Goal: Task Accomplishment & Management: Use online tool/utility

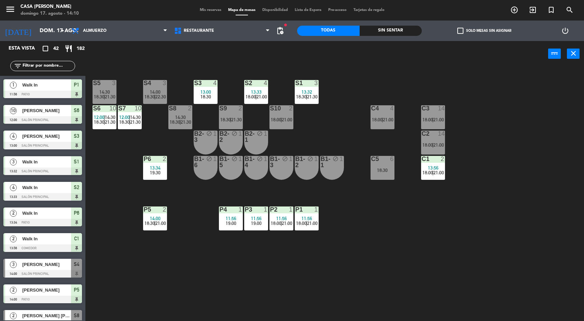
click at [151, 85] on div at bounding box center [154, 83] width 11 height 6
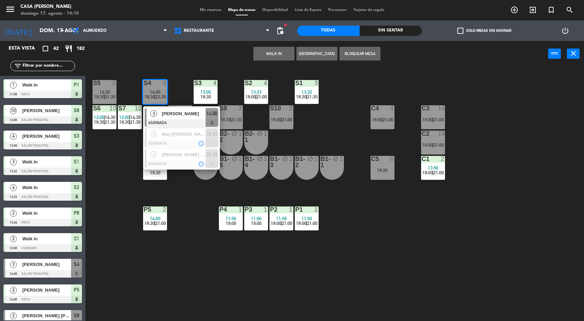
click at [186, 116] on span "[PERSON_NAME]" at bounding box center [184, 113] width 44 height 7
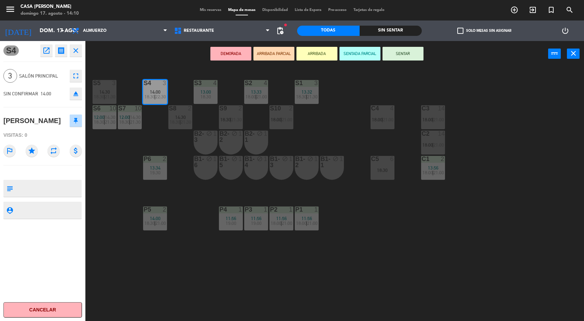
click at [409, 51] on button "SENTAR" at bounding box center [403, 54] width 41 height 14
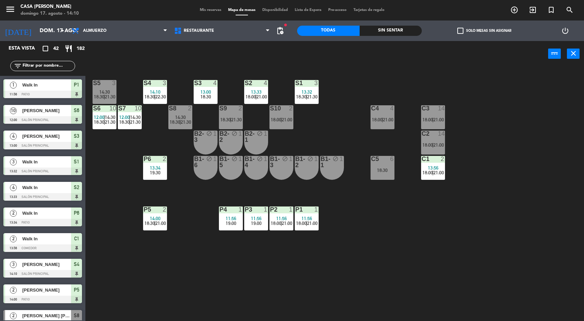
click at [430, 287] on div "S5 3 14:30 18:30 | 21:30 S4 3 14:10 18:30 | 22:30 S3 4 13:00 18:30 S2 4 13:33 1…" at bounding box center [337, 195] width 493 height 254
click at [499, 236] on div "S5 3 14:30 18:30 | 21:30 S4 3 14:00 18:30 | 22:30 S3 4 13:00 18:30 S2 4 13:33 1…" at bounding box center [337, 195] width 493 height 254
click at [402, 28] on div "Sin sentar" at bounding box center [391, 31] width 63 height 10
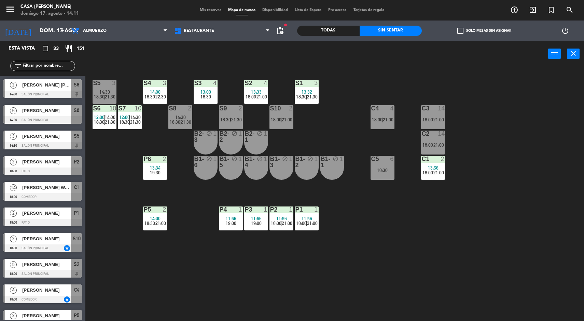
click at [498, 230] on div "S5 3 14:30 18:30 | 21:30 S4 3 14:00 18:30 | 22:30 S3 4 13:00 18:30 S2 4 13:33 1…" at bounding box center [337, 195] width 493 height 254
click at [509, 205] on div "S5 3 14:30 18:30 | 21:30 S4 3 14:00 18:30 | 22:30 S3 4 13:00 18:30 S2 4 13:33 1…" at bounding box center [337, 195] width 493 height 254
click at [104, 97] on span "18:30" at bounding box center [99, 96] width 11 height 5
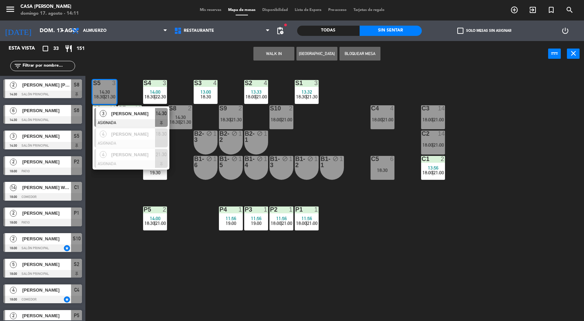
click at [510, 214] on div "S5 3 14:30 18:30 | 21:30 3 [PERSON_NAME][GEOGRAPHIC_DATA] ASIGNADA 14:30 4 [PER…" at bounding box center [337, 195] width 493 height 254
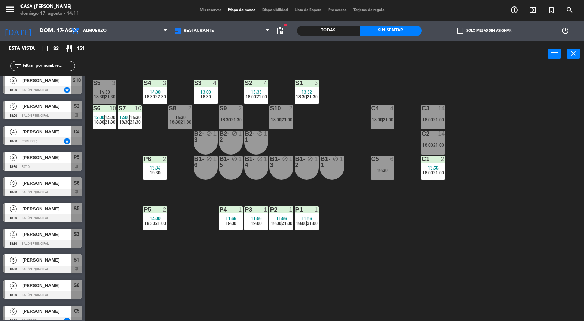
scroll to position [158, 0]
click at [125, 113] on div "S7 10 12:00 | 14:30 18:30 | 21:30" at bounding box center [130, 117] width 24 height 24
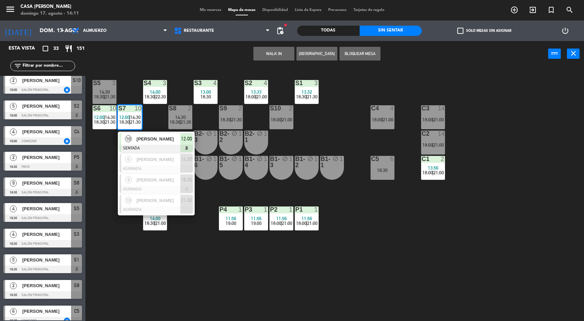
click at [128, 162] on span "6" at bounding box center [128, 159] width 7 height 7
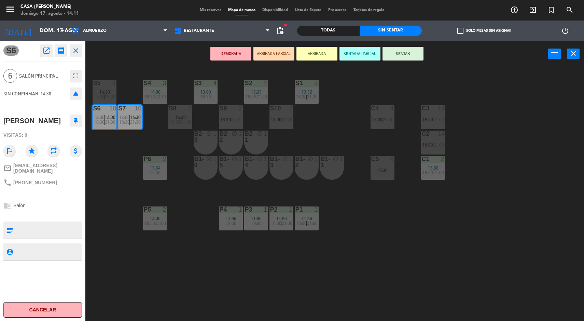
click at [512, 221] on div "S5 3 14:30 18:30 | 21:30 S4 3 14:00 18:30 | 22:30 S3 4 13:00 18:30 S2 4 13:33 1…" at bounding box center [337, 195] width 493 height 254
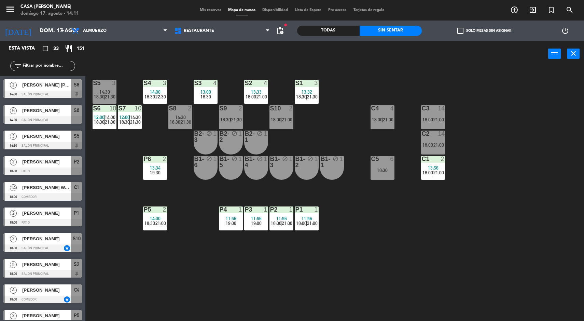
click at [131, 118] on span "14:30" at bounding box center [135, 116] width 11 height 5
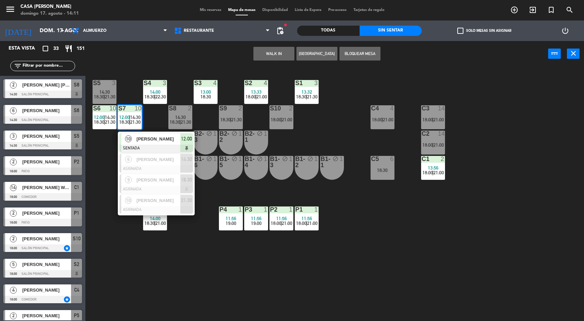
click at [172, 158] on span "[PERSON_NAME]" at bounding box center [159, 159] width 44 height 7
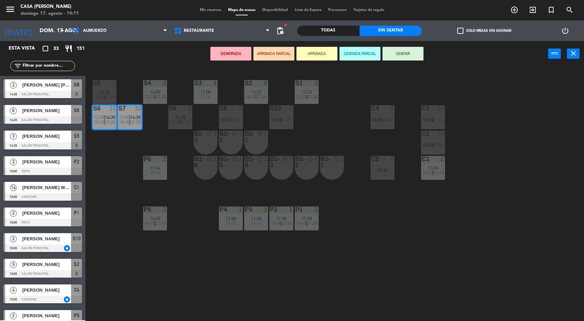
click at [431, 144] on span "18:00" at bounding box center [428, 144] width 11 height 5
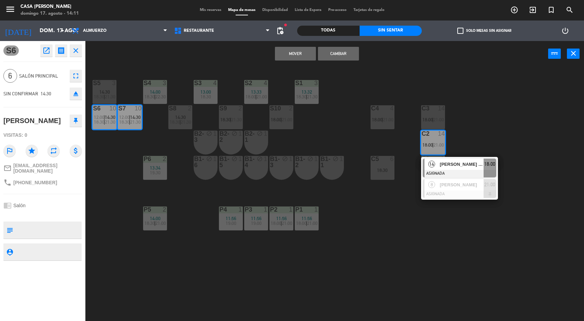
click at [437, 108] on div at bounding box center [432, 108] width 11 height 6
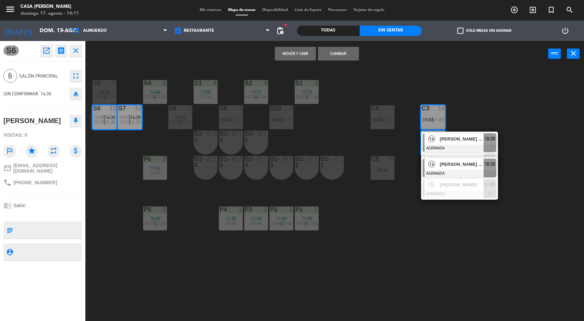
click at [300, 52] on button "Mover y Unir" at bounding box center [295, 54] width 41 height 14
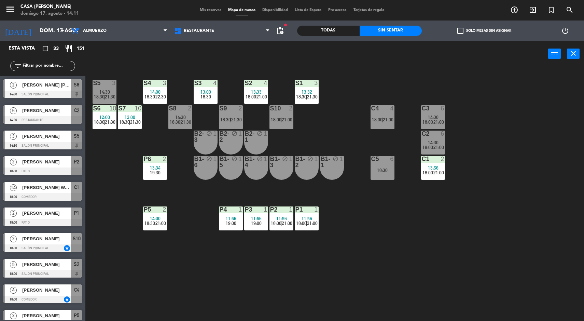
click at [499, 275] on div "S5 3 14:30 18:30 | 21:30 S4 3 14:00 18:30 | 22:30 S3 4 13:00 18:30 S2 4 13:33 1…" at bounding box center [337, 195] width 493 height 254
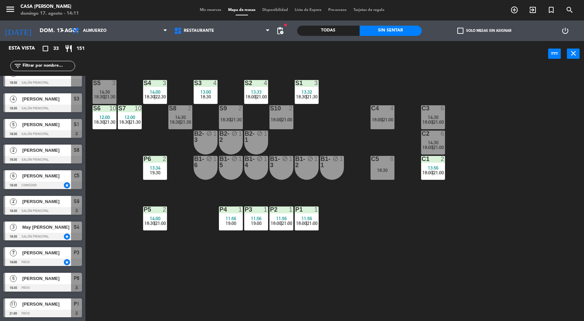
scroll to position [287, 0]
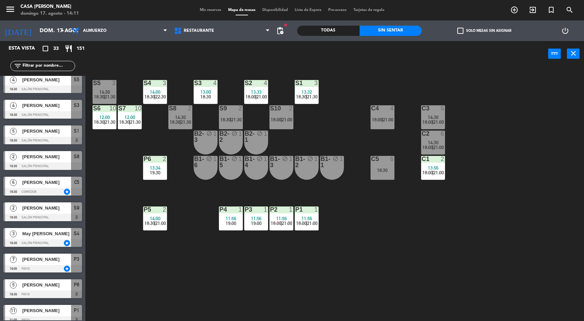
click at [64, 108] on span "[PERSON_NAME]" at bounding box center [46, 105] width 49 height 7
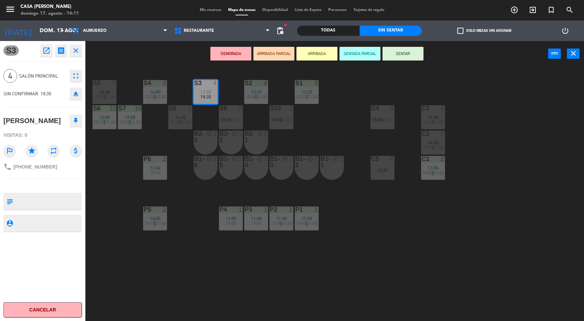
click at [43, 50] on icon "open_in_new" at bounding box center [46, 50] width 8 height 8
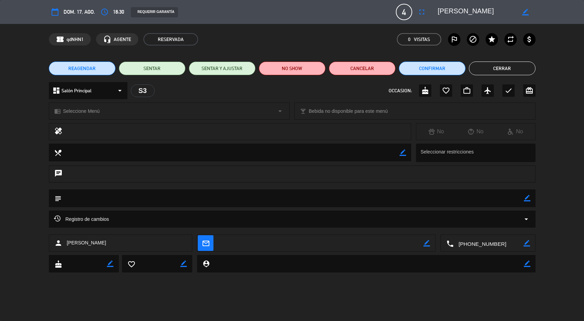
click at [108, 12] on icon "access_time" at bounding box center [104, 12] width 8 height 8
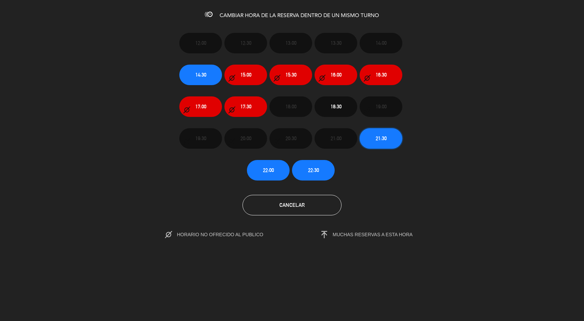
click at [389, 132] on button "21:30" at bounding box center [381, 138] width 43 height 21
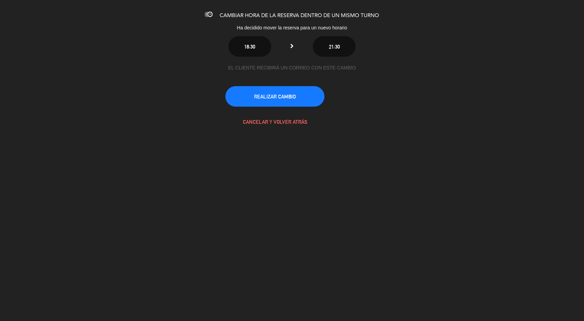
click at [300, 100] on button "REALIZAR CAMBIO" at bounding box center [275, 96] width 99 height 21
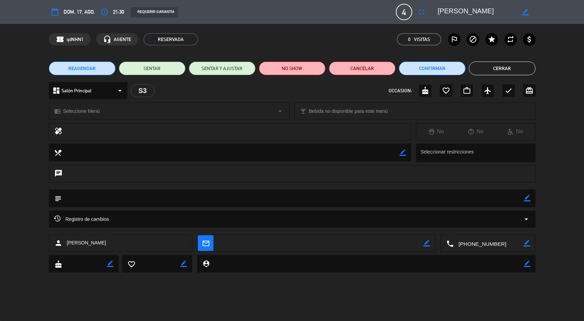
click at [497, 62] on button "Cerrar" at bounding box center [502, 69] width 67 height 14
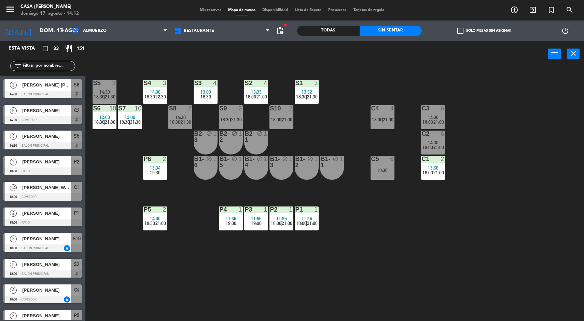
scroll to position [1, 0]
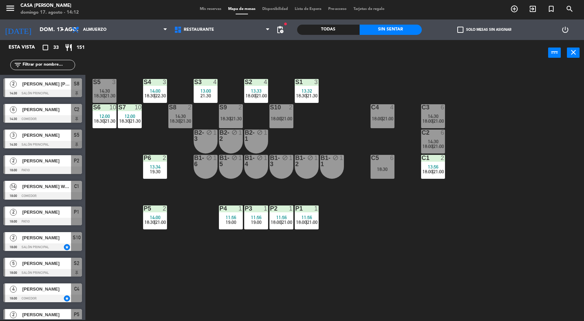
click at [371, 107] on div "C4" at bounding box center [371, 107] width 0 height 6
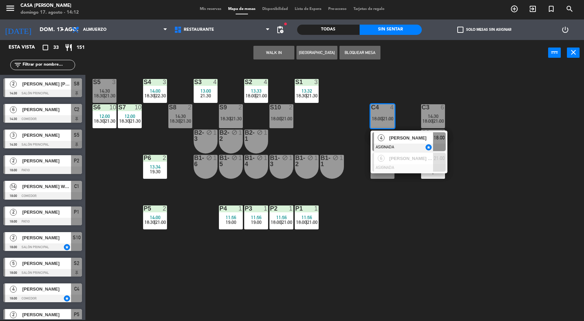
click at [424, 139] on span "[PERSON_NAME]" at bounding box center [412, 137] width 44 height 7
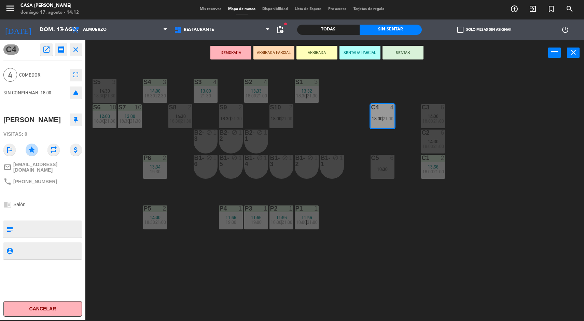
click at [195, 82] on div "S3" at bounding box center [194, 82] width 0 height 6
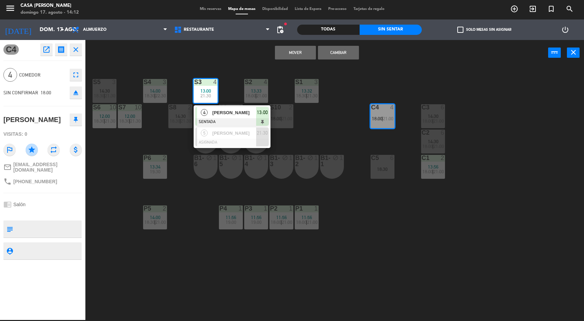
click at [291, 56] on button "Mover" at bounding box center [295, 53] width 41 height 14
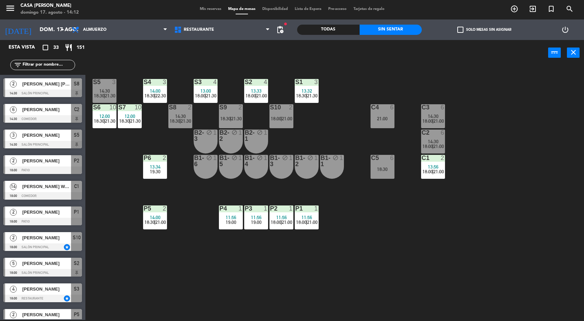
click at [422, 269] on div "S5 3 14:30 18:30 | 21:30 S4 3 14:00 18:30 | 22:30 S3 4 13:00 18:00 | 21:30 S2 4…" at bounding box center [337, 194] width 493 height 254
click at [468, 253] on div "S5 3 14:30 18:30 | 21:30 S4 3 14:00 18:30 | 22:30 S3 4 13:00 18:00 | 21:30 S2 4…" at bounding box center [337, 194] width 493 height 254
click at [384, 167] on div "18:30" at bounding box center [383, 169] width 24 height 5
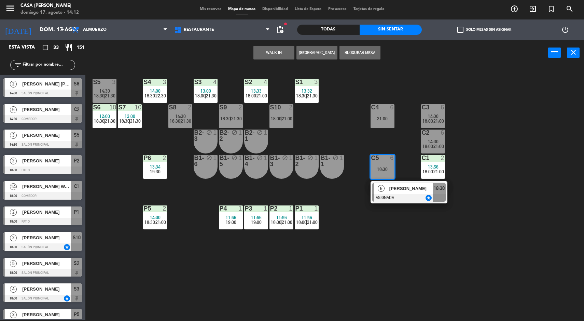
click at [436, 190] on span "18:30" at bounding box center [439, 188] width 11 height 8
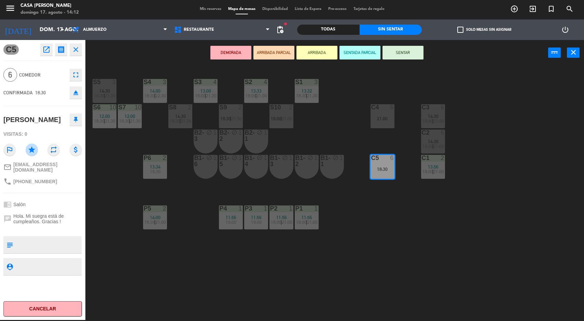
click at [376, 114] on div "C4 6 21:00" at bounding box center [383, 116] width 24 height 24
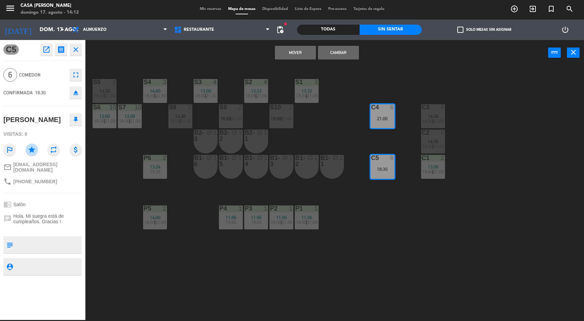
click at [350, 58] on button "Cambiar" at bounding box center [338, 53] width 41 height 14
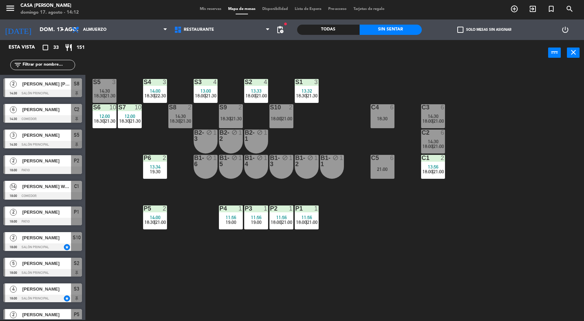
click at [385, 114] on div "C4 6 18:30" at bounding box center [383, 116] width 24 height 24
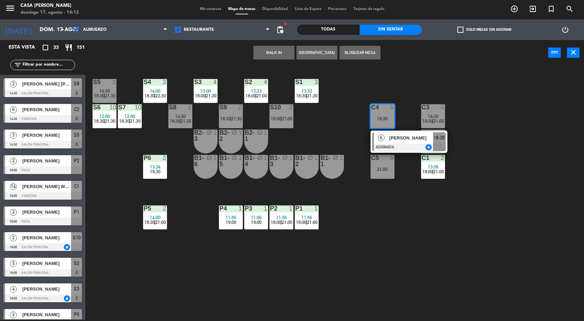
click at [417, 242] on div "S5 3 14:30 18:30 | 21:30 S4 3 14:00 18:30 | 22:30 S3 4 13:00 18:00 | 21:30 S2 4…" at bounding box center [337, 194] width 493 height 254
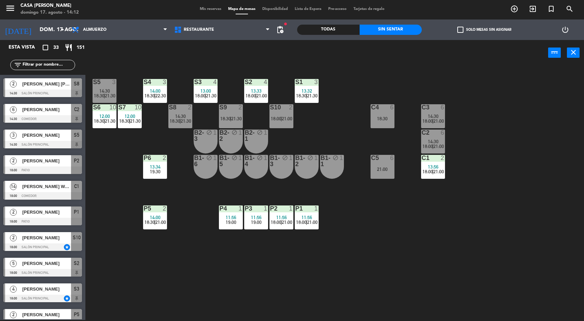
click at [97, 90] on div "14:30" at bounding box center [105, 90] width 24 height 5
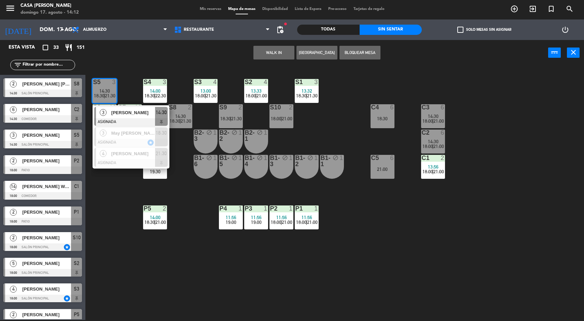
click at [144, 122] on div at bounding box center [130, 122] width 73 height 8
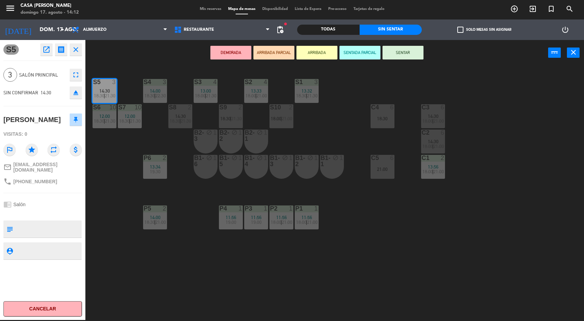
click at [412, 56] on button "SENTAR" at bounding box center [403, 53] width 41 height 14
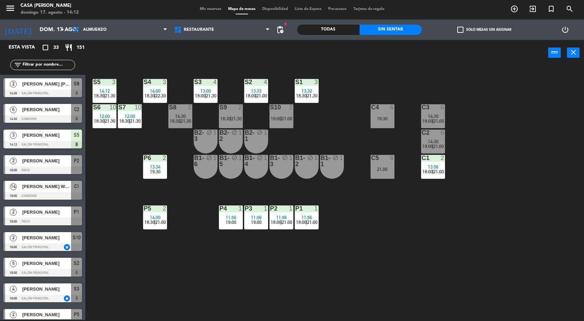
click at [451, 243] on div "S5 3 14:12 18:30 | 21:30 S4 3 14:00 18:30 | 22:30 S3 4 13:00 18:00 | 21:30 S2 4…" at bounding box center [337, 194] width 493 height 254
click at [456, 109] on div "S5 3 14:30 18:30 | 21:30 S4 3 14:00 18:30 | 22:30 S3 4 13:00 18:00 | 21:30 S2 4…" at bounding box center [337, 194] width 493 height 254
click at [443, 110] on div "C3 6" at bounding box center [433, 107] width 24 height 7
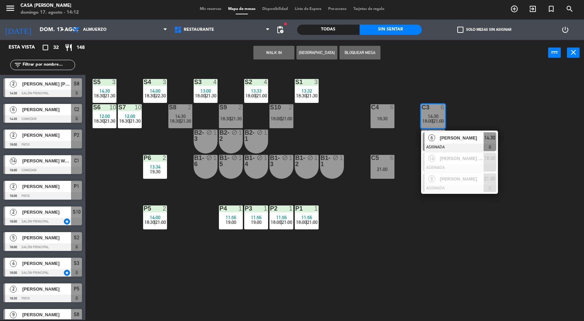
click at [489, 137] on span "14:30" at bounding box center [490, 138] width 11 height 8
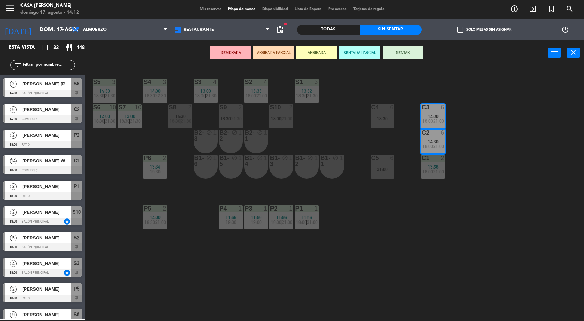
click at [405, 51] on button "SENTAR" at bounding box center [403, 53] width 41 height 14
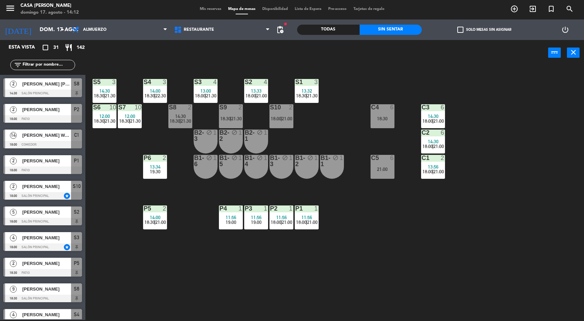
click at [511, 243] on div "S5 3 14:30 18:30 | 21:30 S4 3 14:00 18:30 | 22:30 S3 4 13:00 18:00 | 21:30 S2 4…" at bounding box center [337, 194] width 493 height 254
click at [65, 96] on div at bounding box center [42, 94] width 79 height 8
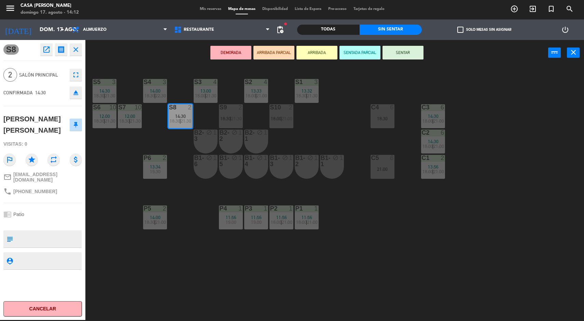
click at [502, 226] on div "S5 3 14:30 18:30 | 21:30 S4 3 14:00 18:30 | 22:30 S3 4 13:00 18:00 | 21:30 S2 4…" at bounding box center [337, 194] width 493 height 254
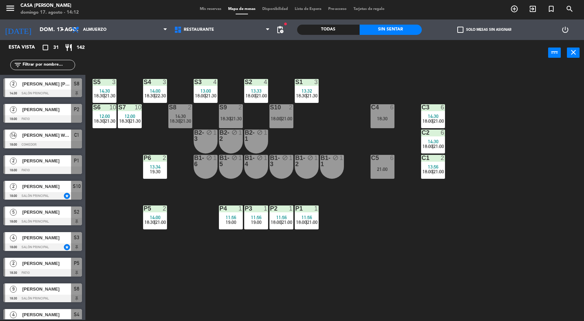
click at [203, 100] on div "S3 4 13:00 18:00 | 21:30" at bounding box center [206, 91] width 24 height 24
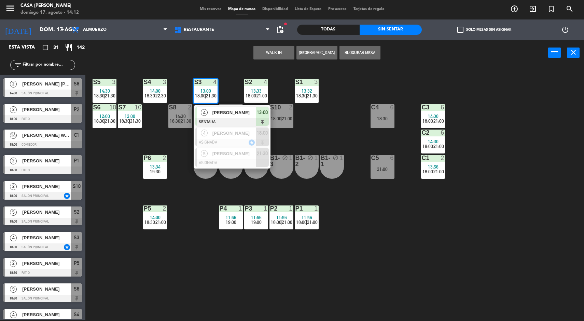
click at [355, 121] on div "S5 3 14:30 18:30 | 21:30 S4 3 14:00 18:30 | 22:30 S3 4 13:00 18:00 | 21:30 4 [P…" at bounding box center [337, 194] width 493 height 254
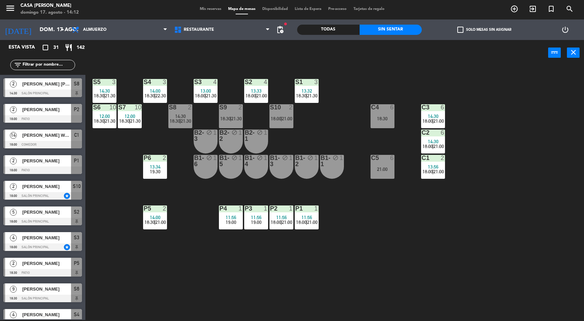
click at [386, 117] on div "18:30" at bounding box center [383, 118] width 24 height 5
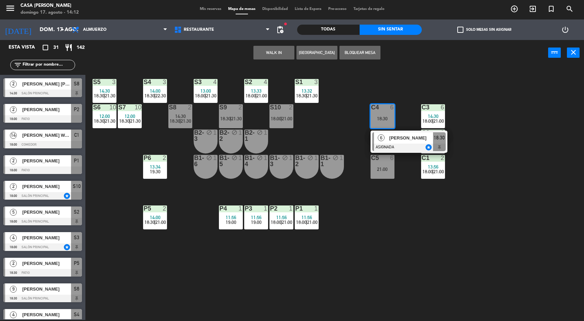
click at [410, 142] on div "[PERSON_NAME]" at bounding box center [411, 137] width 44 height 11
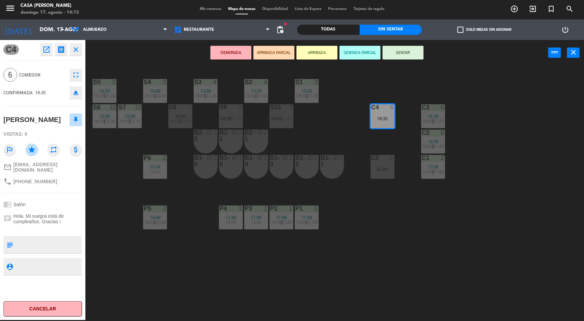
click at [401, 259] on div "S5 3 14:30 18:30 | 21:30 S4 3 14:00 18:30 | 22:30 S3 4 13:00 18:00 | 21:30 S2 4…" at bounding box center [337, 194] width 493 height 254
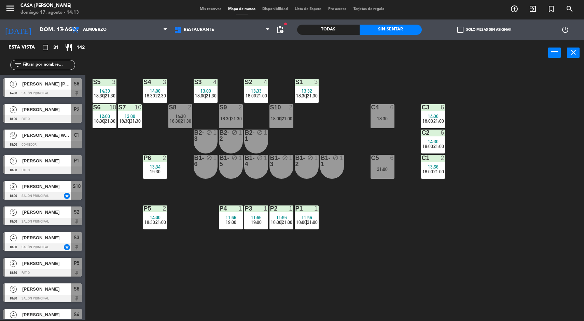
click at [310, 88] on span "13:32" at bounding box center [307, 90] width 11 height 5
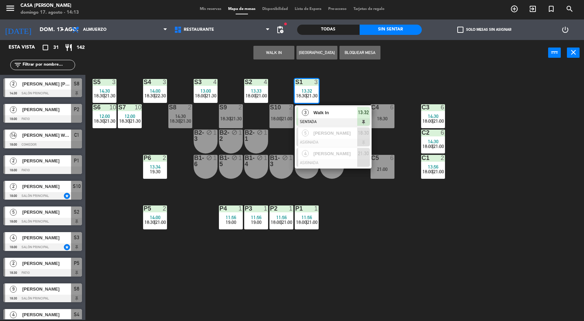
click at [338, 144] on div at bounding box center [333, 143] width 73 height 8
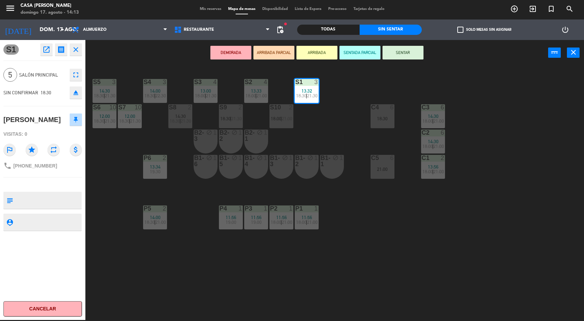
click at [373, 118] on div "18:30" at bounding box center [383, 118] width 24 height 5
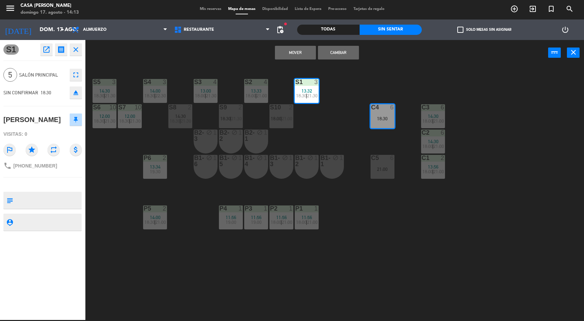
click at [339, 67] on div "S5 3 14:30 18:30 | 21:30 S4 3 14:00 18:30 | 22:30 S3 4 13:00 18:00 | 21:30 S2 4…" at bounding box center [337, 194] width 493 height 254
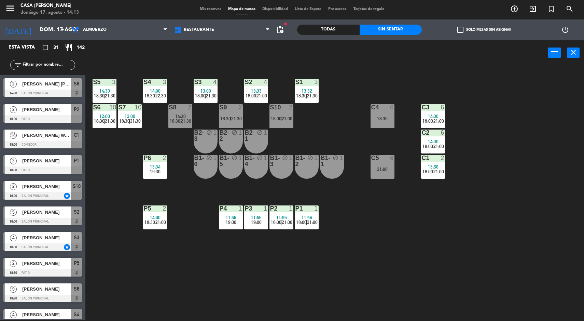
click at [389, 112] on div "C4 6 18:30" at bounding box center [383, 116] width 24 height 24
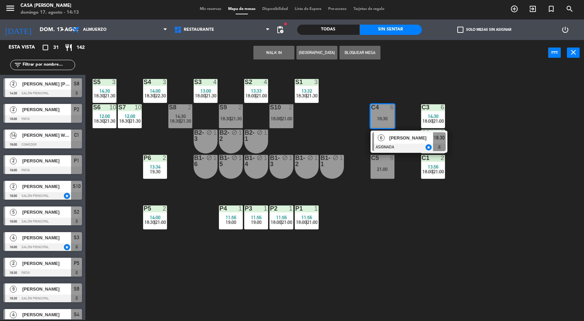
click at [402, 138] on span "[PERSON_NAME]" at bounding box center [412, 137] width 44 height 7
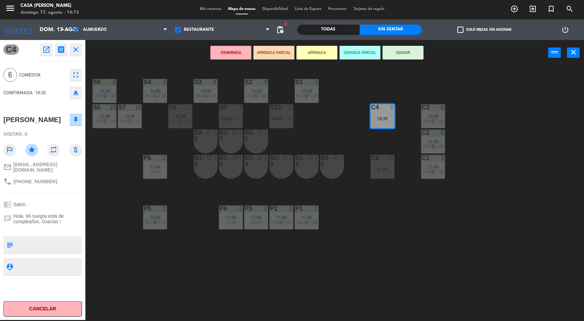
click at [315, 95] on span "21:30" at bounding box center [312, 95] width 11 height 5
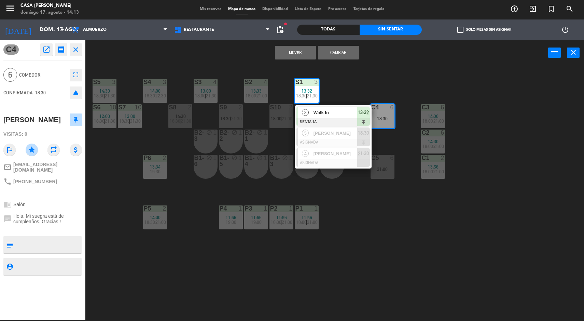
click at [338, 135] on span "[PERSON_NAME]" at bounding box center [336, 132] width 44 height 7
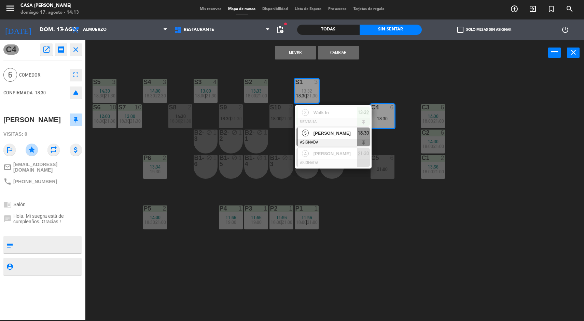
click at [508, 125] on div "S5 3 14:30 18:30 | 21:30 S4 3 14:00 18:30 | 22:30 S3 4 13:00 18:00 | 21:30 S2 4…" at bounding box center [337, 194] width 493 height 254
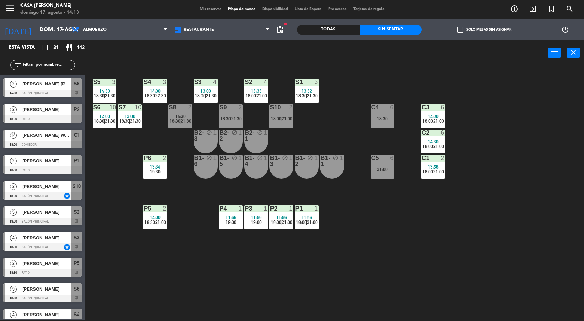
click at [382, 116] on div "18:30" at bounding box center [383, 118] width 24 height 5
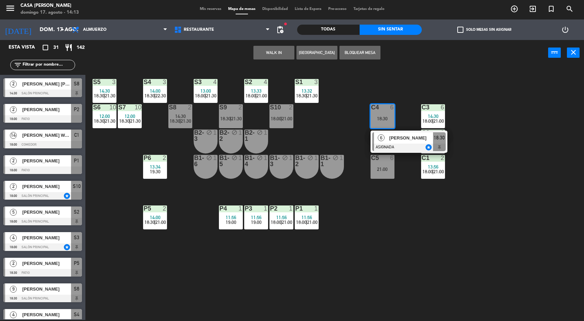
click at [413, 142] on div "[PERSON_NAME]" at bounding box center [411, 137] width 44 height 11
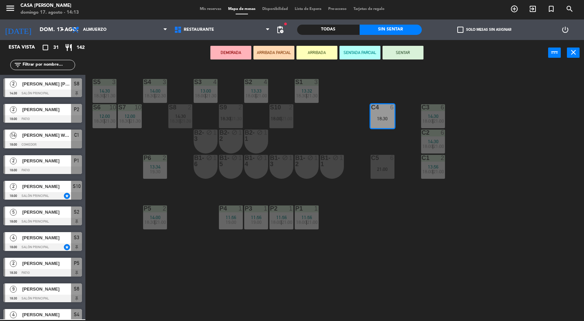
click at [315, 95] on span "21:30" at bounding box center [312, 95] width 11 height 5
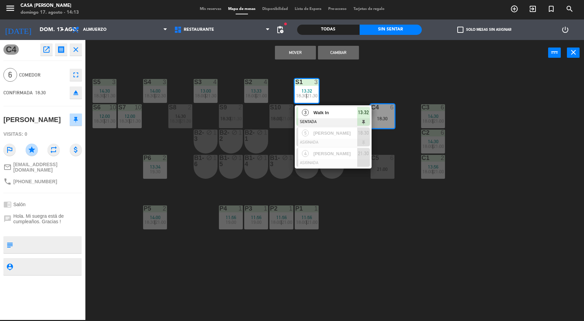
click at [338, 140] on div at bounding box center [333, 143] width 73 height 8
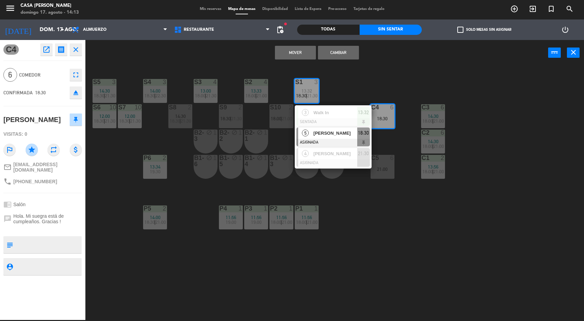
click at [345, 58] on button "Cambiar" at bounding box center [338, 53] width 41 height 14
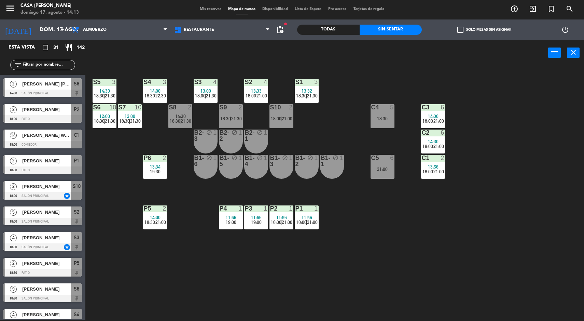
click at [372, 104] on div "C4" at bounding box center [371, 107] width 0 height 6
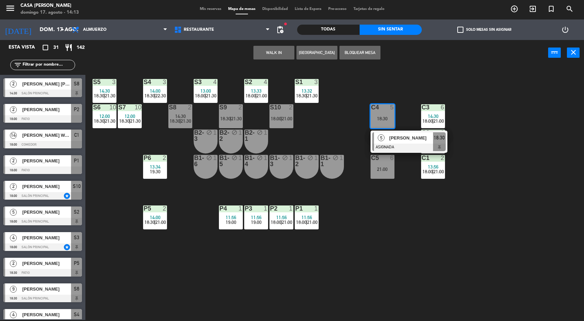
click at [516, 189] on div "S5 3 14:30 18:30 | 21:30 S4 3 14:00 18:30 | 22:30 S3 4 13:00 18:00 | 21:30 S2 4…" at bounding box center [337, 194] width 493 height 254
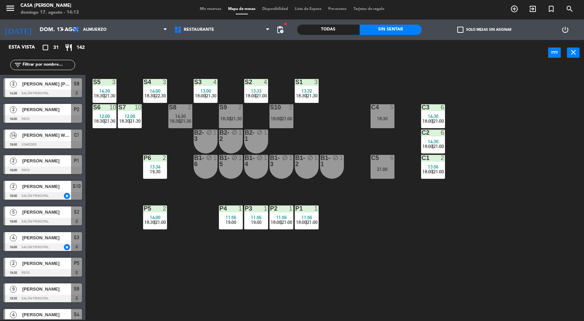
click at [273, 85] on div "4" at bounding box center [267, 82] width 11 height 6
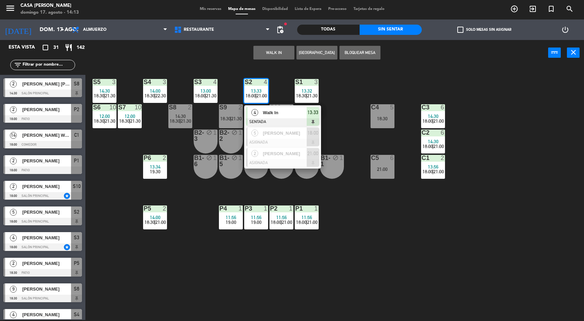
click at [299, 135] on span "[PERSON_NAME]" at bounding box center [285, 132] width 44 height 7
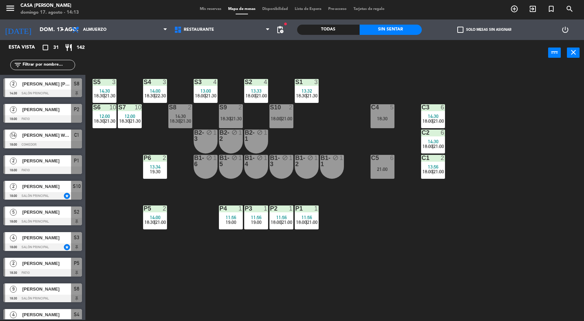
click at [224, 95] on div "S5 3 14:30 18:30 | 21:30 S4 3 14:00 18:30 | 22:30 S3 4 13:00 18:00 | 21:30 S2 4…" at bounding box center [337, 194] width 493 height 254
click at [214, 96] on span "21:30" at bounding box center [211, 95] width 11 height 5
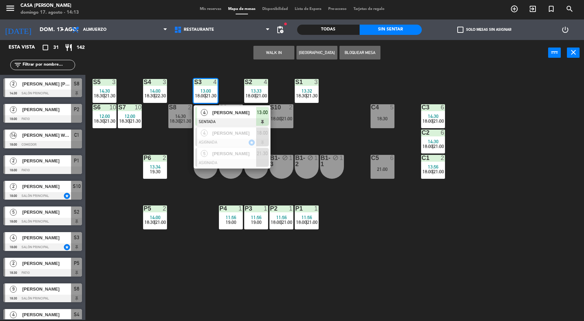
click at [250, 140] on div at bounding box center [231, 143] width 73 height 8
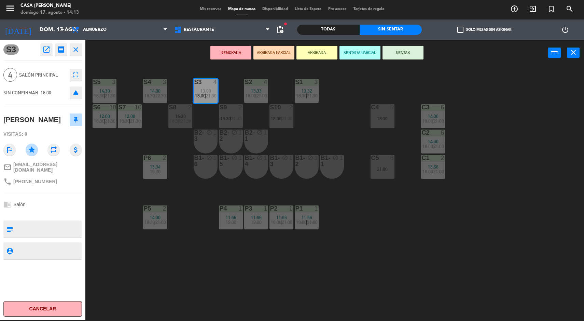
click at [314, 93] on span "21:30" at bounding box center [312, 95] width 11 height 5
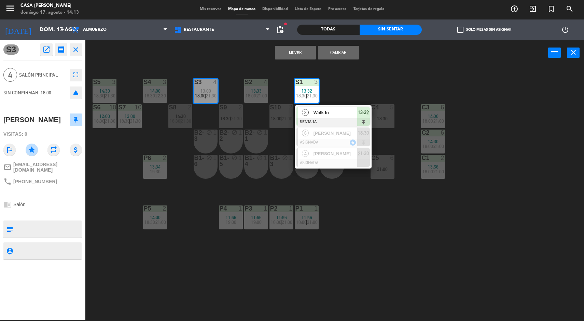
click at [347, 135] on span "[PERSON_NAME]" at bounding box center [336, 132] width 44 height 7
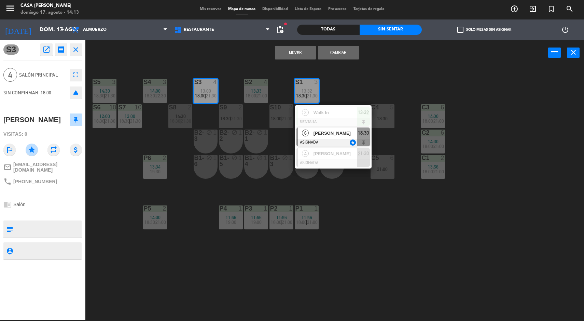
click at [390, 76] on div "S5 3 14:30 18:30 | 21:30 S4 3 14:00 18:30 | 22:30 S3 4 13:00 18:00 | 21:30 S2 4…" at bounding box center [337, 194] width 493 height 254
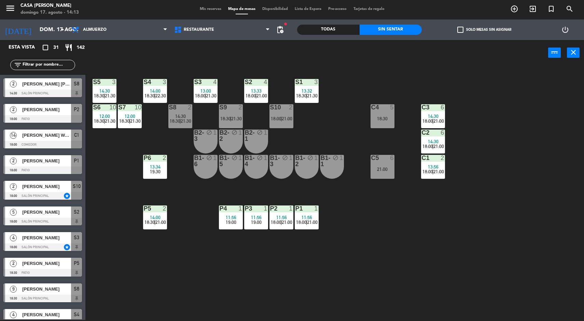
click at [260, 89] on span "13:33" at bounding box center [256, 90] width 11 height 5
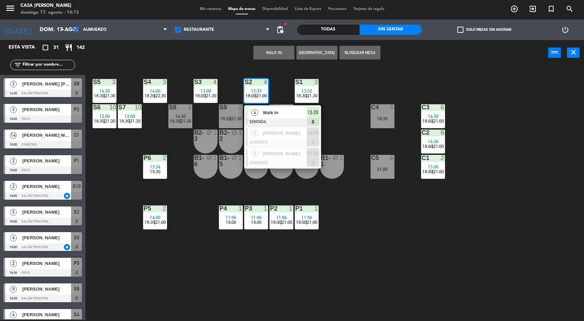
click at [305, 139] on div at bounding box center [282, 143] width 73 height 8
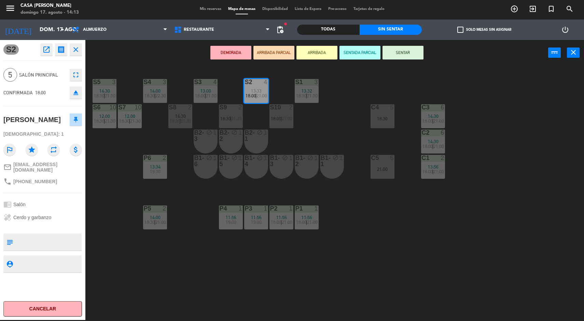
click at [337, 141] on div "S5 3 14:30 18:30 | 21:30 S4 3 14:00 18:30 | 22:30 S3 4 13:00 18:00 | 21:30 S2 4…" at bounding box center [337, 194] width 493 height 254
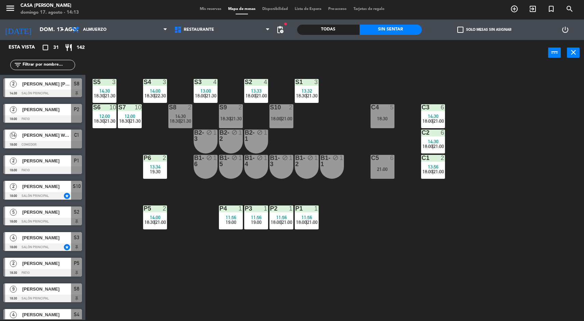
click at [266, 95] on span "21:00" at bounding box center [262, 95] width 11 height 5
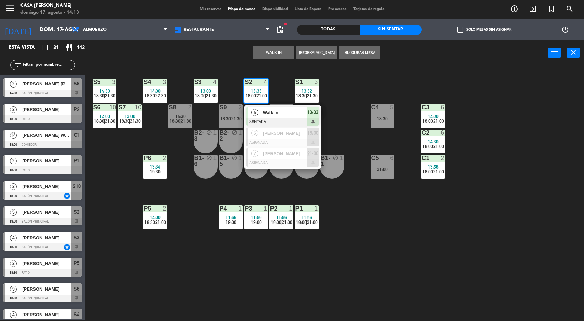
click at [291, 132] on span "[PERSON_NAME]" at bounding box center [285, 132] width 44 height 7
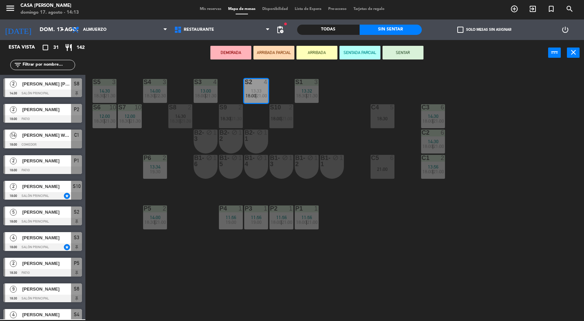
click at [232, 170] on div "B1-5 block 1" at bounding box center [231, 167] width 24 height 24
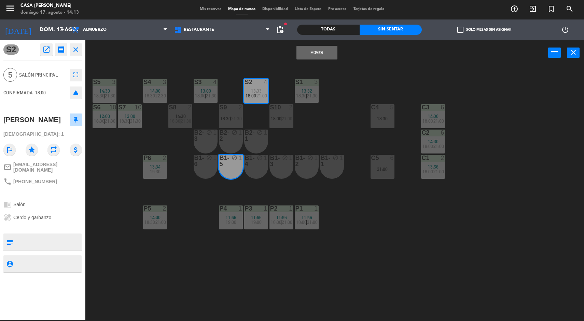
click at [320, 47] on button "Mover" at bounding box center [317, 53] width 41 height 14
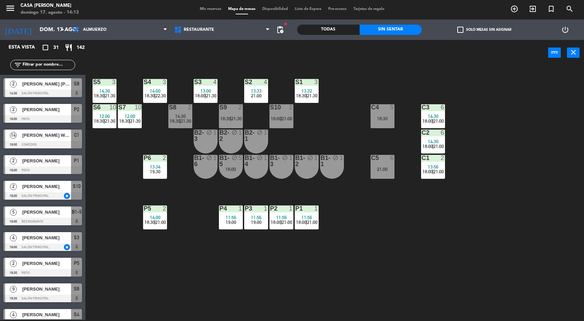
click at [260, 103] on div "S2 4 13:33 21:00" at bounding box center [256, 91] width 24 height 24
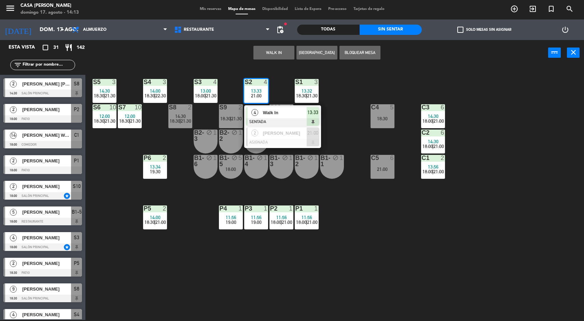
click at [302, 142] on div at bounding box center [282, 143] width 73 height 8
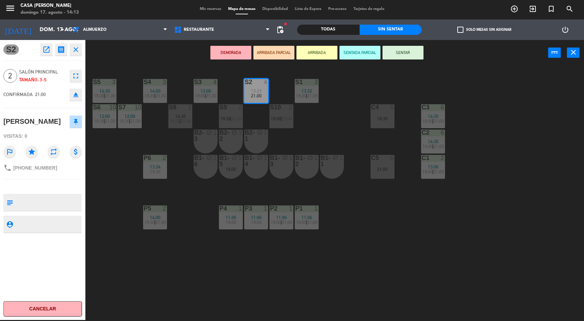
click at [262, 168] on div "B1-4 block 1" at bounding box center [256, 167] width 24 height 24
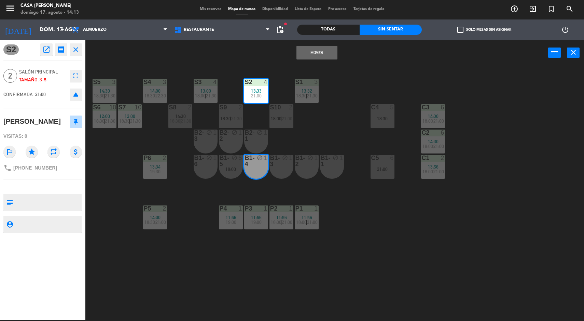
click at [309, 53] on button "Mover" at bounding box center [317, 53] width 41 height 14
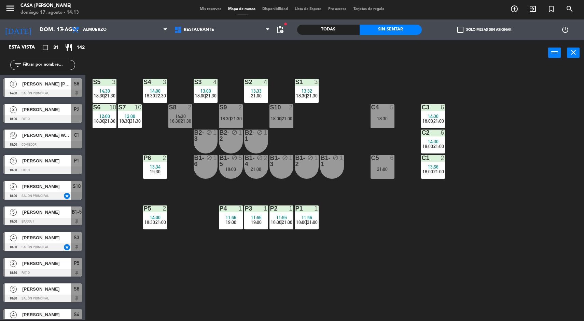
click at [315, 98] on span "21:30" at bounding box center [312, 95] width 11 height 5
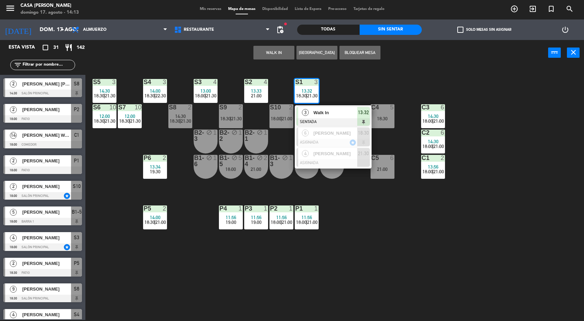
click at [344, 141] on div at bounding box center [333, 143] width 73 height 8
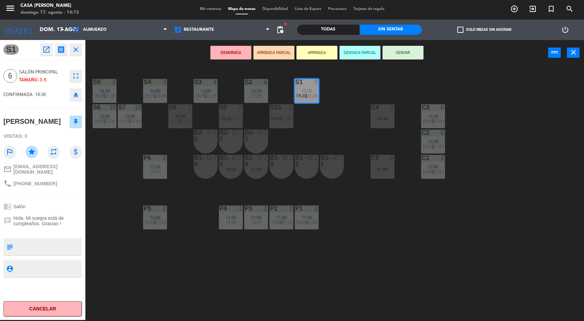
click at [253, 95] on span "21:00" at bounding box center [256, 95] width 11 height 5
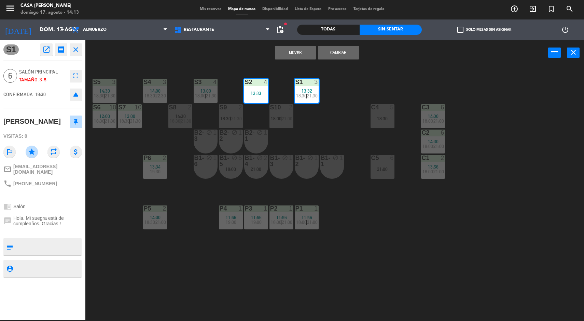
click at [293, 50] on button "Mover" at bounding box center [295, 53] width 41 height 14
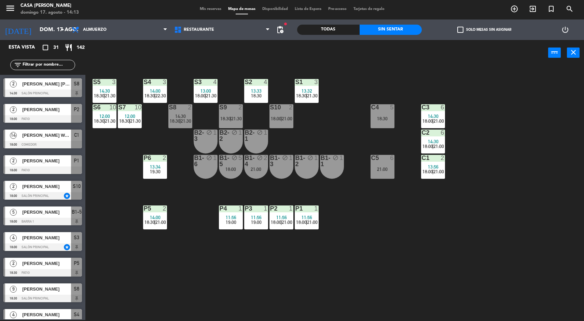
click at [315, 94] on span "21:30" at bounding box center [312, 95] width 11 height 5
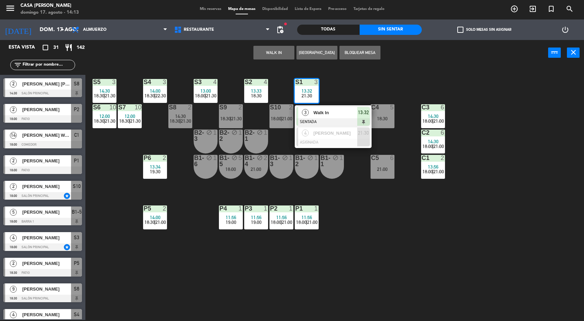
click at [340, 137] on div "[PERSON_NAME]" at bounding box center [335, 132] width 44 height 11
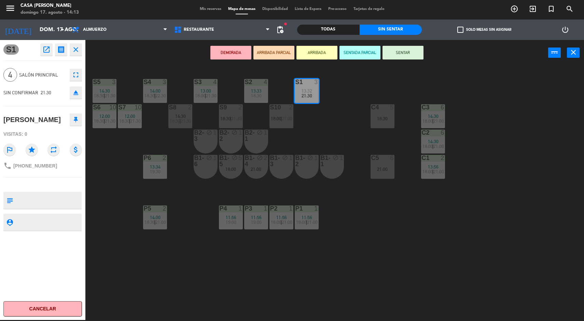
click at [267, 95] on div "18:30" at bounding box center [256, 95] width 24 height 5
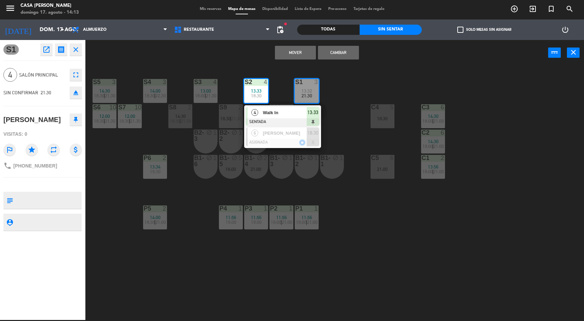
click at [294, 54] on button "Mover" at bounding box center [295, 53] width 41 height 14
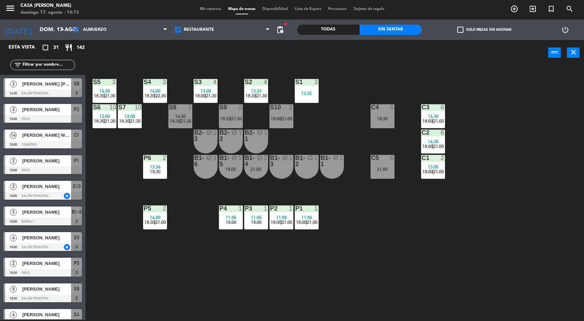
scroll to position [127, 0]
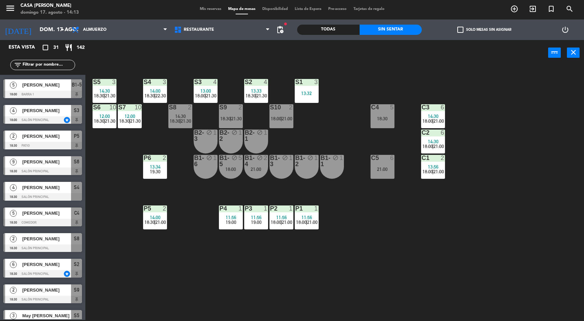
click at [226, 164] on div "block" at bounding box center [230, 161] width 11 height 12
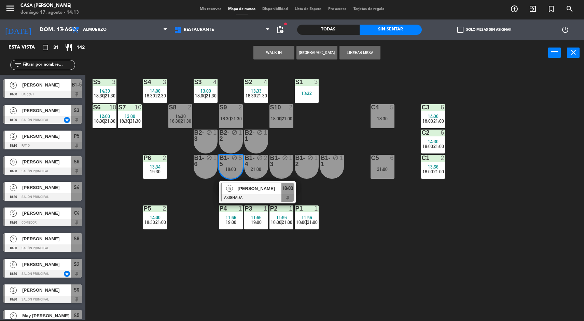
click at [270, 201] on div at bounding box center [257, 198] width 73 height 8
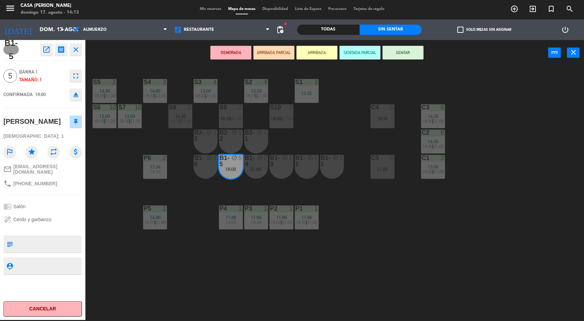
click at [314, 100] on div "S1 3 13:32" at bounding box center [307, 91] width 24 height 24
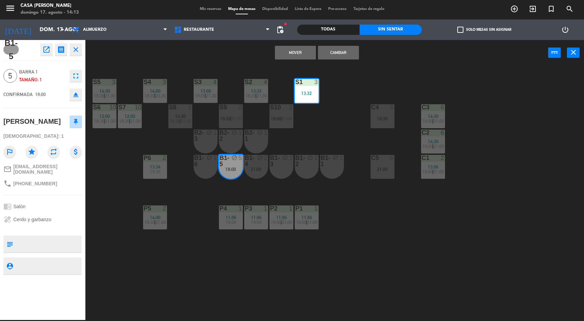
click at [288, 48] on button "Mover" at bounding box center [295, 53] width 41 height 14
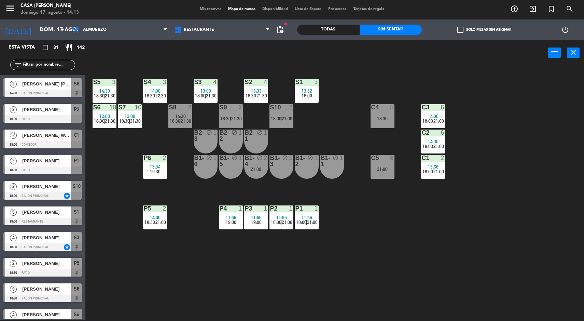
click at [261, 165] on div "block" at bounding box center [255, 161] width 11 height 12
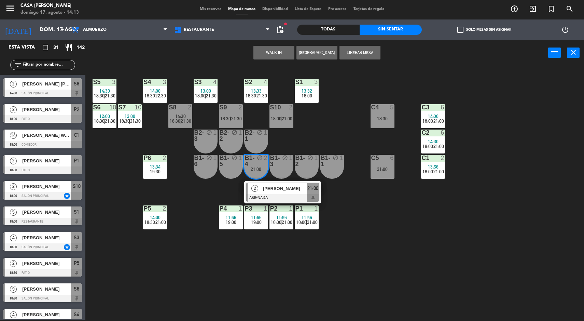
click at [308, 199] on div at bounding box center [282, 198] width 73 height 8
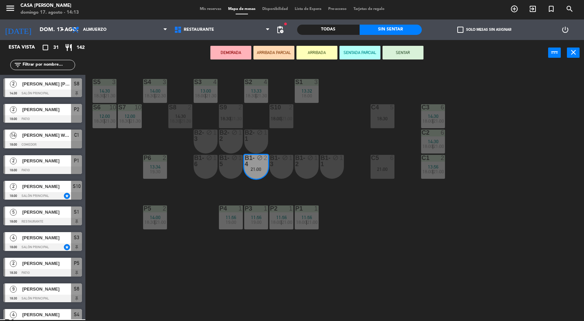
click at [317, 92] on div "13:32" at bounding box center [307, 90] width 24 height 5
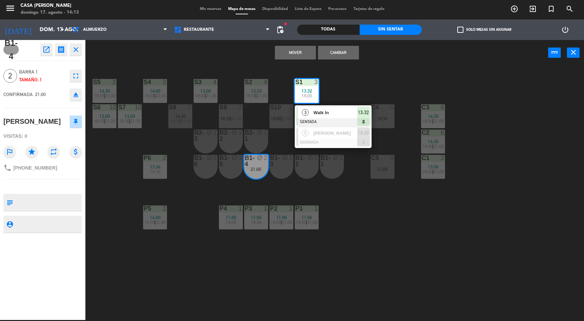
click at [291, 59] on button "Mover" at bounding box center [295, 53] width 41 height 14
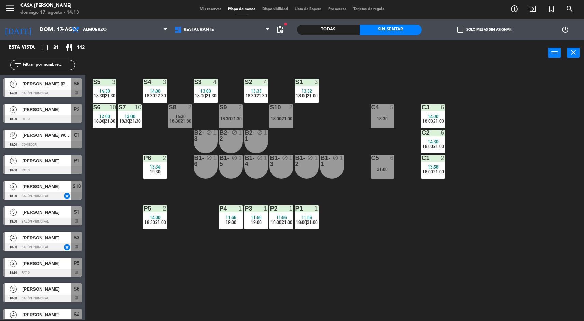
scroll to position [1, 0]
click at [164, 98] on span "22:30" at bounding box center [160, 95] width 11 height 5
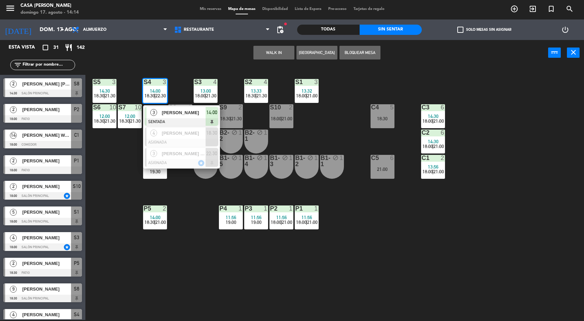
click at [192, 156] on span "[PERSON_NAME] [PERSON_NAME]" at bounding box center [184, 153] width 44 height 7
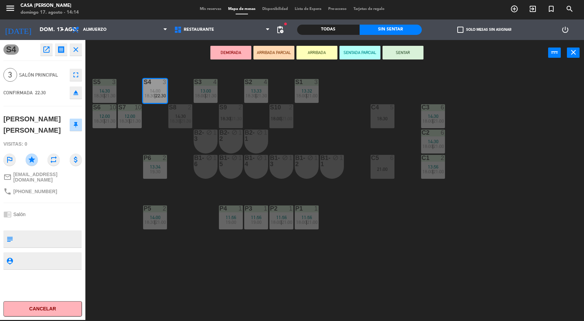
click at [342, 128] on div "S5 3 14:30 18:30 | 21:30 S4 3 14:00 18:30 | 22:30 S3 4 13:00 18:00 | 21:30 S2 4…" at bounding box center [337, 194] width 493 height 254
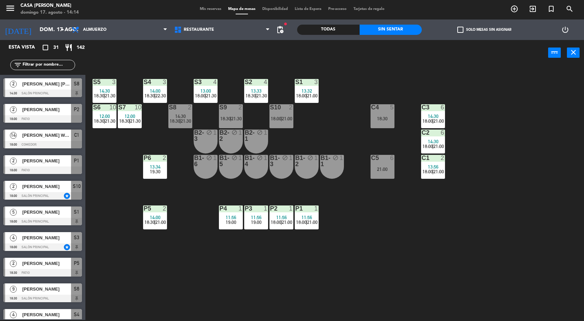
scroll to position [255, 0]
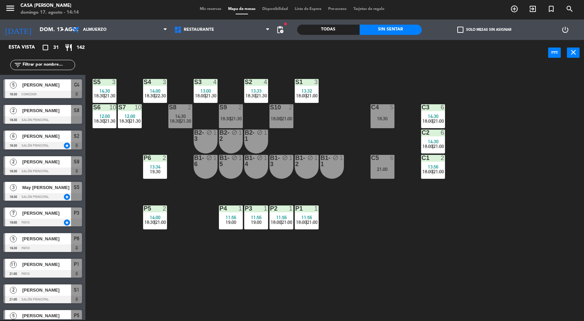
click at [214, 95] on span "21:30" at bounding box center [211, 95] width 11 height 5
click at [327, 134] on div "S5 3 14:30 18:30 | 21:30 S4 3 14:00 18:30 | 22:30 S3 4 13:00 18:00 | 21:30 S2 4…" at bounding box center [337, 194] width 493 height 254
click at [264, 97] on span "21:30" at bounding box center [262, 95] width 11 height 5
click at [350, 126] on div "S5 3 14:30 18:30 | 21:30 S4 3 14:00 18:30 | 22:30 S3 4 13:00 18:00 | 21:30 S2 4…" at bounding box center [337, 194] width 493 height 254
click at [314, 95] on span "21:00" at bounding box center [312, 95] width 11 height 5
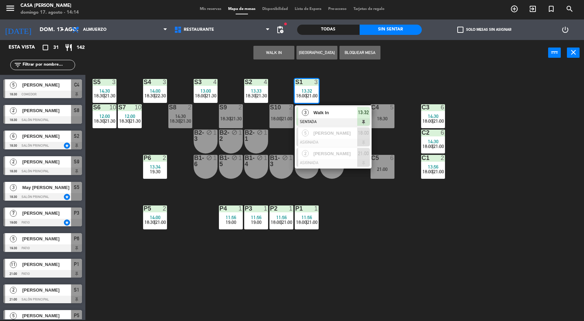
click at [493, 195] on div "S5 3 14:30 18:30 | 21:30 S4 3 14:00 18:30 | 22:30 S3 4 13:00 18:00 | 21:30 S2 4…" at bounding box center [337, 194] width 493 height 254
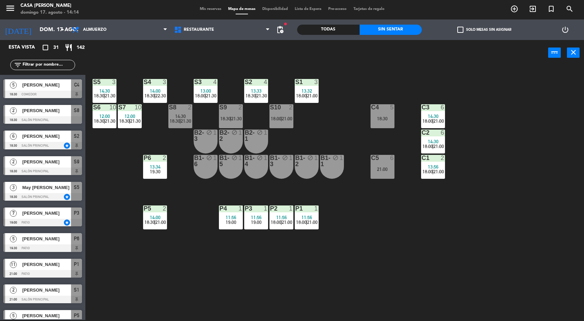
click at [373, 118] on div "18:30" at bounding box center [383, 118] width 24 height 5
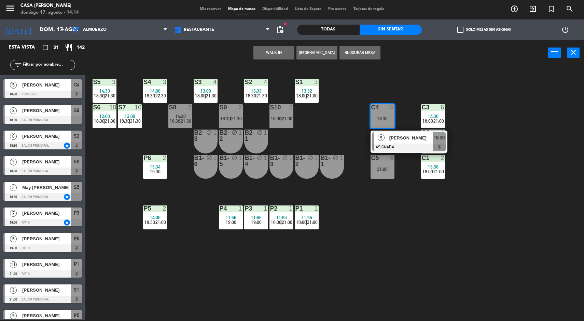
click at [410, 143] on div "[PERSON_NAME]" at bounding box center [411, 137] width 44 height 11
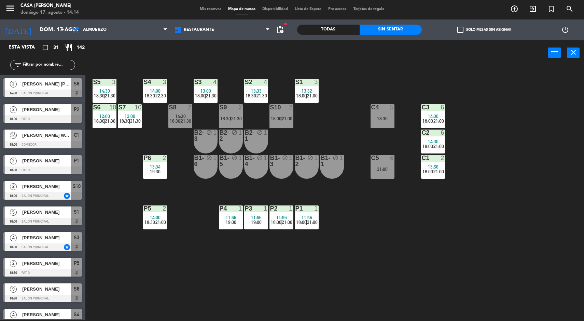
scroll to position [1, 0]
click at [406, 259] on div "S5 3 14:30 18:30 | 21:30 S4 3 14:00 18:30 | 22:30 S3 4 13:00 18:00 | 21:30 S2 4…" at bounding box center [337, 194] width 493 height 254
click at [441, 173] on span "21:00" at bounding box center [439, 171] width 11 height 5
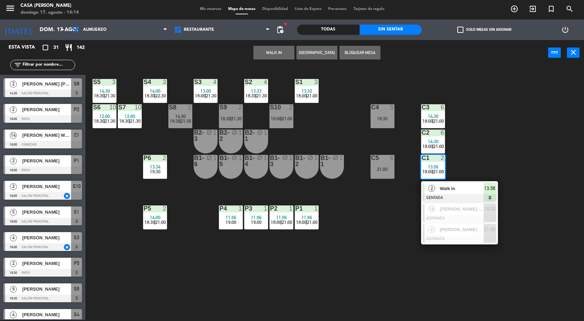
click at [337, 129] on div "S5 3 14:30 18:30 | 21:30 S4 3 14:00 18:30 | 22:30 S3 4 13:00 18:00 | 21:30 S2 4…" at bounding box center [337, 194] width 493 height 254
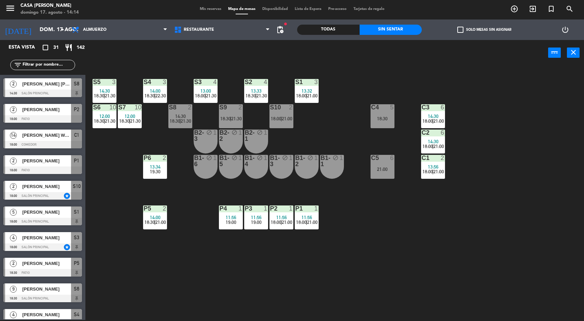
click at [124, 116] on div "12:00" at bounding box center [130, 116] width 24 height 5
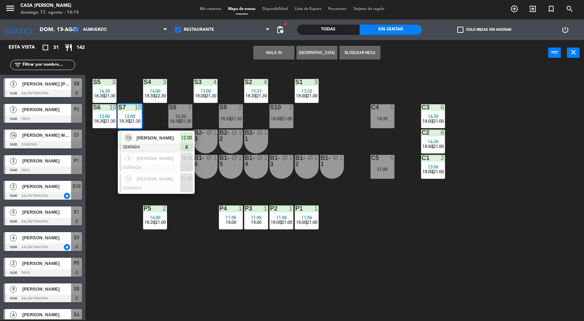
click at [166, 158] on span "[PERSON_NAME]" at bounding box center [159, 158] width 44 height 7
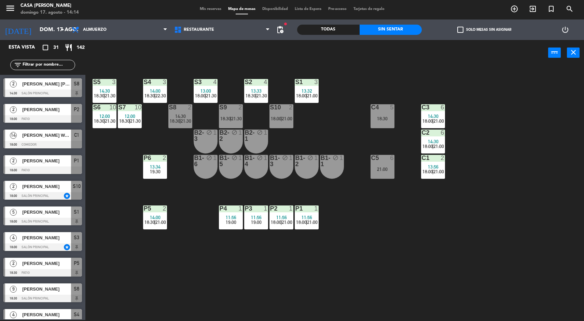
click at [421, 266] on div "S5 3 14:30 18:30 | 21:30 S4 3 14:00 18:30 | 22:30 S3 4 13:00 18:00 | 21:30 S2 4…" at bounding box center [337, 194] width 493 height 254
click at [157, 95] on span "22:30" at bounding box center [160, 95] width 11 height 5
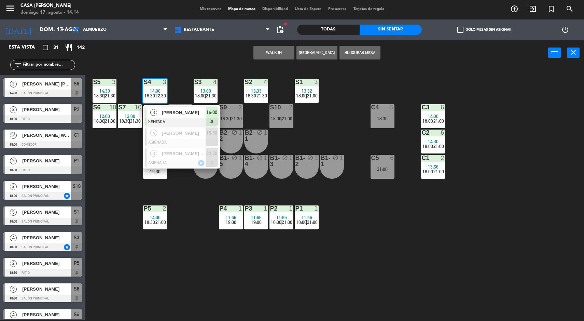
click at [323, 127] on div "S5 3 14:30 18:30 | 21:30 S4 3 14:00 18:30 | 22:30 3 [PERSON_NAME] SENTADA 14:00…" at bounding box center [337, 194] width 493 height 254
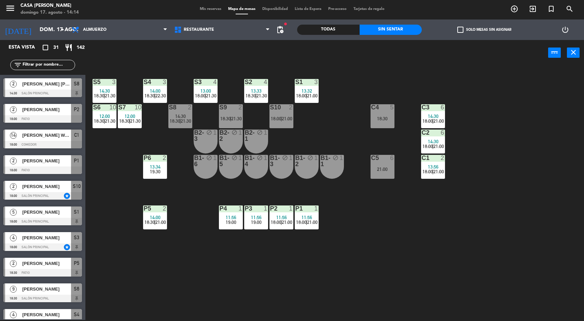
click at [266, 91] on div "13:33" at bounding box center [256, 90] width 24 height 5
click at [339, 121] on div "S5 3 14:30 18:30 | 21:30 S4 3 14:00 18:30 | 22:30 S3 4 13:00 18:00 | 21:30 S2 4…" at bounding box center [337, 194] width 493 height 254
click at [379, 118] on div "18:30" at bounding box center [383, 118] width 24 height 5
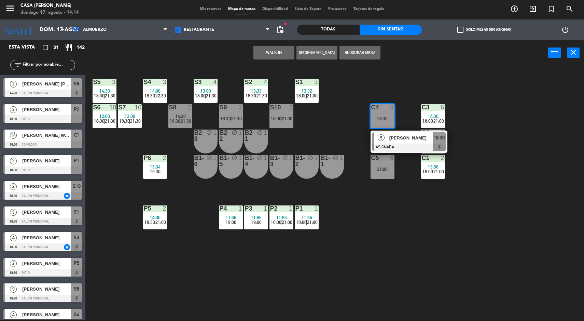
click at [397, 142] on div "[PERSON_NAME]" at bounding box center [411, 137] width 44 height 11
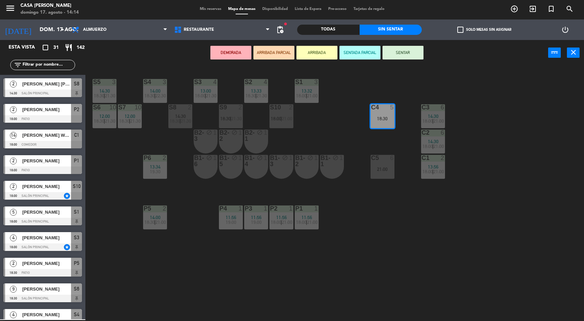
click at [415, 224] on div "S5 3 14:30 18:30 | 21:30 S4 3 14:00 18:30 | 22:30 S3 4 13:00 18:00 | 21:30 S2 4…" at bounding box center [337, 194] width 493 height 254
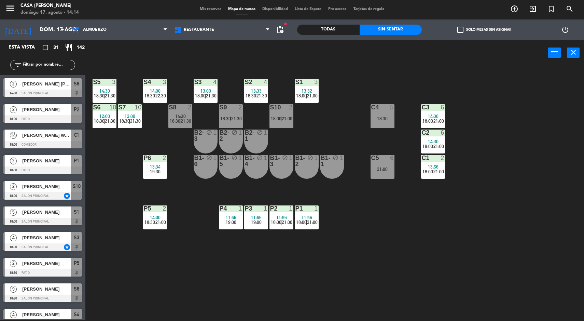
click at [399, 190] on div "S5 3 14:30 18:30 | 21:30 S4 3 14:00 18:30 | 22:30 S3 4 13:00 18:00 | 21:30 S2 4…" at bounding box center [337, 194] width 493 height 254
click at [379, 167] on div "21:00" at bounding box center [383, 169] width 24 height 5
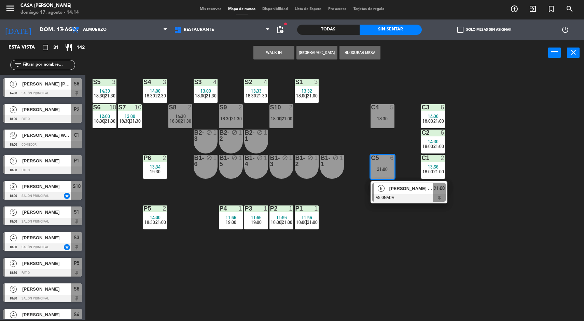
click at [396, 201] on div at bounding box center [408, 198] width 73 height 8
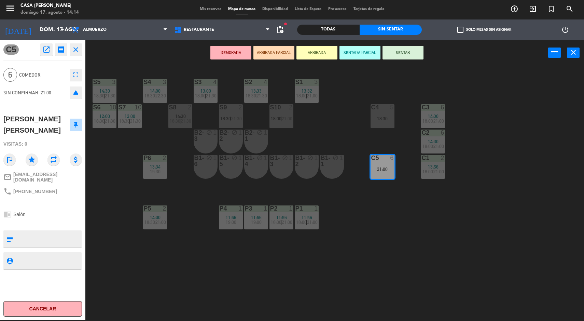
click at [120, 162] on div "S5 3 14:30 18:30 | 21:30 S4 3 14:00 18:30 | 22:30 S3 4 13:00 18:00 | 21:30 S2 4…" at bounding box center [337, 194] width 493 height 254
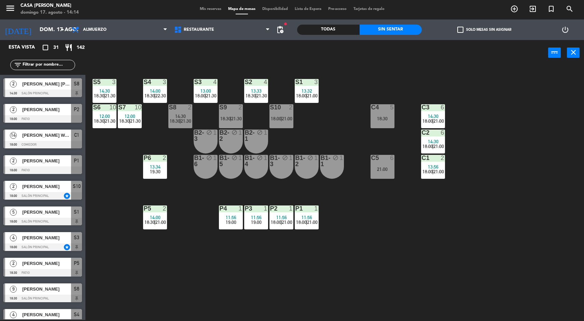
scroll to position [76, 0]
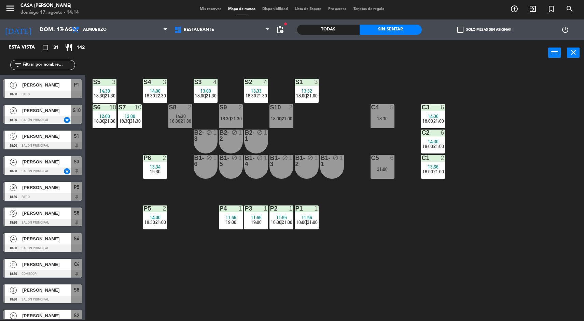
click at [135, 116] on div "12:00" at bounding box center [130, 116] width 24 height 5
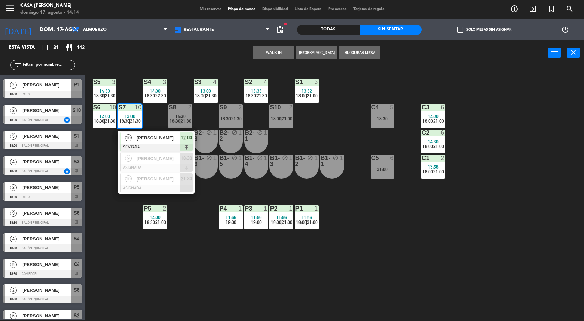
click at [162, 156] on span "[PERSON_NAME]" at bounding box center [159, 158] width 44 height 7
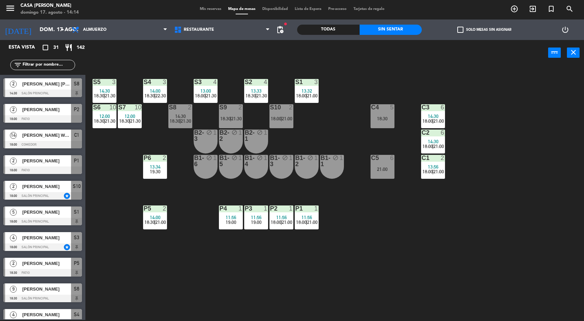
click at [379, 236] on div "S5 3 14:30 18:30 | 21:30 S4 3 14:00 18:30 | 22:30 S3 4 13:00 18:00 | 21:30 S2 4…" at bounding box center [337, 194] width 493 height 254
click at [433, 169] on span "|" at bounding box center [433, 171] width 1 height 5
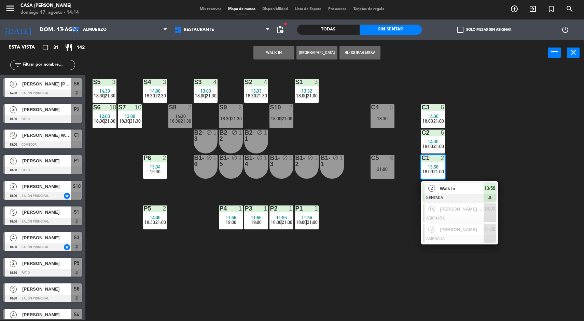
click at [449, 209] on span "[PERSON_NAME] WAYS" at bounding box center [462, 208] width 44 height 7
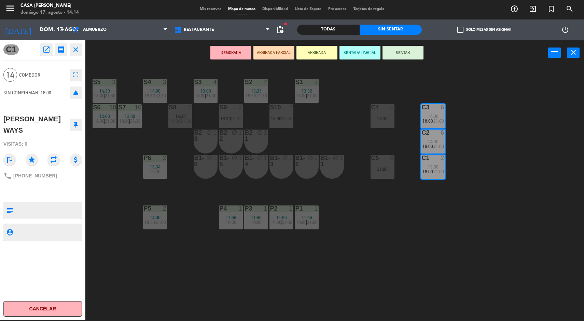
click at [515, 168] on div "S5 3 14:30 18:30 | 21:30 S4 3 14:00 18:30 | 22:30 S3 4 13:00 18:00 | 21:30 S2 4…" at bounding box center [337, 194] width 493 height 254
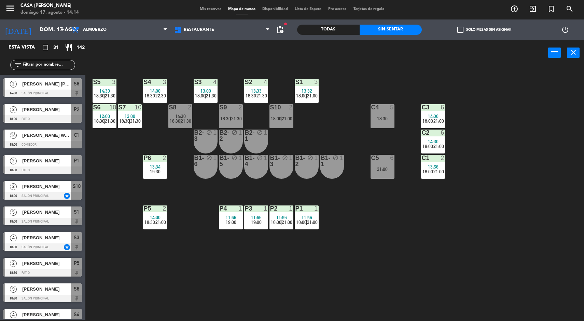
click at [433, 171] on span "|" at bounding box center [433, 171] width 1 height 5
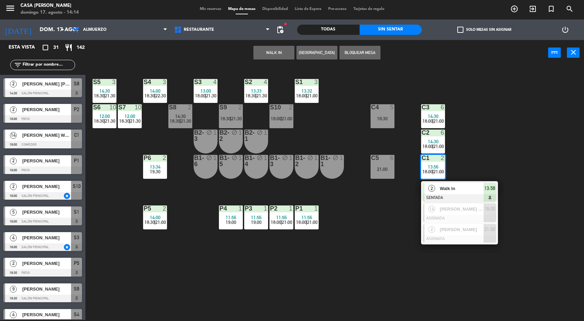
click at [472, 229] on span "[PERSON_NAME]" at bounding box center [462, 229] width 44 height 7
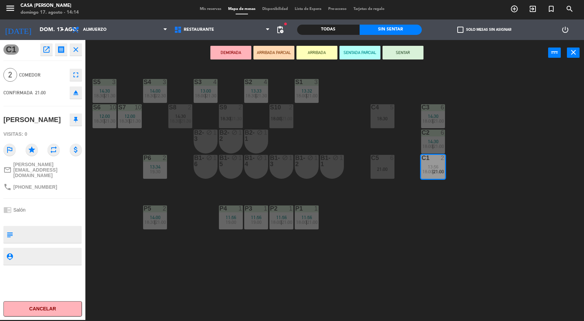
click at [557, 162] on div "S5 3 14:30 18:30 | 21:30 S4 3 14:00 18:30 | 22:30 S3 4 13:00 18:00 | 21:30 S2 4…" at bounding box center [337, 194] width 493 height 254
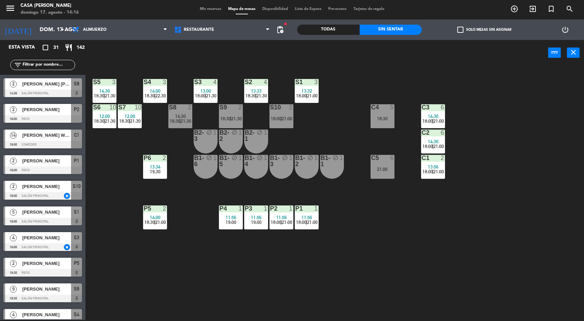
click at [442, 146] on span "21:00" at bounding box center [439, 146] width 11 height 5
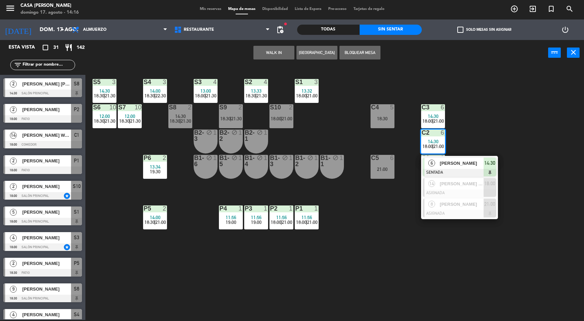
click at [495, 187] on span "18:00" at bounding box center [490, 183] width 11 height 8
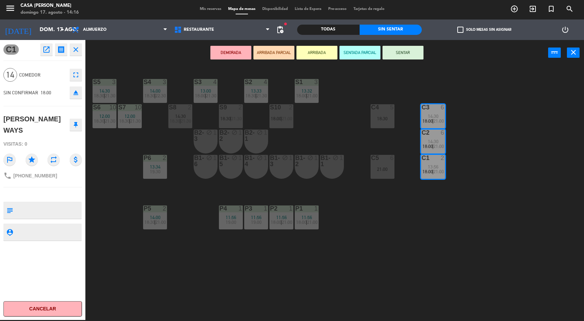
click at [543, 175] on div "S5 3 14:30 18:30 | 21:30 S4 3 14:00 18:30 | 22:30 S3 4 13:00 18:00 | 21:30 S2 4…" at bounding box center [337, 194] width 493 height 254
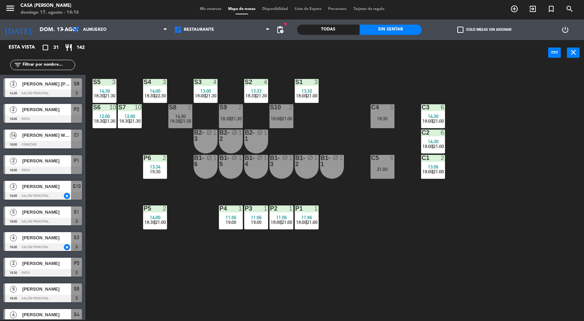
click at [426, 149] on div "C2 6 14:30 18:00 | 21:00" at bounding box center [433, 141] width 24 height 24
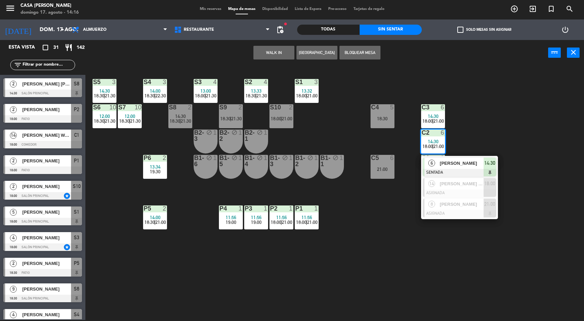
click at [509, 116] on div "S5 3 14:30 18:30 | 21:30 S4 3 14:00 18:30 | 22:30 S3 4 13:00 18:00 | 21:30 S2 4…" at bounding box center [337, 194] width 493 height 254
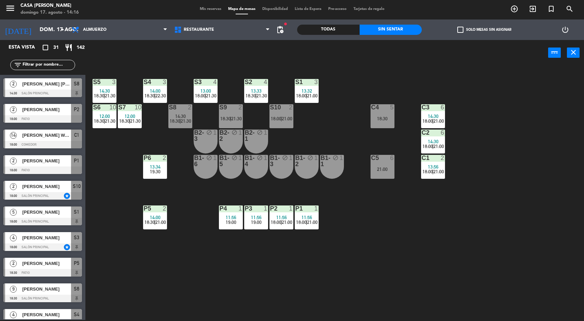
click at [138, 121] on span "21:30" at bounding box center [135, 120] width 11 height 5
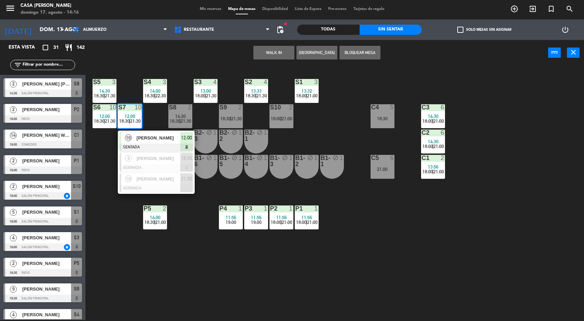
click at [171, 162] on span "[PERSON_NAME]" at bounding box center [159, 158] width 44 height 7
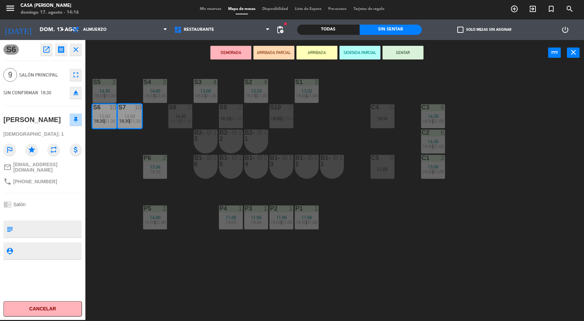
click at [494, 150] on div "S5 3 14:30 18:30 | 21:30 S4 3 14:00 18:30 | 22:30 S3 4 13:00 18:00 | 21:30 S2 4…" at bounding box center [337, 194] width 493 height 254
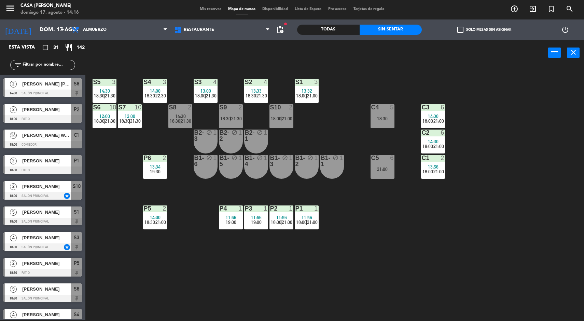
click at [443, 158] on div "2" at bounding box center [443, 158] width 4 height 6
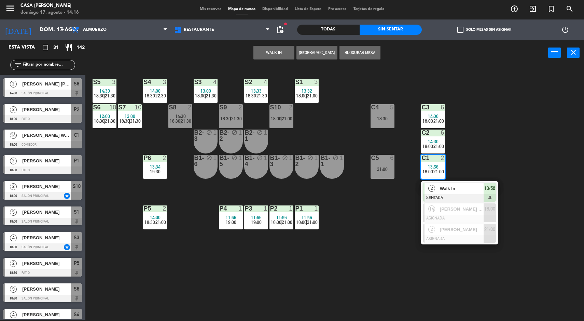
click at [453, 207] on span "[PERSON_NAME] WAYS" at bounding box center [462, 208] width 44 height 7
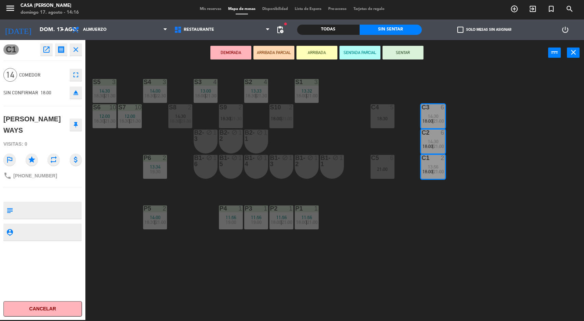
click at [424, 220] on div "S5 3 14:30 18:30 | 21:30 S4 3 14:00 18:30 | 22:30 S3 4 13:00 18:00 | 21:30 S2 4…" at bounding box center [337, 194] width 493 height 254
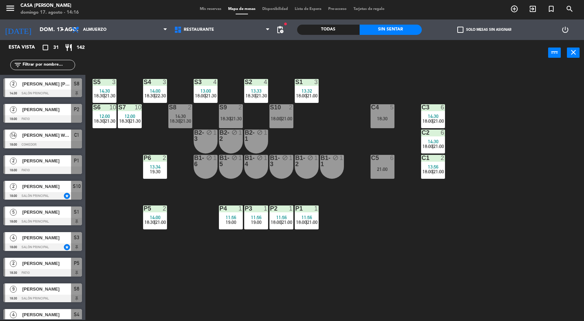
click at [443, 170] on span "21:00" at bounding box center [439, 171] width 11 height 5
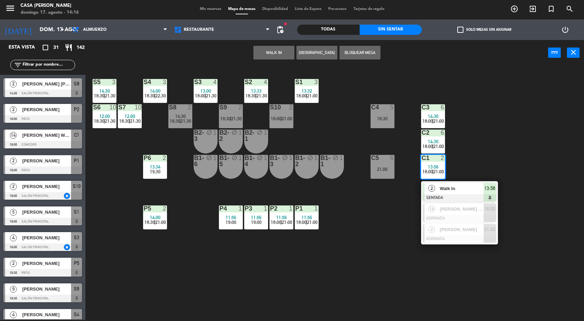
click at [477, 217] on div at bounding box center [459, 219] width 73 height 8
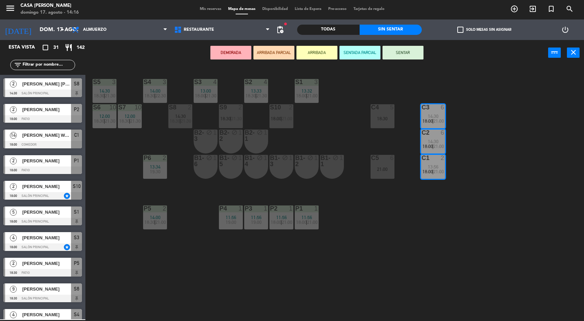
click at [521, 258] on div "S5 3 14:30 18:30 | 21:30 S4 3 14:00 18:30 | 22:30 S3 4 13:00 18:00 | 21:30 S2 4…" at bounding box center [337, 194] width 493 height 254
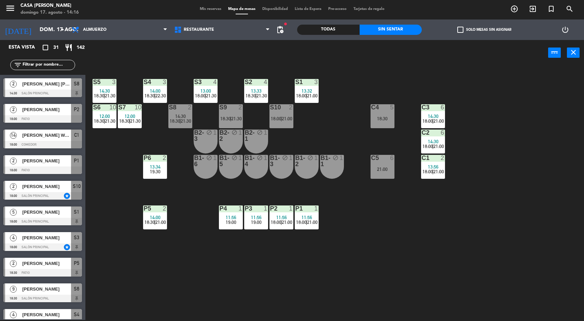
click at [442, 171] on span "21:00" at bounding box center [439, 171] width 11 height 5
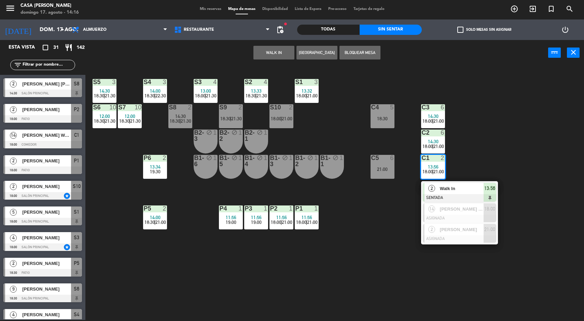
click at [465, 224] on div "[PERSON_NAME]" at bounding box center [461, 229] width 44 height 11
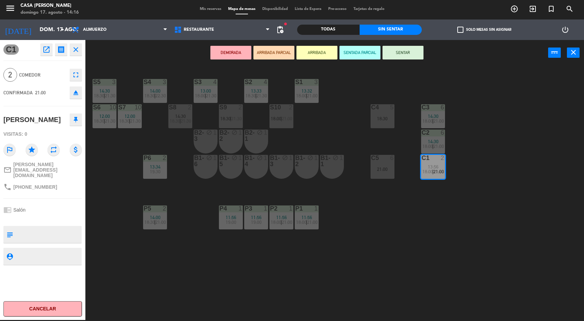
click at [533, 254] on div "menu Casa [PERSON_NAME] 17. [PERSON_NAME] - 14:16 Mis reservas Mapa de mesas Di…" at bounding box center [292, 160] width 584 height 321
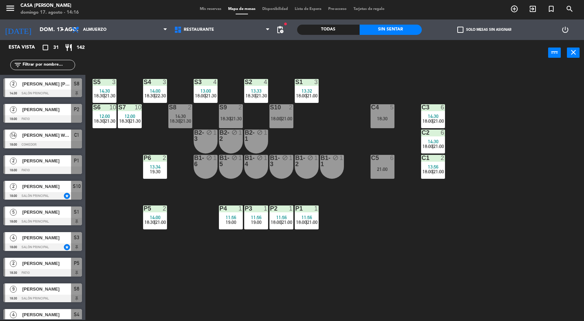
click at [448, 132] on div "6" at bounding box center [444, 132] width 11 height 6
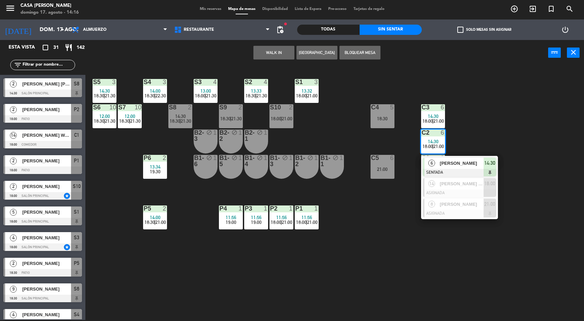
click at [464, 187] on span "[PERSON_NAME] WAYS" at bounding box center [462, 183] width 44 height 7
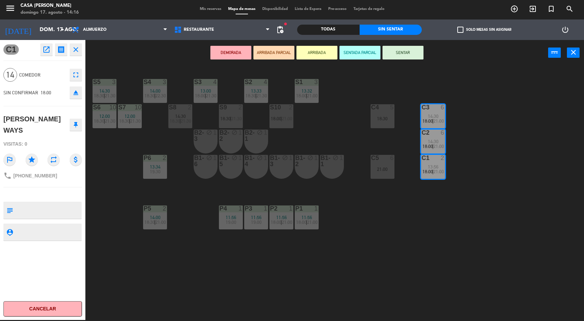
click at [339, 167] on div "1" at bounding box center [343, 161] width 11 height 12
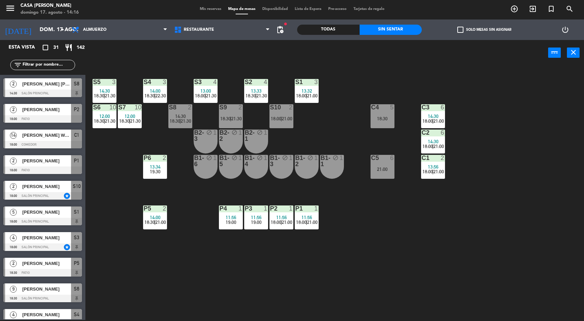
click at [518, 216] on div "S5 3 14:30 18:30 | 21:30 S4 3 14:00 18:30 | 22:30 S3 4 13:00 18:00 | 21:30 S2 4…" at bounding box center [337, 194] width 493 height 254
click at [427, 117] on div "14:30" at bounding box center [433, 116] width 24 height 5
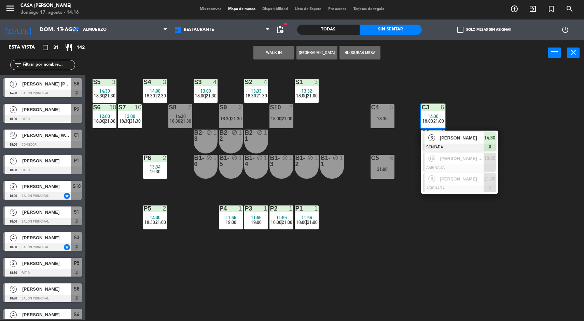
click at [477, 167] on div at bounding box center [459, 168] width 73 height 8
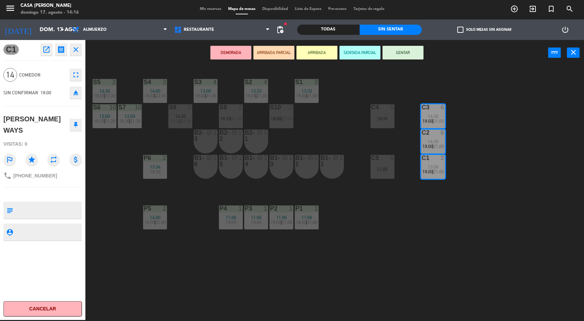
click at [528, 180] on div "S5 3 14:30 18:30 | 21:30 S4 3 14:00 18:30 | 22:30 S3 4 13:00 18:00 | 21:30 S2 4…" at bounding box center [337, 194] width 493 height 254
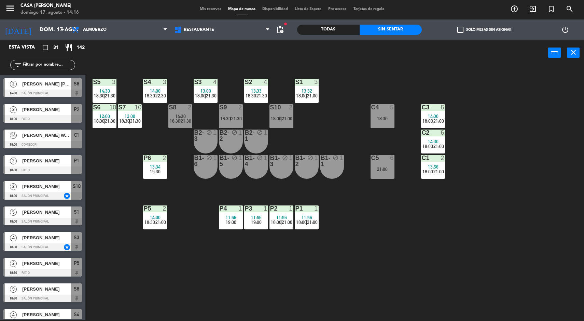
click at [431, 132] on div at bounding box center [432, 132] width 11 height 6
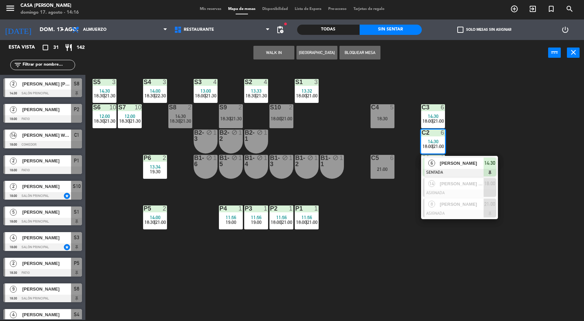
click at [473, 187] on div "[PERSON_NAME] WAYS" at bounding box center [461, 183] width 44 height 11
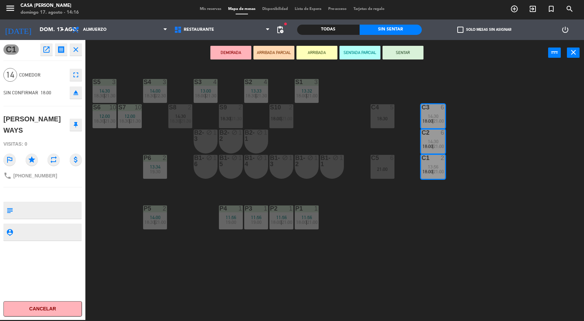
click at [508, 188] on div "S5 3 14:30 18:30 | 21:30 S4 3 14:00 18:30 | 22:30 S3 4 13:00 18:00 | 21:30 S2 4…" at bounding box center [337, 194] width 493 height 254
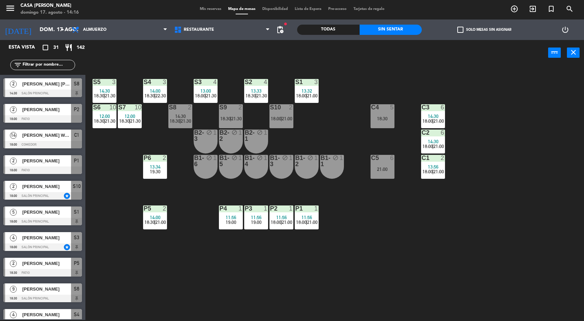
click at [436, 140] on span "14:30" at bounding box center [433, 141] width 11 height 5
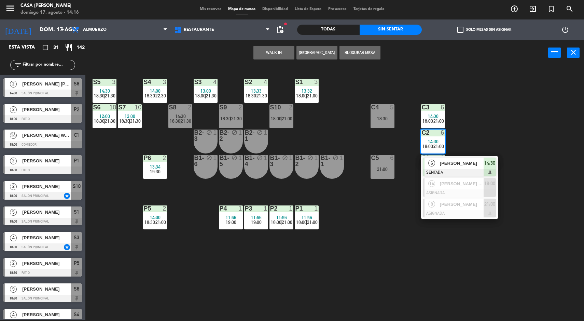
click at [485, 190] on div at bounding box center [459, 193] width 73 height 8
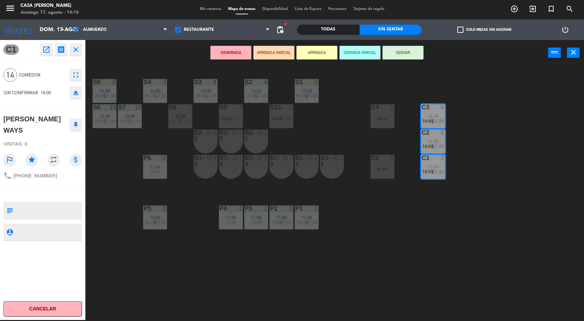
click at [521, 190] on div "S5 3 14:30 18:30 | 21:30 S4 3 14:00 18:30 | 22:30 S3 4 13:00 18:00 | 21:30 S2 4…" at bounding box center [337, 194] width 493 height 254
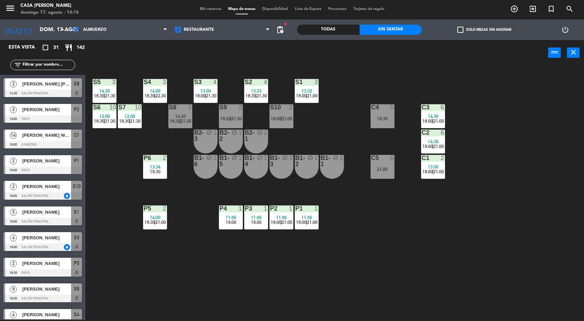
click at [444, 169] on span "21:00" at bounding box center [439, 171] width 11 height 5
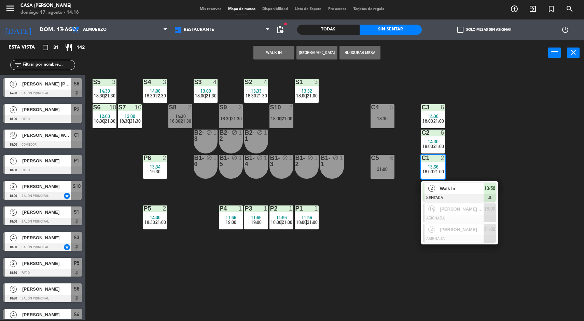
click at [475, 231] on span "[PERSON_NAME]" at bounding box center [462, 229] width 44 height 7
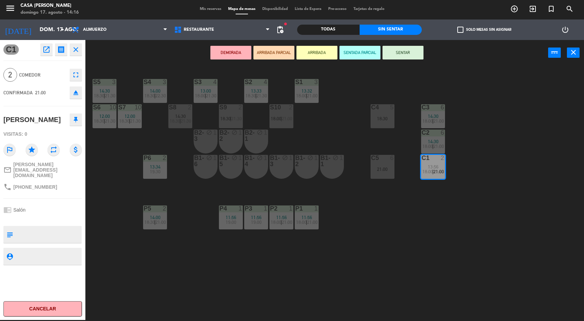
click at [428, 269] on div "S5 3 14:30 18:30 | 21:30 S4 3 14:00 18:30 | 22:30 S3 4 13:00 18:00 | 21:30 S2 4…" at bounding box center [337, 194] width 493 height 254
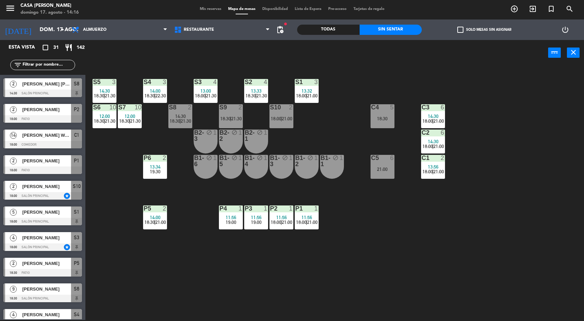
click at [513, 245] on div "S5 3 14:30 18:30 | 21:30 S4 3 14:00 18:30 | 22:30 S3 4 13:00 18:00 | 21:30 S2 4…" at bounding box center [337, 194] width 493 height 254
click at [139, 121] on span "21:30" at bounding box center [135, 120] width 11 height 5
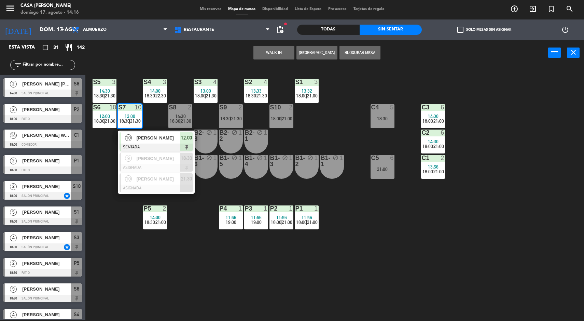
click at [152, 161] on span "[PERSON_NAME]" at bounding box center [159, 158] width 44 height 7
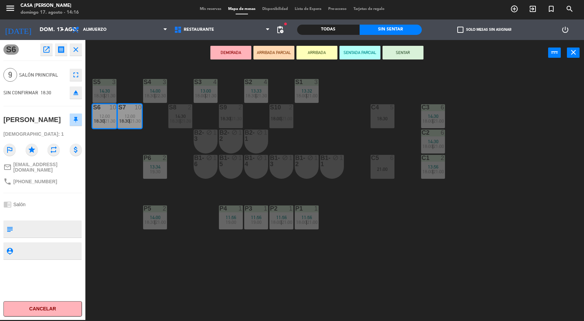
click at [331, 175] on div "B1-1 block 1" at bounding box center [332, 167] width 24 height 24
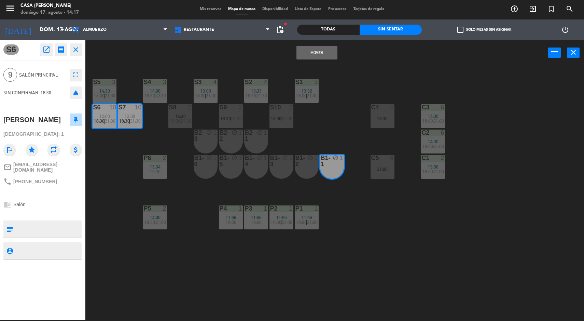
click at [329, 57] on button "Mover" at bounding box center [317, 53] width 41 height 14
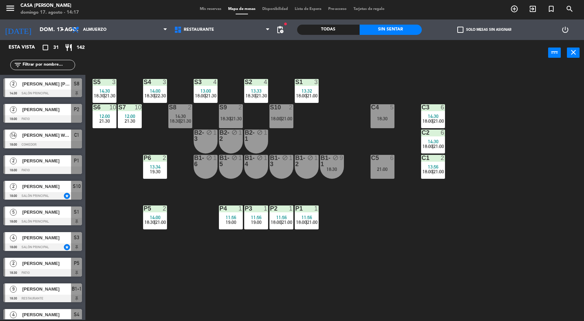
click at [137, 121] on div "21:30" at bounding box center [130, 121] width 24 height 5
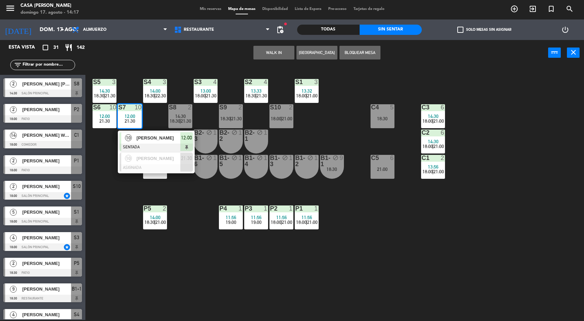
click at [162, 160] on span "[PERSON_NAME]" at bounding box center [159, 158] width 44 height 7
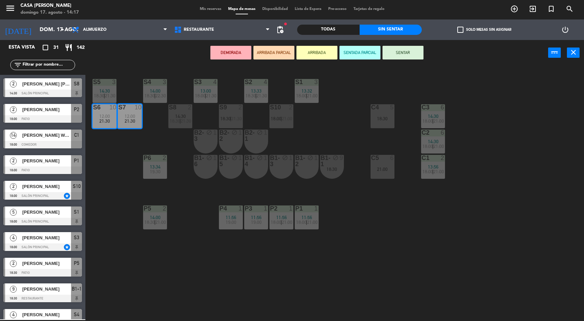
click at [236, 167] on div "B1-5 block 1" at bounding box center [231, 167] width 24 height 24
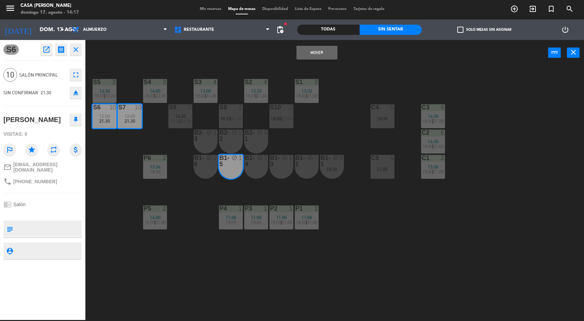
click at [318, 52] on button "Mover" at bounding box center [317, 53] width 41 height 14
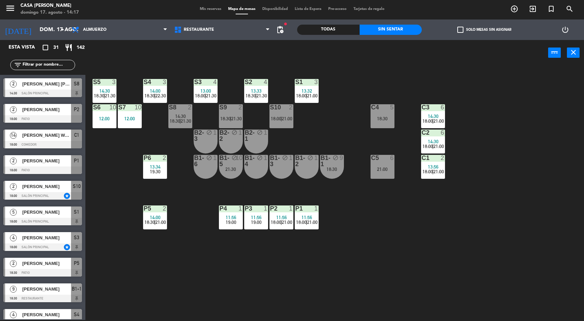
scroll to position [101, 0]
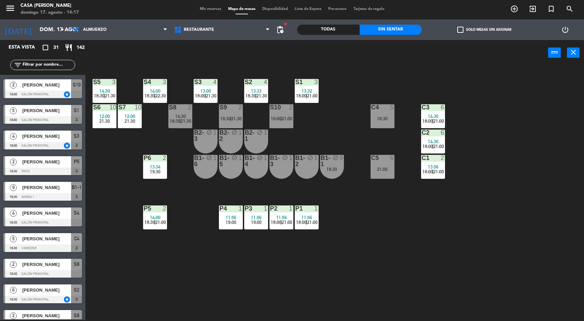
click at [441, 139] on div "14:30" at bounding box center [433, 141] width 24 height 5
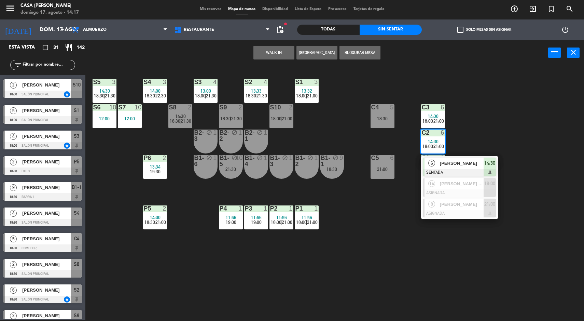
click at [478, 187] on span "[PERSON_NAME] WAYS" at bounding box center [462, 183] width 44 height 7
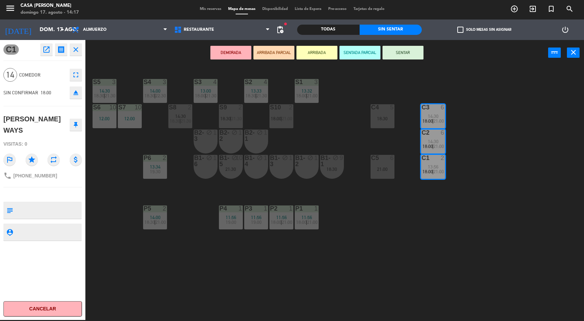
click at [136, 124] on div "S7 10 12:00" at bounding box center [130, 116] width 24 height 24
click at [111, 115] on div "S6 10 12:00" at bounding box center [105, 116] width 24 height 24
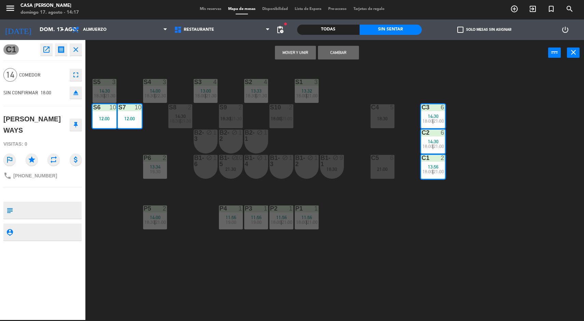
click at [299, 52] on button "Mover y Unir" at bounding box center [295, 53] width 41 height 14
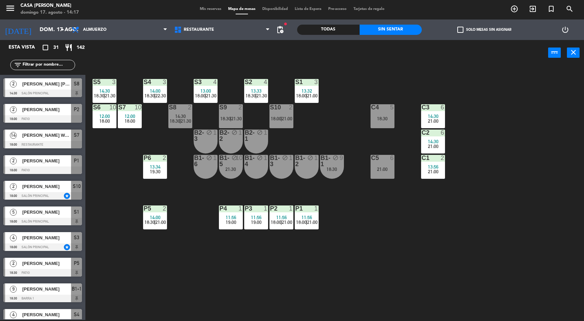
click at [443, 117] on div "14:30" at bounding box center [433, 116] width 24 height 5
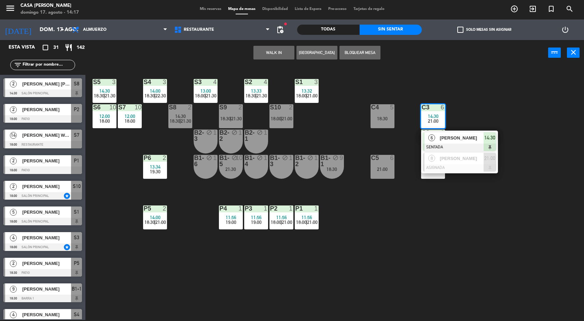
click at [490, 163] on div "21:00" at bounding box center [490, 158] width 13 height 11
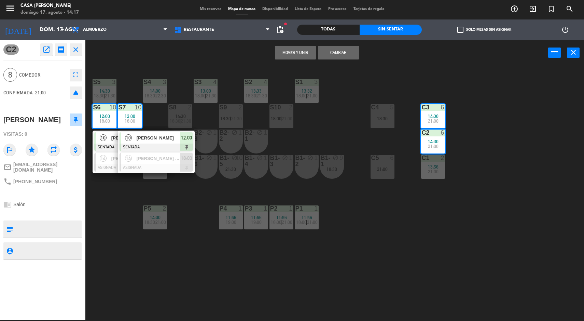
click at [296, 57] on button "Mover y Unir" at bounding box center [295, 53] width 41 height 14
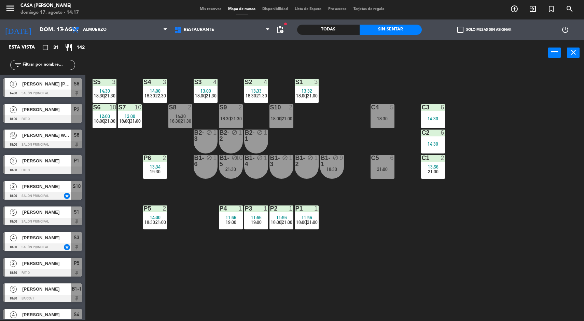
scroll to position [25, 0]
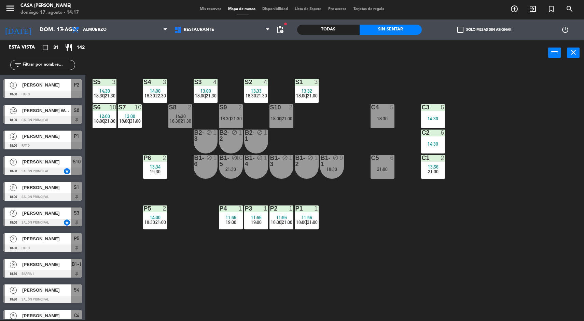
click at [328, 177] on div "B1-1 block 9 18:30" at bounding box center [332, 167] width 24 height 24
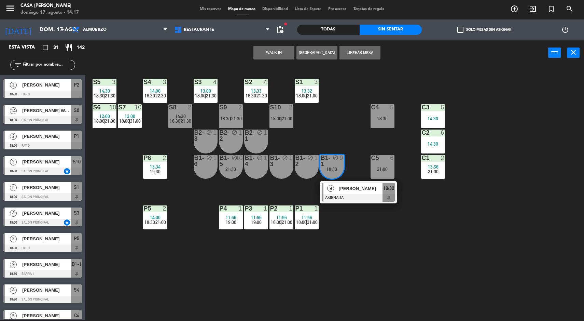
click at [367, 197] on div at bounding box center [358, 198] width 73 height 8
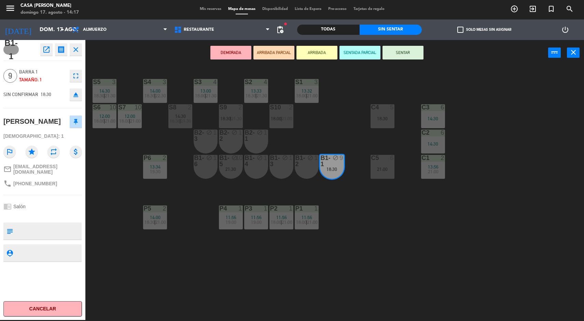
click at [436, 169] on span "21:00" at bounding box center [433, 171] width 11 height 5
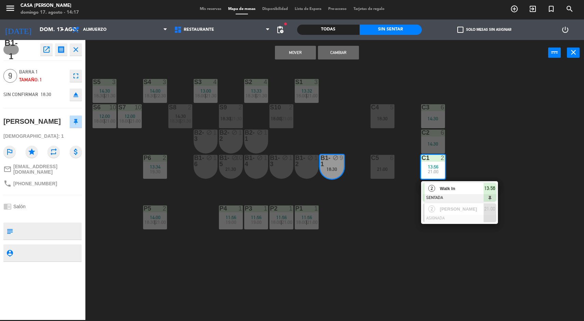
click at [438, 144] on div "14:30" at bounding box center [433, 143] width 24 height 5
click at [531, 137] on div "S5 3 14:30 18:30 | 21:30 S4 3 14:00 18:30 | 22:30 S3 4 13:00 18:00 | 21:30 S2 4…" at bounding box center [337, 194] width 493 height 254
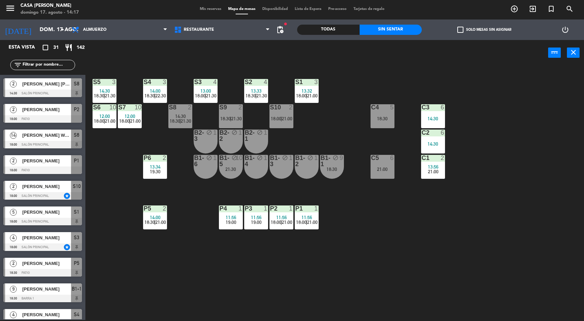
click at [442, 167] on div "13:56" at bounding box center [433, 166] width 24 height 5
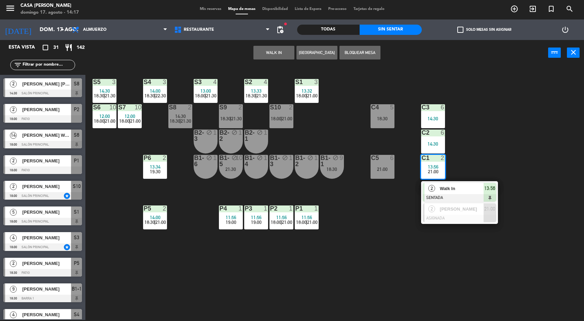
click at [510, 132] on div "S5 3 14:30 18:30 | 21:30 S4 3 14:00 18:30 | 22:30 S3 4 13:00 18:00 | 21:30 S2 4…" at bounding box center [337, 194] width 493 height 254
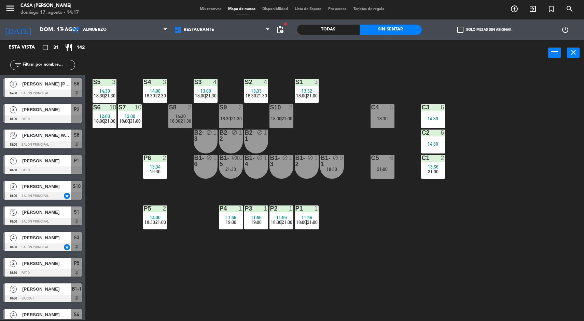
click at [441, 174] on div "C1 2 13:56 21:00" at bounding box center [433, 167] width 24 height 24
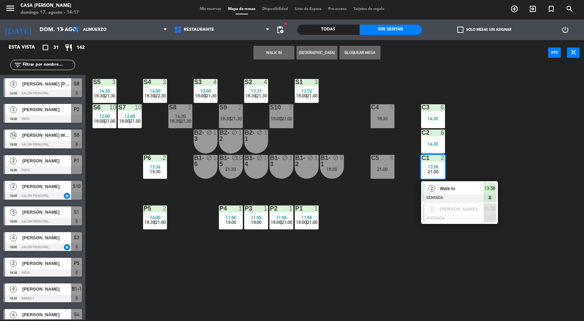
click at [513, 151] on div "S5 3 14:30 18:30 | 21:30 S4 3 14:00 18:30 | 22:30 S3 4 13:00 18:00 | 21:30 S2 4…" at bounding box center [337, 194] width 493 height 254
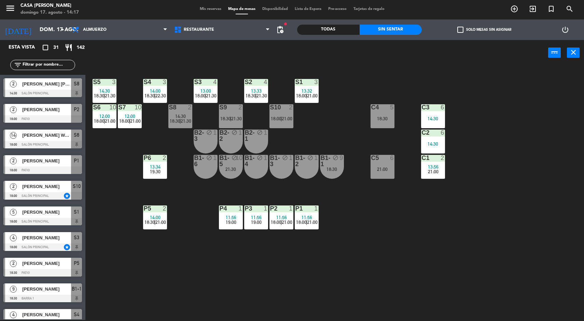
click at [132, 111] on div "S7 10 12:00 18:00 | 21:00" at bounding box center [130, 116] width 24 height 24
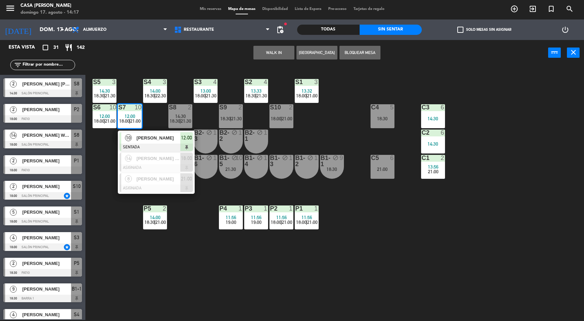
click at [166, 168] on div at bounding box center [156, 168] width 73 height 8
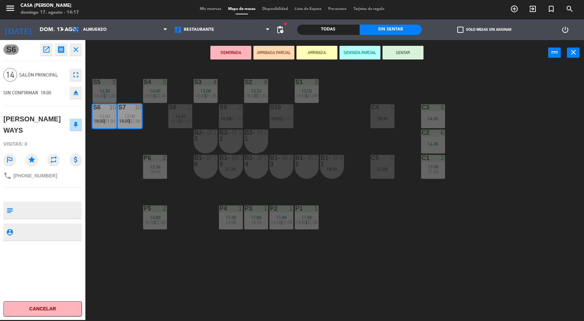
click at [434, 116] on div "14:30" at bounding box center [433, 118] width 24 height 5
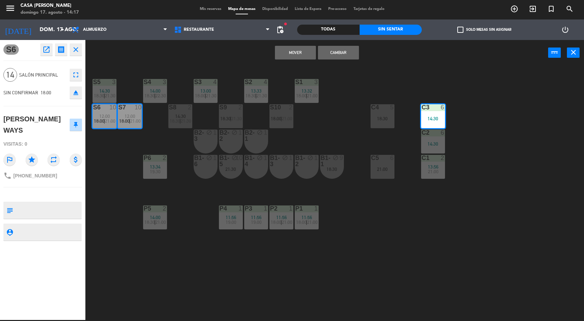
click at [441, 145] on div "14:30" at bounding box center [433, 143] width 24 height 5
click at [432, 176] on div "C1 2 13:56 21:00" at bounding box center [433, 167] width 24 height 24
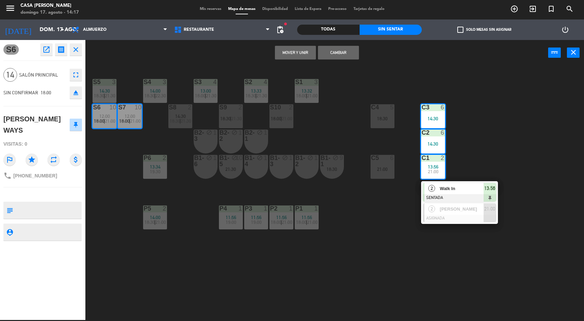
click at [302, 56] on button "Mover y Unir" at bounding box center [295, 53] width 41 height 14
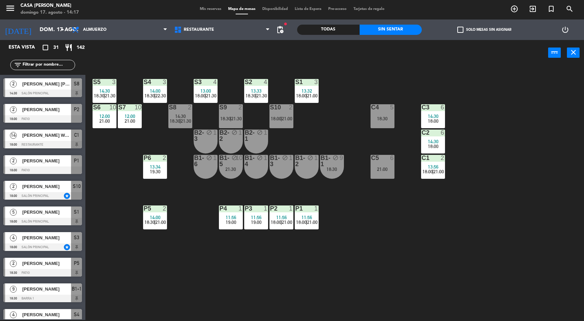
click at [342, 171] on div "18:30" at bounding box center [332, 169] width 24 height 5
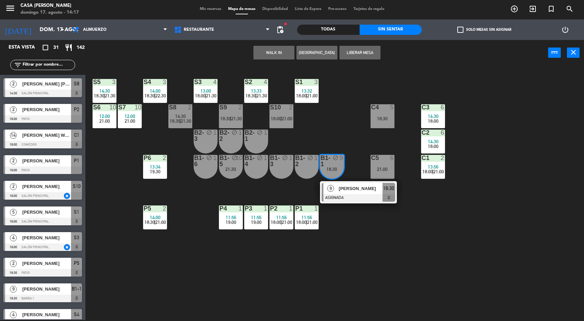
click at [382, 194] on div at bounding box center [358, 198] width 73 height 8
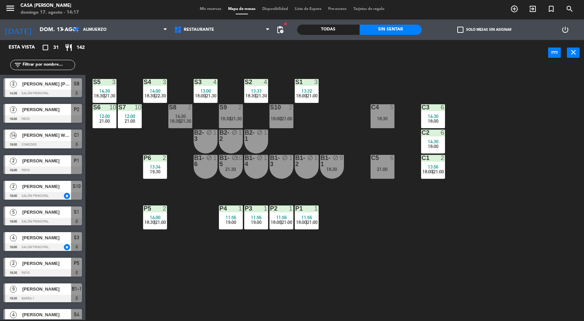
click at [496, 219] on div "S5 3 14:30 18:30 | 21:30 S4 3 14:00 18:30 | 22:30 S3 4 13:00 18:00 | 21:30 S2 4…" at bounding box center [337, 194] width 493 height 254
click at [130, 121] on span "21:00" at bounding box center [130, 120] width 11 height 5
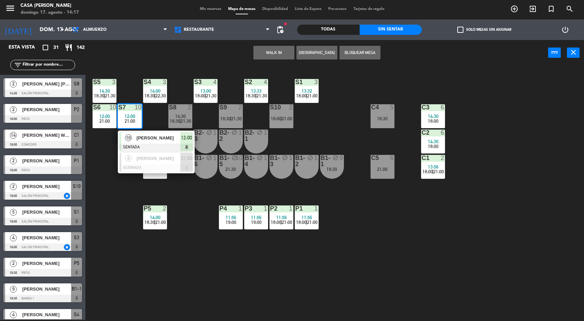
click at [163, 164] on div at bounding box center [156, 168] width 73 height 8
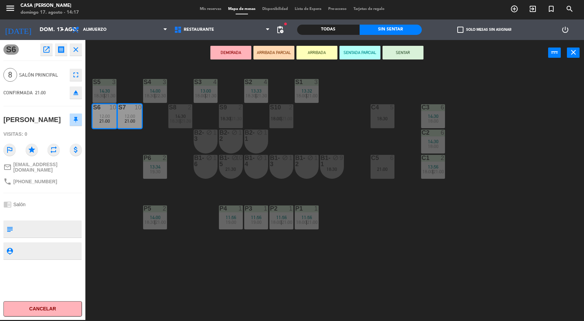
click at [434, 148] on span "18:00" at bounding box center [433, 146] width 11 height 5
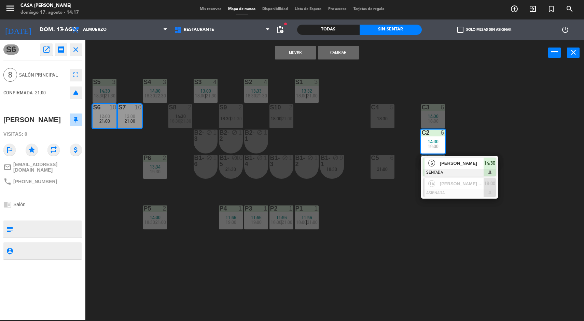
click at [438, 114] on div "14:30" at bounding box center [433, 116] width 24 height 5
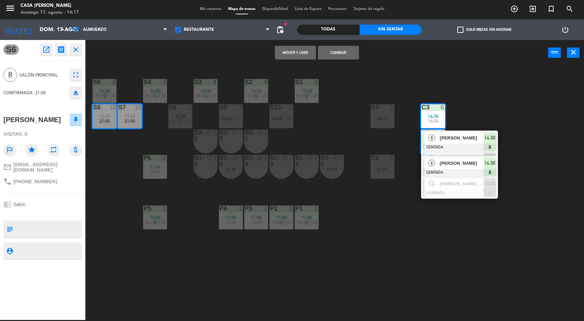
click at [304, 52] on button "Mover y Unir" at bounding box center [295, 53] width 41 height 14
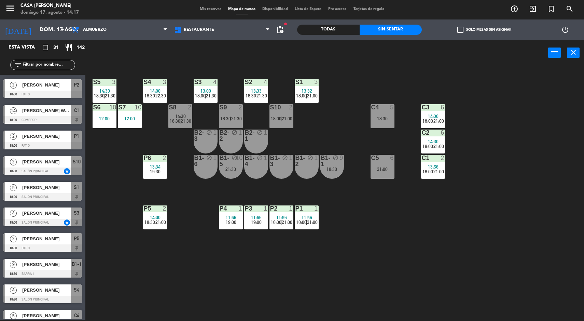
scroll to position [1, 0]
click at [321, 175] on div "B1-1 block 9 18:30" at bounding box center [332, 167] width 24 height 24
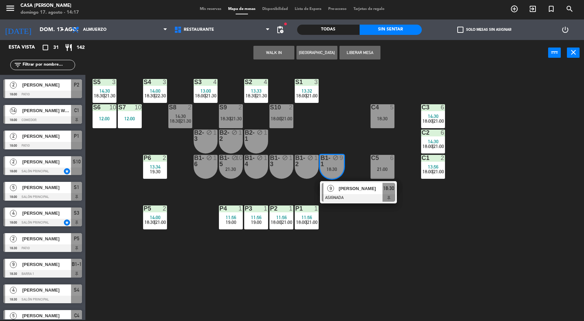
click at [367, 199] on div at bounding box center [358, 198] width 73 height 8
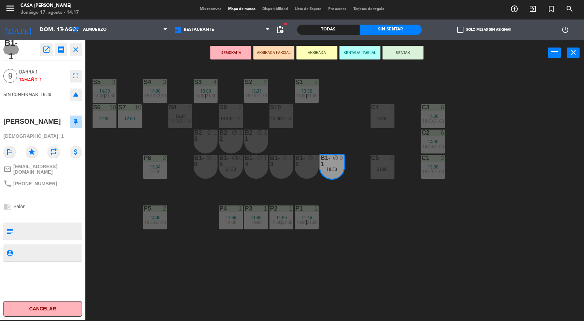
click at [137, 119] on div "12:00" at bounding box center [130, 118] width 24 height 5
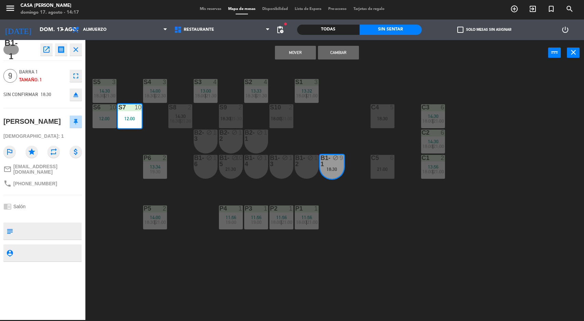
click at [94, 110] on div "S6" at bounding box center [93, 107] width 0 height 6
click at [304, 55] on button "Mover y Unir" at bounding box center [295, 53] width 41 height 14
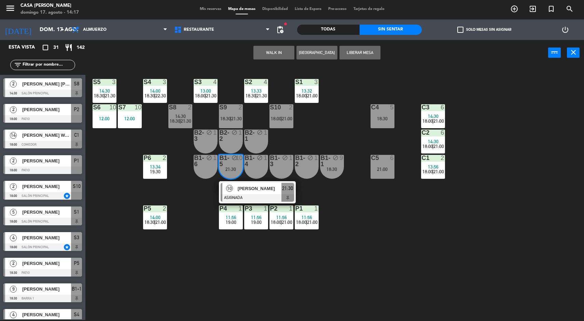
click at [261, 197] on div at bounding box center [257, 198] width 73 height 8
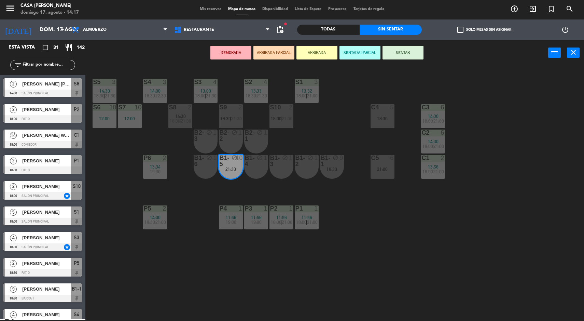
click at [132, 113] on div "S7 10 12:00" at bounding box center [130, 116] width 24 height 24
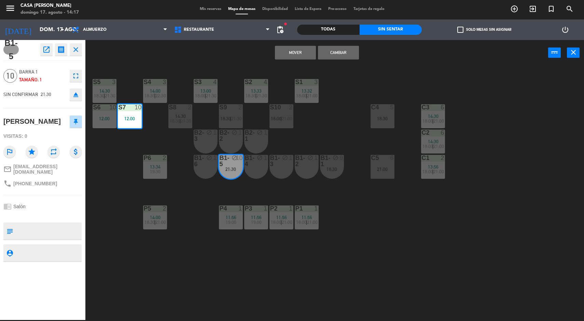
click at [109, 111] on div "S6 10 12:00" at bounding box center [105, 116] width 24 height 24
click at [331, 125] on div "S5 3 14:30 18:30 | 21:30 S4 3 14:00 18:30 | 22:30 S3 4 13:00 18:00 | 21:30 S2 4…" at bounding box center [337, 194] width 493 height 254
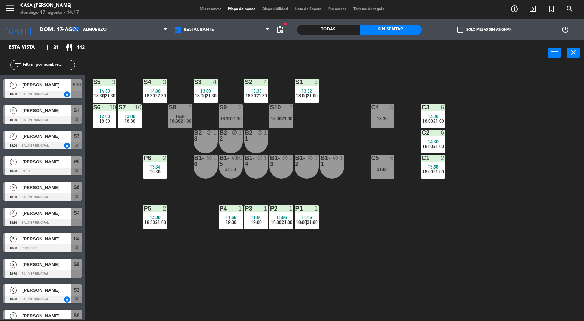
click at [438, 171] on span "21:00" at bounding box center [439, 171] width 11 height 5
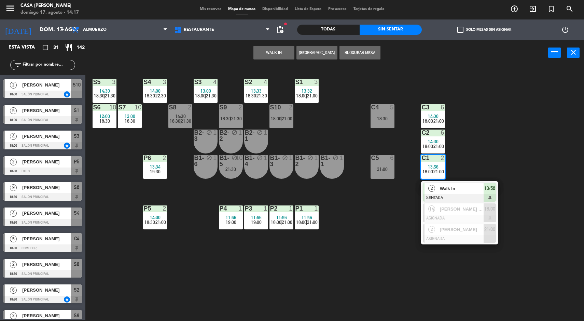
click at [538, 183] on div "S5 3 14:30 18:30 | 21:30 S4 3 14:00 18:30 | 22:30 S3 4 13:00 18:00 | 21:30 S2 4…" at bounding box center [337, 194] width 493 height 254
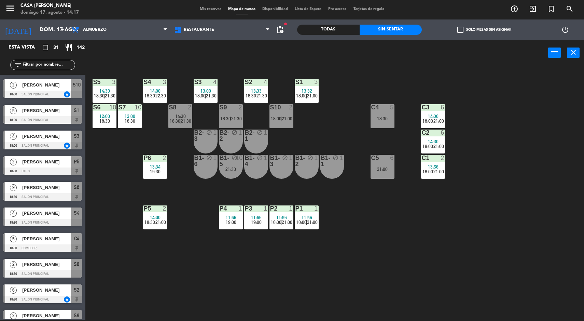
click at [126, 122] on span "18:30" at bounding box center [130, 120] width 11 height 5
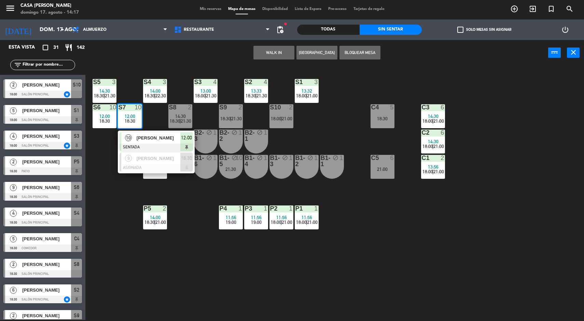
click at [163, 162] on div "[PERSON_NAME]" at bounding box center [158, 158] width 44 height 11
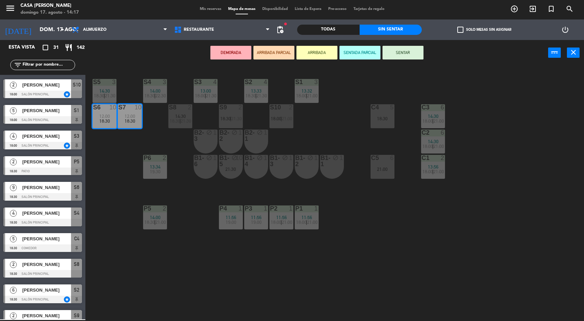
click at [285, 171] on div "B1-3 block 1" at bounding box center [282, 167] width 24 height 24
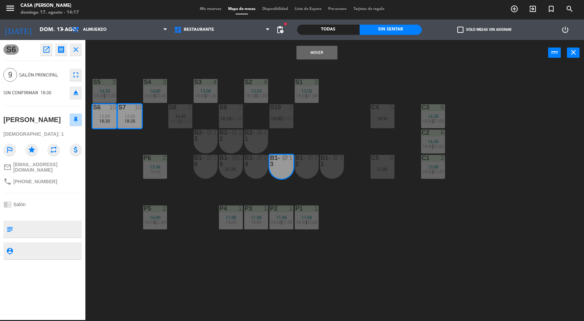
click at [312, 56] on button "Mover" at bounding box center [317, 53] width 41 height 14
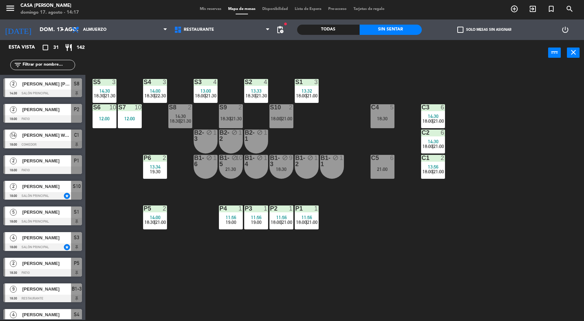
click at [443, 166] on div "13:56" at bounding box center [433, 166] width 24 height 5
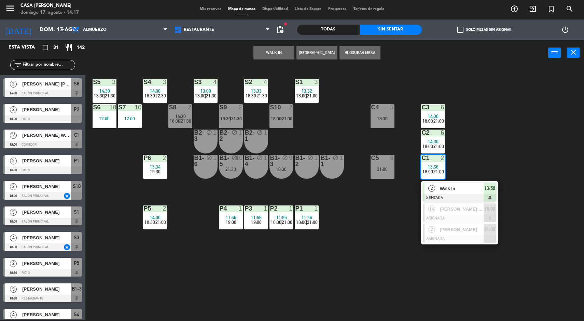
click at [488, 213] on span "18:00" at bounding box center [490, 209] width 11 height 8
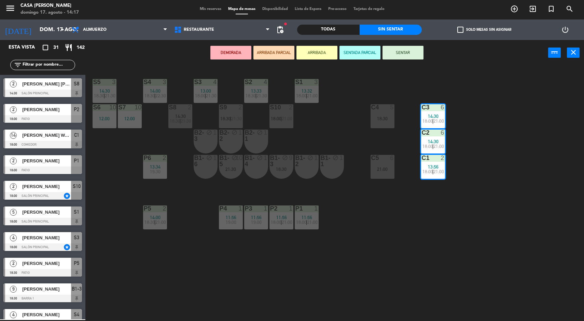
click at [136, 127] on div "S7 10 12:00" at bounding box center [130, 116] width 24 height 24
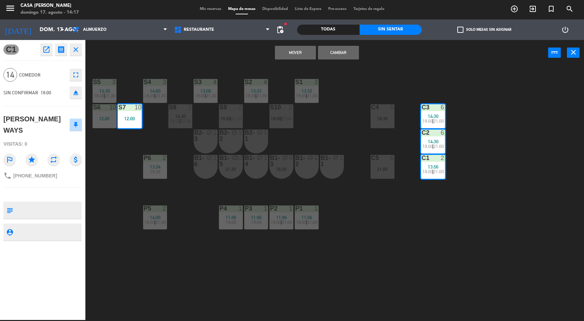
click at [115, 117] on div "12:00" at bounding box center [105, 118] width 24 height 5
click at [297, 52] on button "Mover y Unir" at bounding box center [295, 53] width 41 height 14
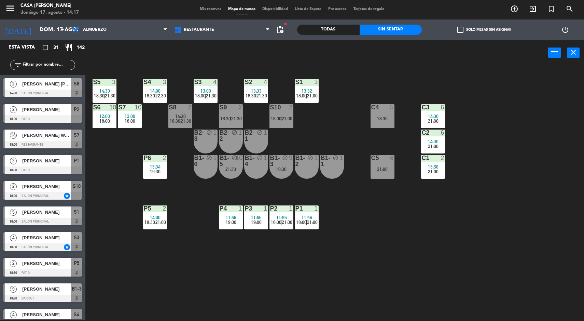
click at [441, 169] on div "21:00" at bounding box center [433, 171] width 24 height 5
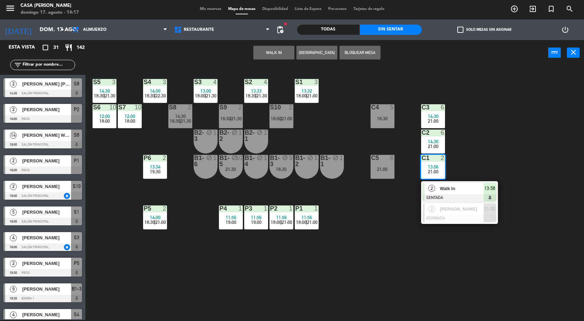
click at [543, 171] on div "S5 3 14:30 18:30 | 21:30 S4 3 14:00 18:30 | 22:30 S3 4 13:00 18:00 | 21:30 S2 4…" at bounding box center [337, 194] width 493 height 254
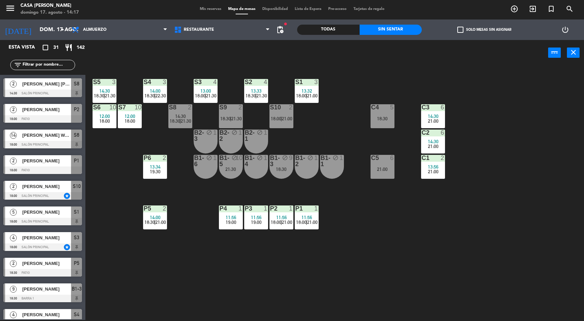
click at [437, 119] on span "21:00" at bounding box center [433, 120] width 11 height 5
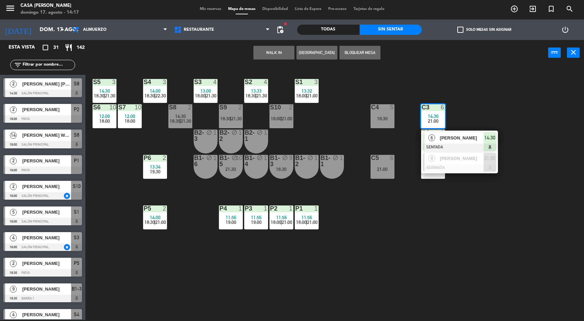
click at [483, 164] on div at bounding box center [459, 168] width 73 height 8
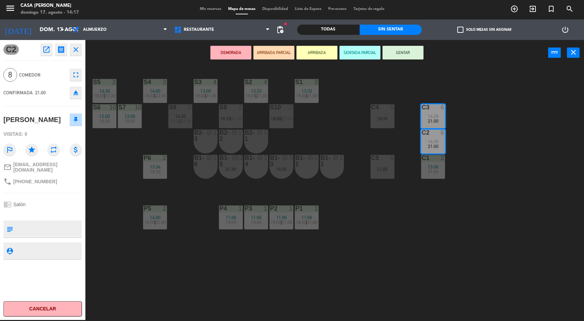
click at [129, 122] on span "18:00" at bounding box center [130, 120] width 11 height 5
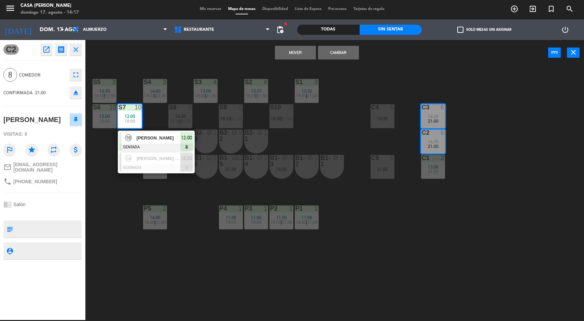
click at [106, 121] on span "18:00" at bounding box center [104, 120] width 11 height 5
click at [291, 52] on button "Mover y Unir" at bounding box center [295, 53] width 41 height 14
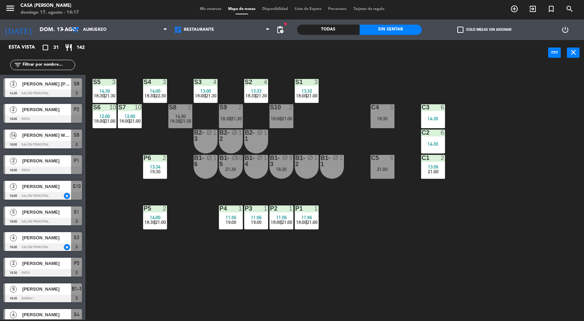
scroll to position [25, 0]
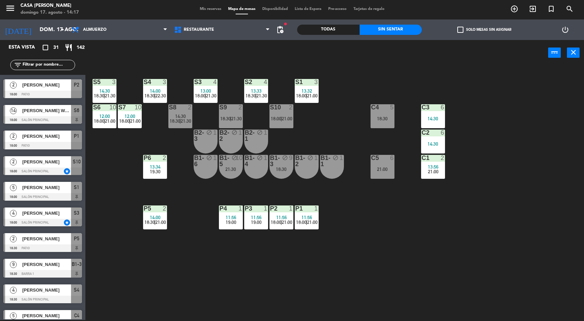
click at [439, 177] on div "C1 2 13:56 21:00" at bounding box center [433, 167] width 24 height 24
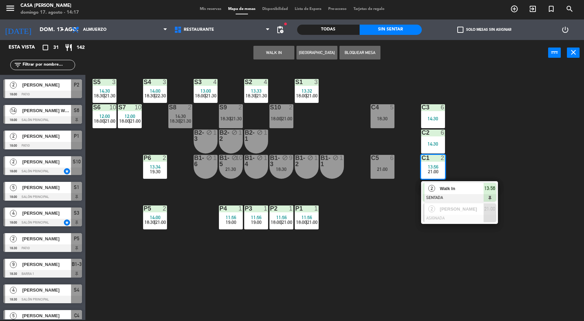
click at [485, 214] on div "21:00" at bounding box center [490, 208] width 13 height 11
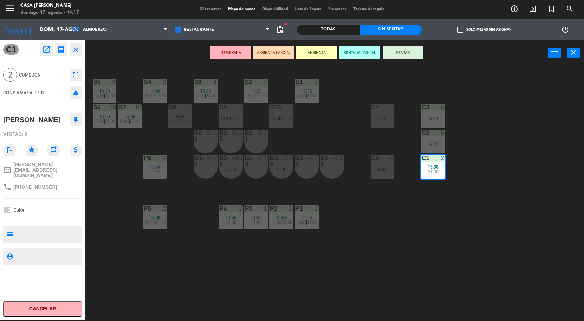
click at [336, 170] on div "B1-1 block 1" at bounding box center [332, 167] width 24 height 24
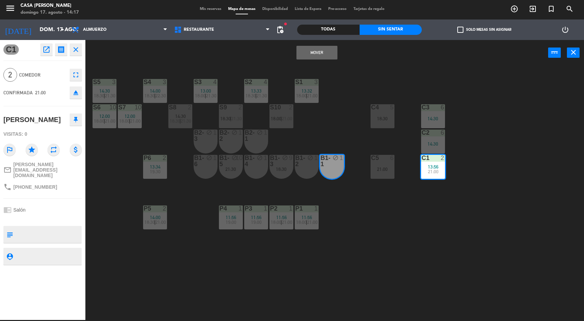
click at [330, 54] on button "Mover" at bounding box center [317, 53] width 41 height 14
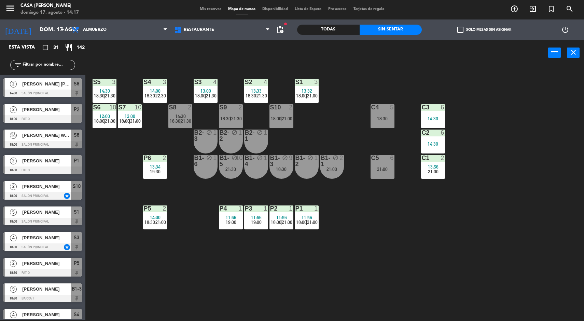
scroll to position [1, 0]
click at [275, 169] on div "18:30" at bounding box center [282, 169] width 24 height 5
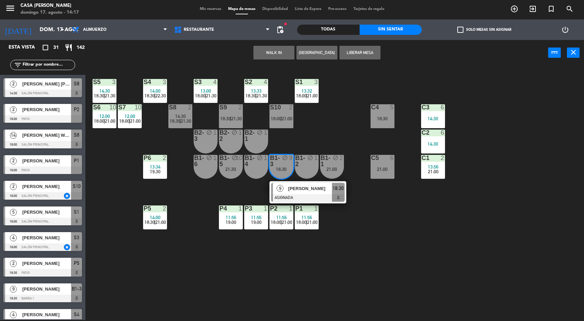
click at [336, 194] on div at bounding box center [307, 198] width 73 height 8
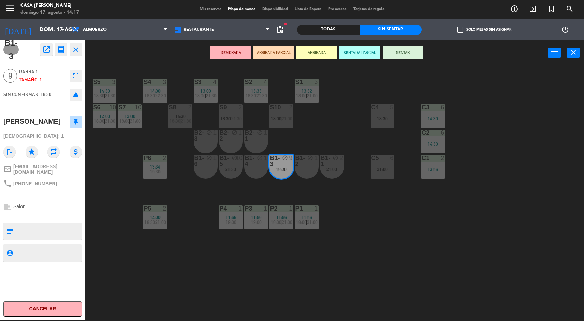
click at [440, 121] on div "14:30" at bounding box center [433, 118] width 24 height 5
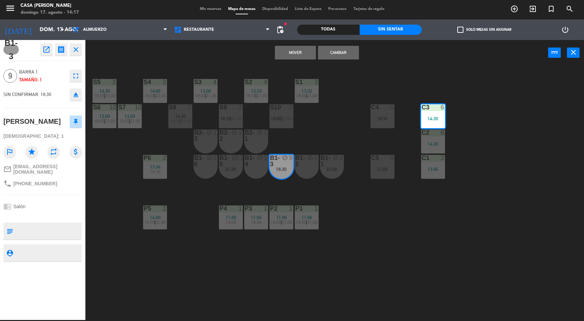
click at [441, 144] on div "14:30" at bounding box center [433, 143] width 24 height 5
click at [444, 174] on div "C1 2 13:56" at bounding box center [433, 167] width 24 height 24
click at [300, 51] on button "Mover y Unir" at bounding box center [295, 53] width 41 height 14
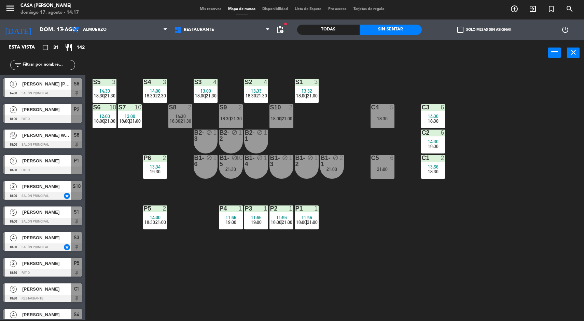
click at [234, 173] on div "B1-5 block 10 21:30" at bounding box center [231, 167] width 24 height 24
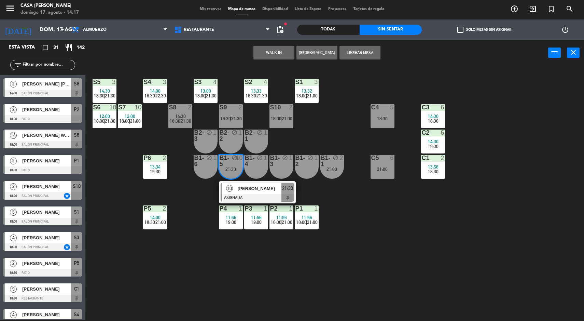
click at [257, 199] on div at bounding box center [257, 198] width 73 height 8
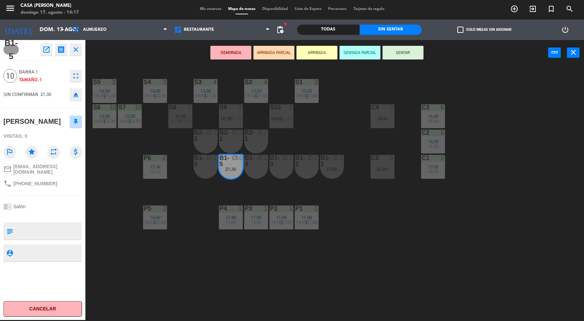
click at [434, 178] on div "C1 2 13:56 18:30" at bounding box center [433, 167] width 24 height 24
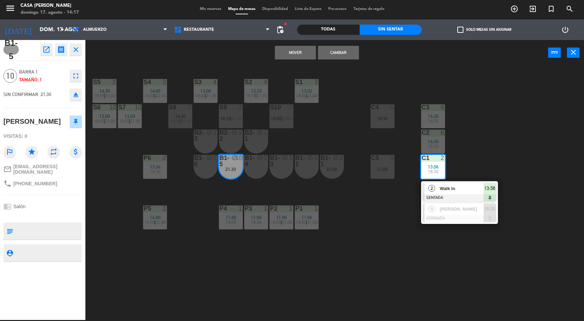
click at [437, 148] on span "18:30" at bounding box center [433, 146] width 11 height 5
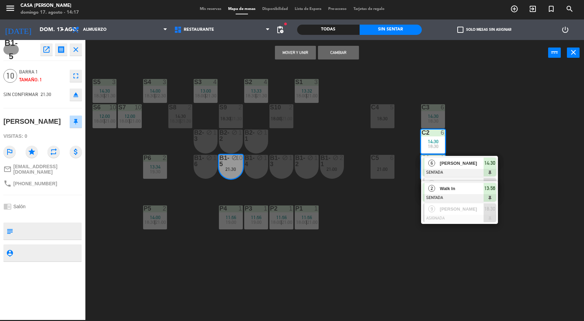
click at [440, 109] on div "6" at bounding box center [444, 107] width 11 height 6
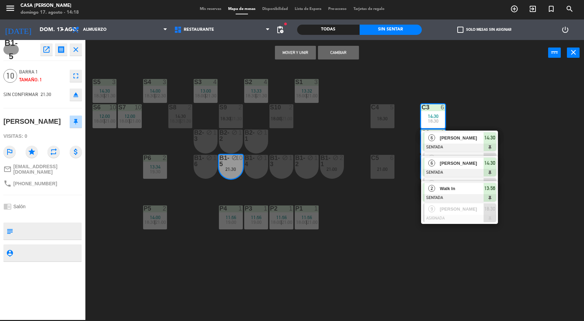
click at [298, 52] on button "Mover y Unir" at bounding box center [295, 53] width 41 height 14
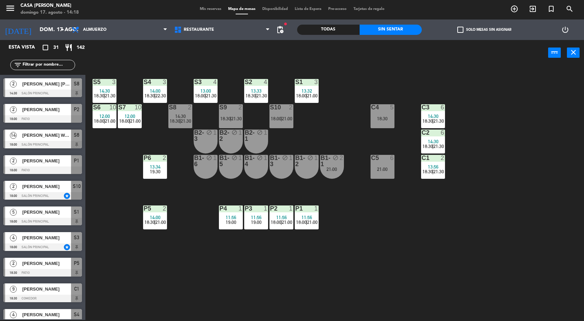
scroll to position [101, 0]
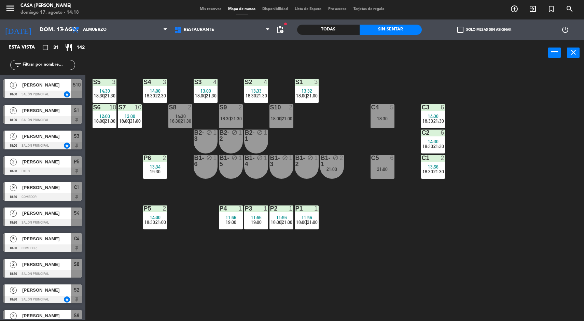
click at [520, 196] on div "S5 3 14:30 18:30 | 21:30 S4 3 14:00 18:30 | 22:30 S3 4 13:00 18:00 | 21:30 S2 4…" at bounding box center [337, 194] width 493 height 254
click at [323, 175] on div "B1-1 block 2 21:00" at bounding box center [332, 167] width 24 height 24
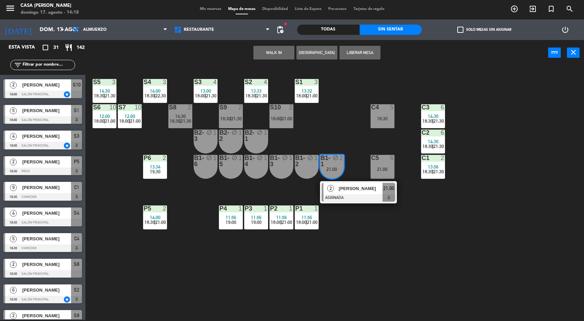
click at [347, 189] on span "[PERSON_NAME]" at bounding box center [361, 188] width 44 height 7
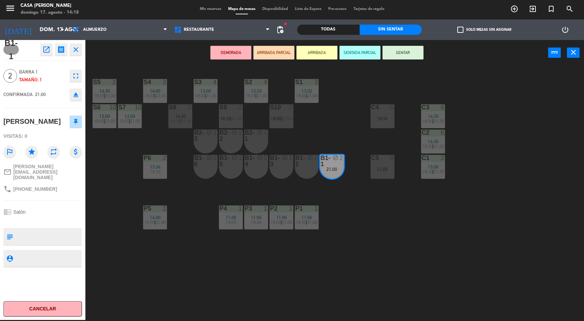
click at [470, 217] on div "menu Casa [PERSON_NAME] 17. [PERSON_NAME] - 14:18 Mis reservas Mapa de mesas Di…" at bounding box center [292, 160] width 584 height 321
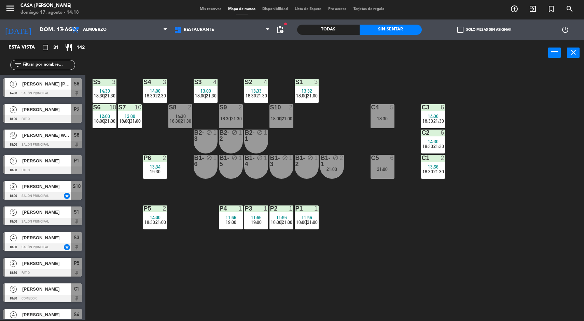
scroll to position [1, 0]
click at [335, 170] on div "21:00" at bounding box center [332, 169] width 24 height 5
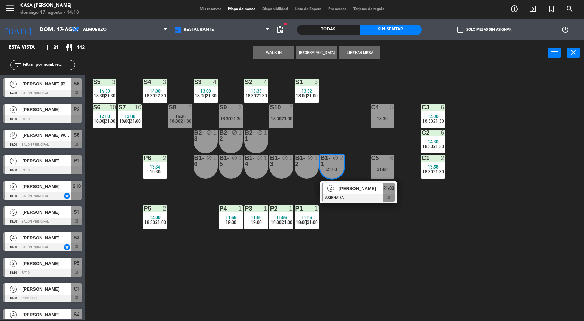
click at [431, 172] on span "18:30" at bounding box center [428, 171] width 11 height 5
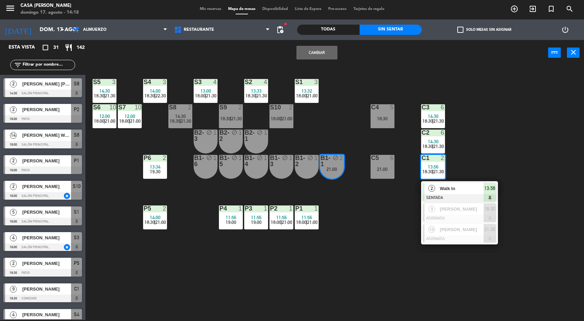
click at [540, 211] on div "S5 3 14:30 18:30 | 21:30 S4 3 14:00 18:30 | 22:30 S3 4 13:00 18:00 | 21:30 S2 4…" at bounding box center [337, 194] width 493 height 254
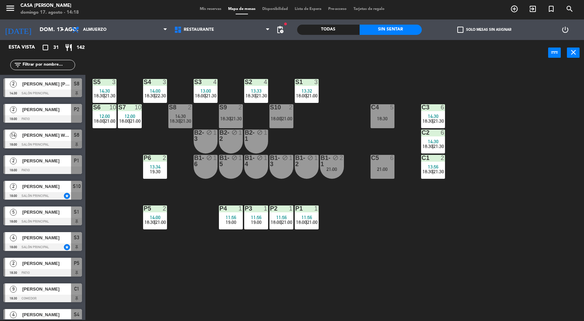
click at [425, 170] on span "18:30" at bounding box center [428, 171] width 11 height 5
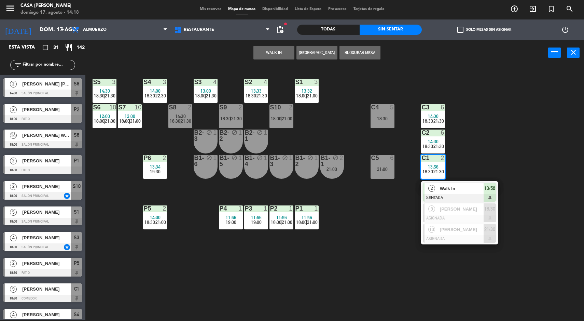
click at [556, 213] on div "S5 3 14:30 18:30 | 21:30 S4 3 14:00 18:30 | 22:30 S3 4 13:00 18:00 | 21:30 S2 4…" at bounding box center [337, 194] width 493 height 254
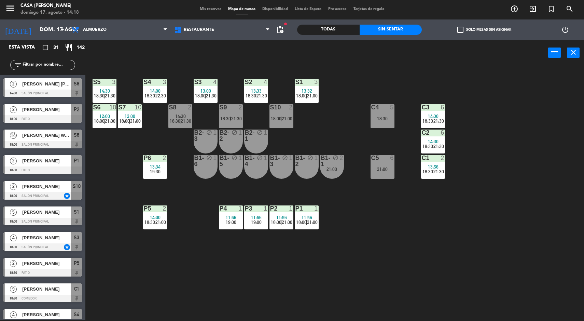
click at [442, 178] on div "C1 2 13:56 18:30 | 21:30" at bounding box center [433, 167] width 24 height 24
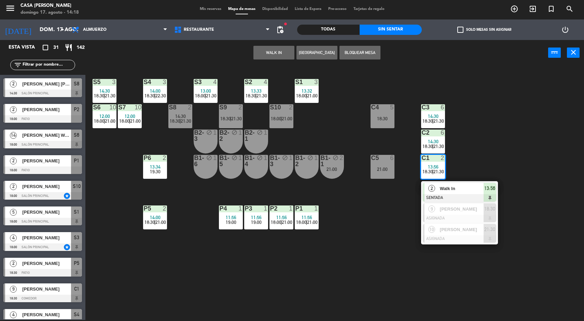
click at [470, 215] on div at bounding box center [459, 219] width 73 height 8
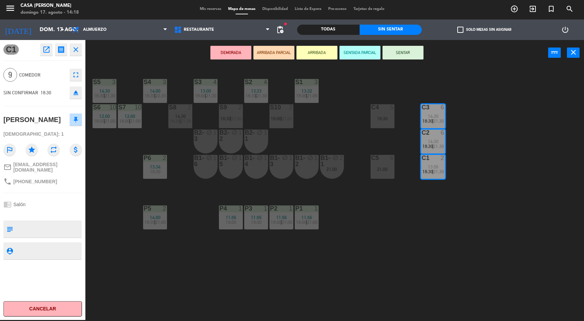
click at [521, 215] on div "S5 3 14:30 18:30 | 21:30 S4 3 14:00 18:30 | 22:30 S3 4 13:00 18:00 | 21:30 S2 4…" at bounding box center [337, 194] width 493 height 254
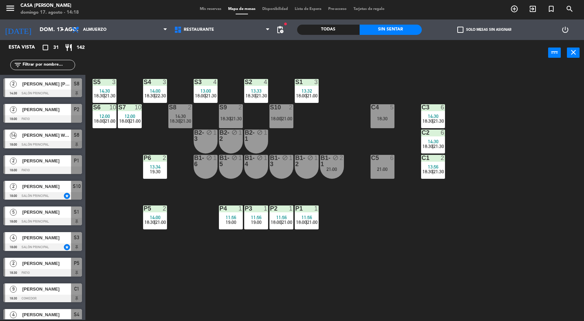
click at [427, 167] on div "13:56" at bounding box center [433, 166] width 24 height 5
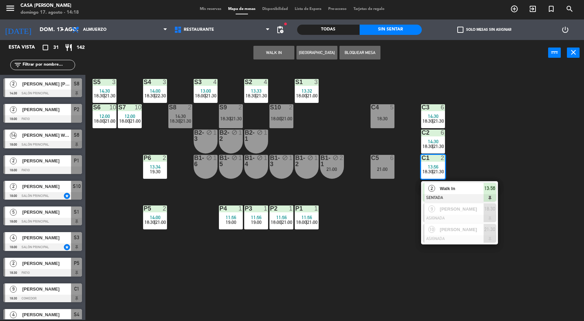
click at [473, 240] on div at bounding box center [459, 239] width 73 height 8
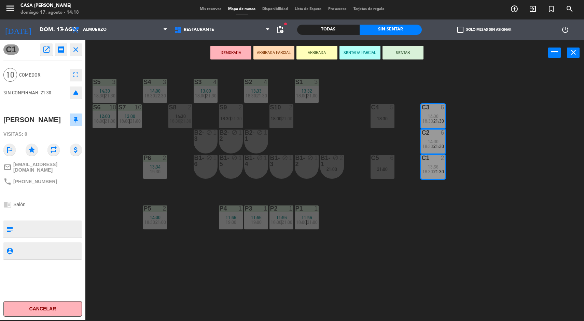
click at [511, 224] on div "S5 3 14:30 18:30 | 21:30 S4 3 14:00 18:30 | 22:30 S3 4 13:00 18:00 | 21:30 S2 4…" at bounding box center [337, 194] width 493 height 254
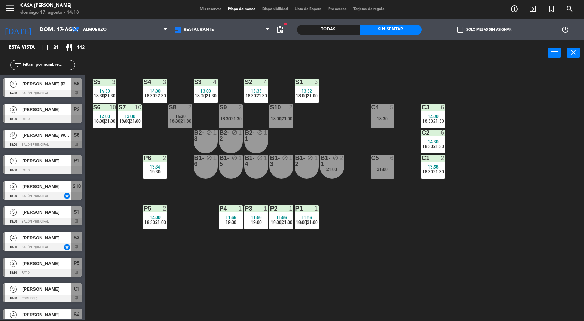
scroll to position [101, 0]
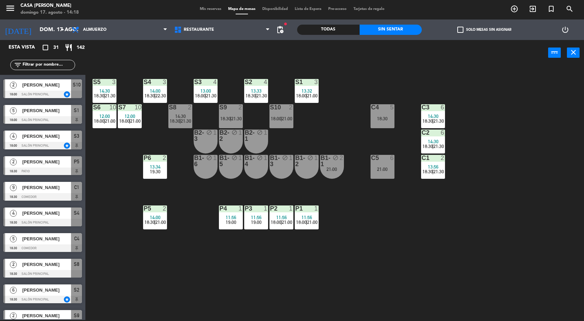
click at [532, 214] on div "S5 3 14:30 18:30 | 21:30 S4 3 14:00 18:30 | 22:30 S3 4 13:00 18:00 | 21:30 S2 4…" at bounding box center [337, 194] width 493 height 254
click at [512, 231] on div "S5 3 14:30 18:30 | 21:30 S4 3 14:00 18:30 | 22:30 S3 4 13:00 18:00 | 21:30 S2 4…" at bounding box center [337, 194] width 493 height 254
click at [126, 122] on span "18:00" at bounding box center [124, 120] width 11 height 5
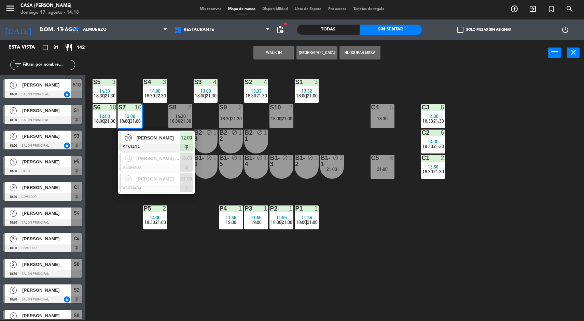
click at [154, 180] on span "[PERSON_NAME]" at bounding box center [159, 178] width 44 height 7
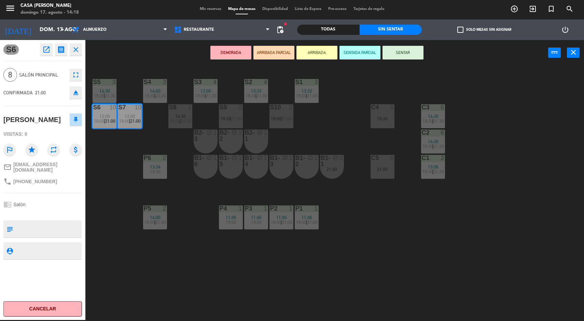
click at [528, 167] on div "menu Casa [PERSON_NAME] 17. [PERSON_NAME] - 14:18 Mis reservas Mapa de mesas Di…" at bounding box center [292, 160] width 584 height 321
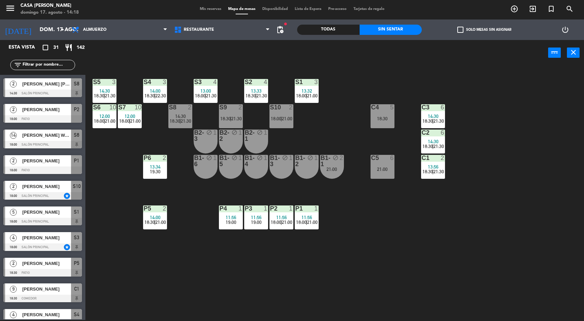
scroll to position [25, 0]
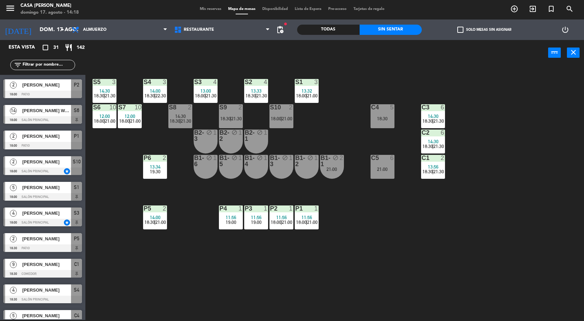
click at [431, 187] on div "S5 3 14:30 18:30 | 21:30 S4 3 14:00 18:30 | 22:30 S3 4 13:00 18:00 | 21:30 S2 4…" at bounding box center [337, 194] width 493 height 254
click at [466, 173] on div "S5 3 14:30 18:30 | 21:30 S4 3 14:00 18:30 | 22:30 S3 4 13:00 18:00 | 21:30 S2 4…" at bounding box center [337, 194] width 493 height 254
click at [445, 174] on div "C1 2 13:56 18:30 | 21:30" at bounding box center [433, 167] width 24 height 24
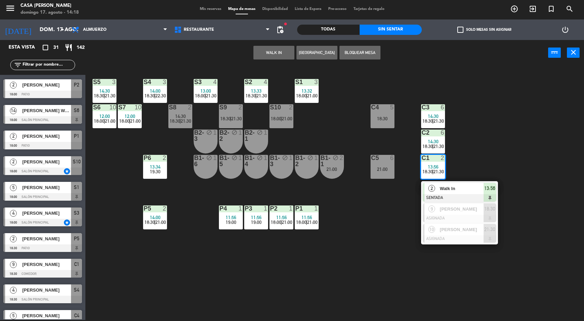
click at [486, 209] on span "18:30" at bounding box center [490, 209] width 11 height 8
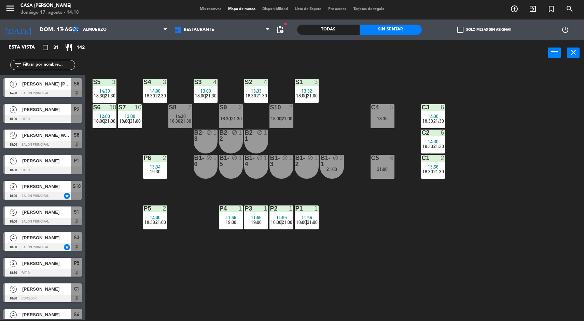
click at [518, 194] on div "S5 3 14:30 18:30 | 21:30 S4 3 14:00 18:30 | 22:30 S3 4 13:00 18:00 | 21:30 S2 4…" at bounding box center [337, 194] width 493 height 254
click at [448, 158] on div "2" at bounding box center [444, 158] width 11 height 6
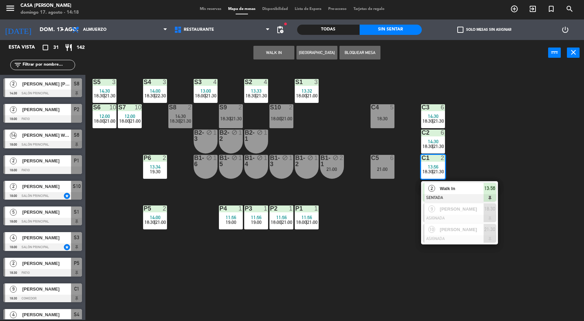
click at [463, 238] on div at bounding box center [459, 239] width 73 height 8
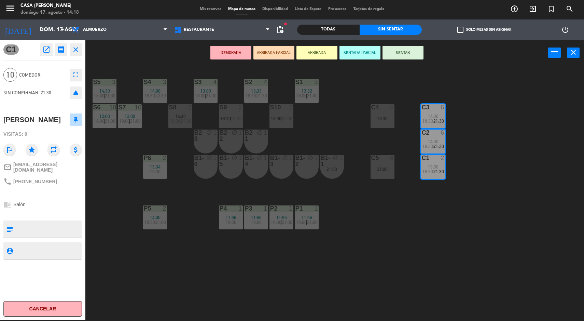
click at [522, 200] on div "menu Casa [PERSON_NAME] 17. [PERSON_NAME] - 14:18 Mis reservas Mapa de mesas Di…" at bounding box center [292, 160] width 584 height 321
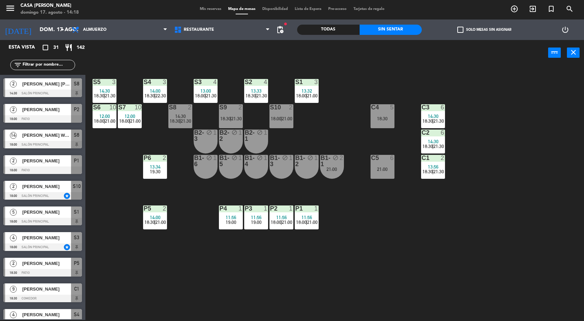
scroll to position [101, 0]
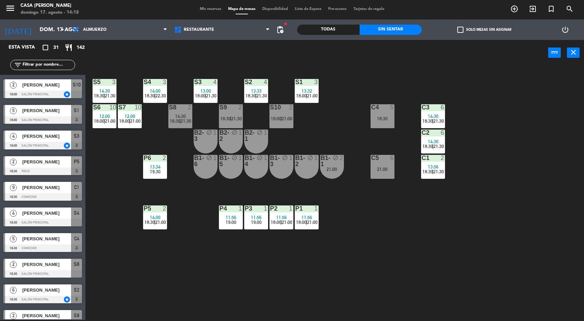
click at [325, 175] on div "B1-1 block 2 21:00" at bounding box center [332, 167] width 24 height 24
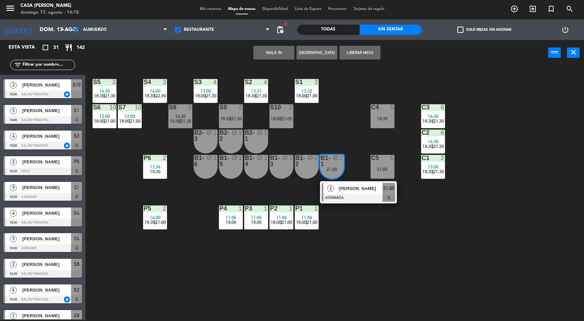
click at [337, 183] on div "2" at bounding box center [331, 188] width 15 height 11
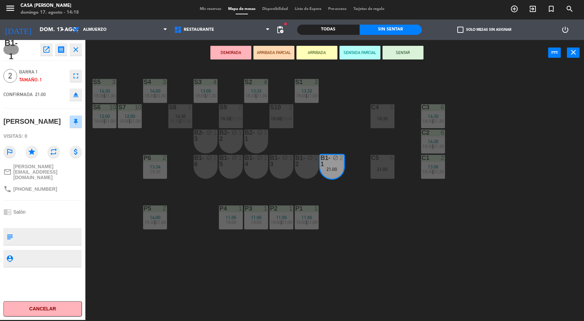
click at [504, 219] on div "S5 3 14:30 18:30 | 21:30 S4 3 14:00 18:30 | 22:30 S3 4 13:00 18:00 | 21:30 S2 4…" at bounding box center [337, 194] width 493 height 254
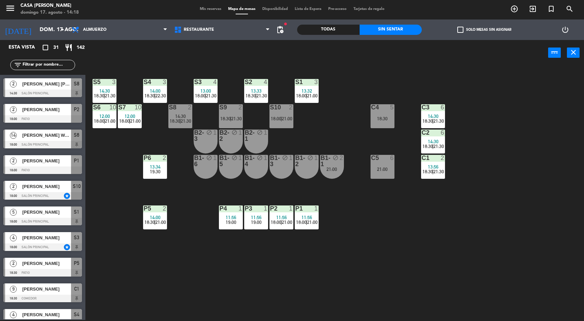
scroll to position [1, 0]
click at [503, 137] on div "S5 3 14:30 18:30 | 21:30 S4 3 14:00 18:30 | 22:30 S3 4 13:00 18:00 | 21:30 S2 4…" at bounding box center [337, 194] width 493 height 254
click at [275, 118] on span "18:00" at bounding box center [276, 118] width 11 height 5
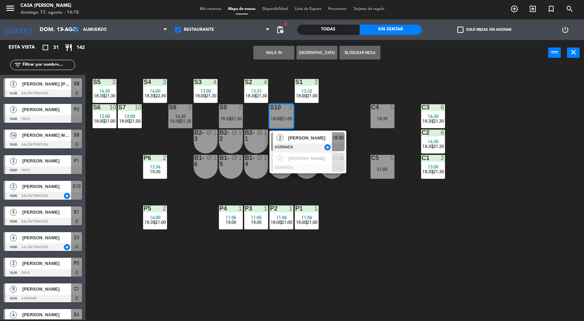
click at [329, 139] on span "[PERSON_NAME]" at bounding box center [310, 137] width 44 height 7
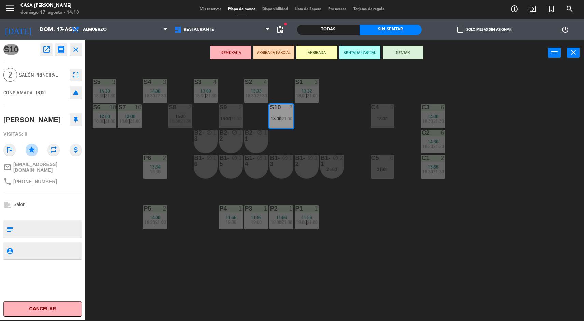
click at [475, 154] on div "S5 3 14:30 18:30 | 21:30 S4 3 14:00 18:30 | 22:30 S3 4 13:00 18:00 | 21:30 S2 4…" at bounding box center [337, 194] width 493 height 254
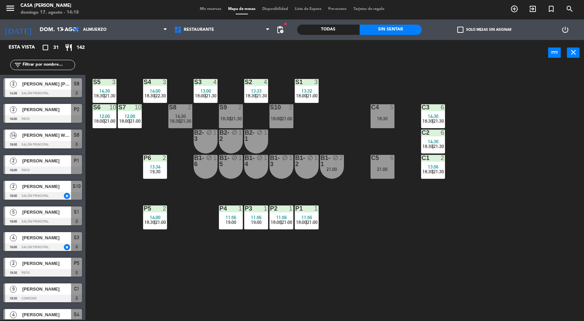
click at [221, 124] on div "S9 2 18:30 | 21:30" at bounding box center [231, 116] width 24 height 24
click at [485, 154] on div "S5 3 14:30 18:30 | 21:30 S4 3 14:00 18:30 | 22:30 S3 4 13:00 18:00 | 21:30 S2 4…" at bounding box center [337, 194] width 493 height 254
click at [192, 122] on div "14:30 18:30 | 21:30" at bounding box center [180, 119] width 24 height 10
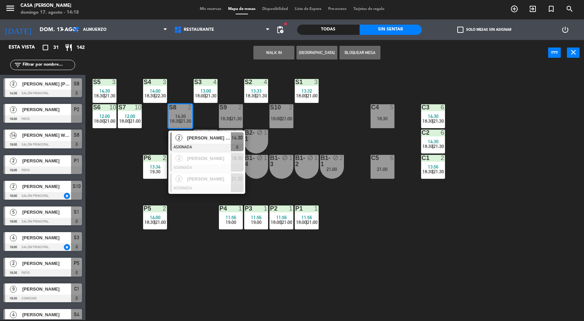
click at [500, 160] on div "S5 3 14:30 18:30 | 21:30 S4 3 14:00 18:30 | 22:30 S3 4 13:00 18:00 | 21:30 S2 4…" at bounding box center [337, 194] width 493 height 254
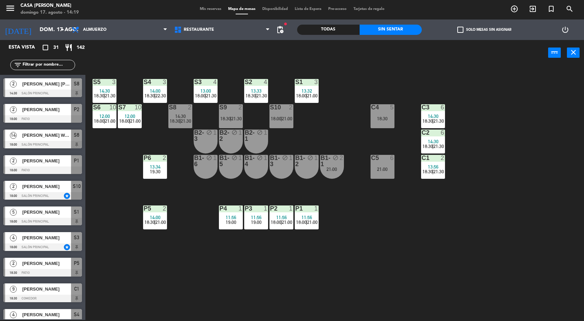
click at [567, 206] on div "S5 3 14:30 18:30 | 21:30 S4 3 14:00 18:30 | 22:30 S3 4 13:00 18:00 | 21:30 S2 4…" at bounding box center [337, 194] width 493 height 254
click at [571, 205] on div "S5 3 14:30 18:30 | 21:30 S4 3 14:00 18:30 | 22:30 S3 4 13:00 18:00 | 21:30 S2 4…" at bounding box center [337, 194] width 493 height 254
click at [564, 208] on div "S5 3 14:30 18:30 | 21:30 S4 3 14:00 18:30 | 22:30 S3 4 13:00 18:00 | 21:30 S2 4…" at bounding box center [337, 194] width 493 height 254
click at [340, 177] on div "B1-1 block 2 21:00" at bounding box center [332, 167] width 24 height 24
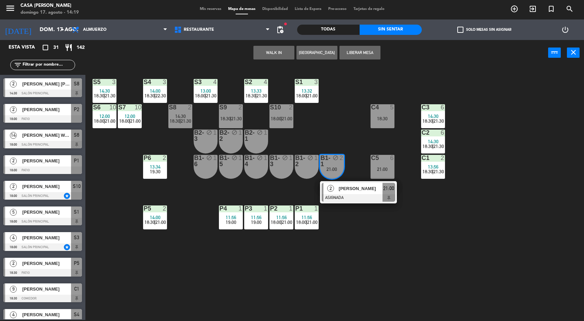
click at [269, 56] on button "WALK IN" at bounding box center [274, 53] width 41 height 14
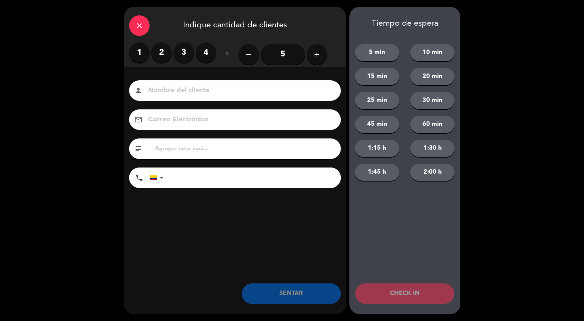
click at [161, 52] on label "2" at bounding box center [161, 52] width 21 height 21
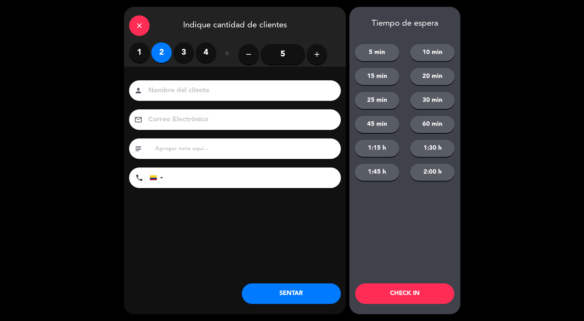
click at [280, 286] on button "SENTAR" at bounding box center [291, 293] width 99 height 21
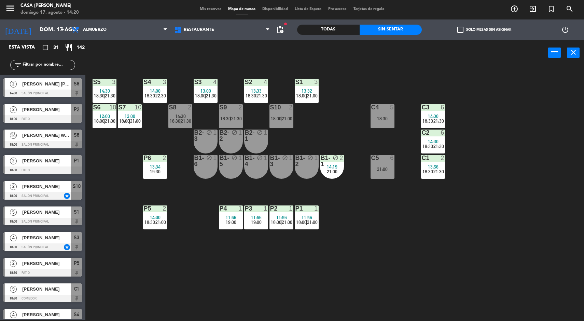
click at [503, 267] on div "S5 3 14:30 18:30 | 21:30 S4 3 14:00 18:30 | 22:30 S3 4 13:00 18:00 | 21:30 S2 4…" at bounding box center [337, 194] width 493 height 254
click at [183, 182] on div "S5 3 14:30 18:30 | 21:30 S4 3 14:00 18:30 | 22:30 S3 4 13:00 18:00 | 21:30 S2 4…" at bounding box center [337, 194] width 493 height 254
click at [160, 171] on span "19:30" at bounding box center [155, 171] width 11 height 5
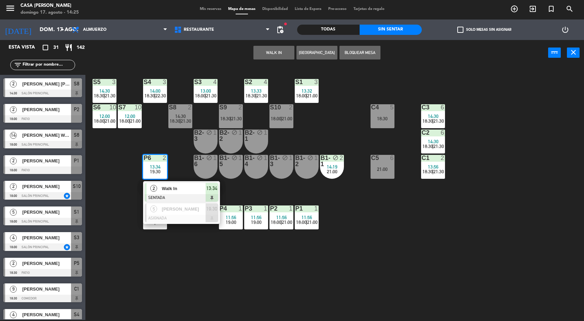
click at [166, 189] on span "Walk In" at bounding box center [184, 188] width 44 height 7
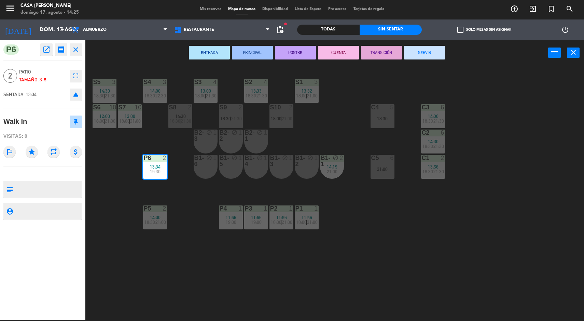
click at [431, 46] on button "SERVIR" at bounding box center [424, 53] width 41 height 14
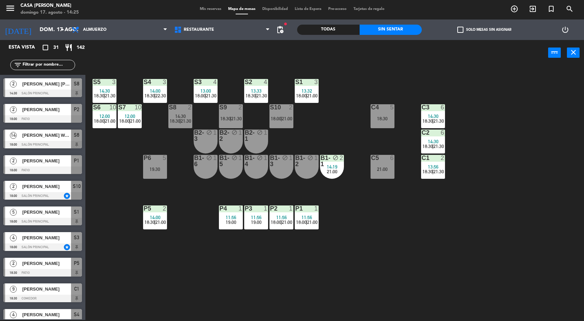
click at [306, 221] on span "|" at bounding box center [306, 221] width 1 height 5
click at [412, 242] on div "S5 3 14:30 18:30 | 21:30 S4 3 14:00 18:30 | 22:30 S3 4 13:00 18:00 | 21:30 S2 4…" at bounding box center [337, 194] width 493 height 254
click at [298, 221] on span "18:00" at bounding box center [301, 221] width 11 height 5
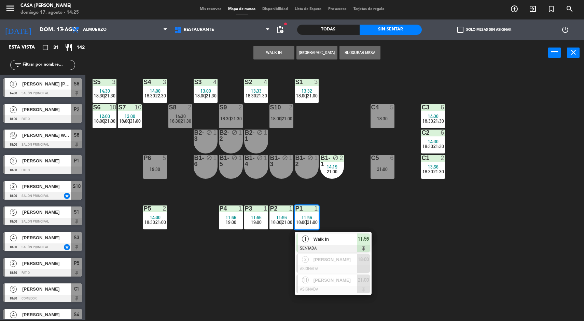
click at [337, 268] on div at bounding box center [333, 269] width 73 height 8
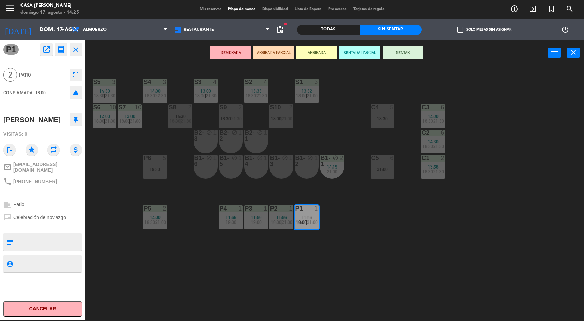
click at [367, 230] on div "S5 3 14:30 18:30 | 21:30 S4 3 14:00 18:30 | 22:30 S3 4 13:00 18:00 | 21:30 S2 4…" at bounding box center [337, 194] width 493 height 254
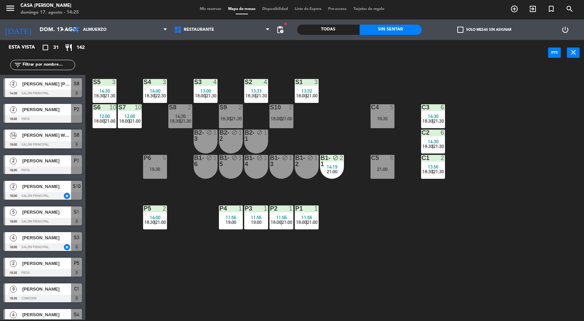
click at [390, 169] on div "21:00" at bounding box center [383, 169] width 24 height 5
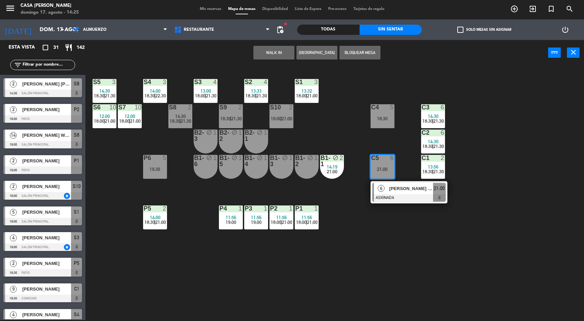
click at [419, 200] on div at bounding box center [408, 198] width 73 height 8
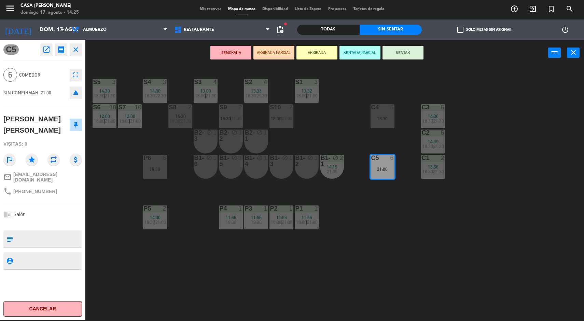
click at [433, 225] on div "S5 3 14:30 18:30 | 21:30 S4 3 14:00 18:30 | 22:30 S3 4 13:00 18:00 | 21:30 S2 4…" at bounding box center [337, 194] width 493 height 254
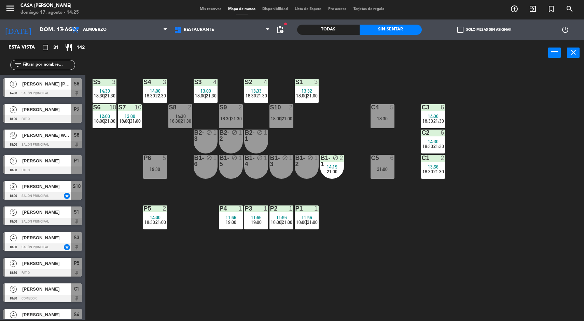
scroll to position [76, 0]
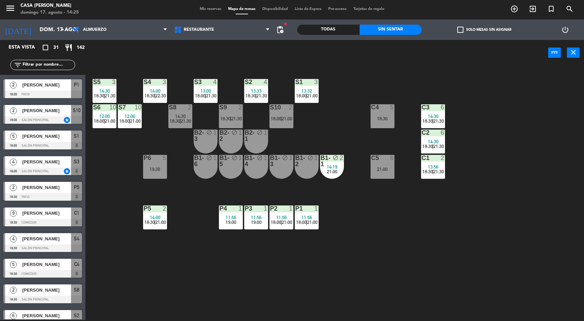
click at [337, 175] on div "B1-1 block 2 14:19 21:00" at bounding box center [332, 167] width 24 height 24
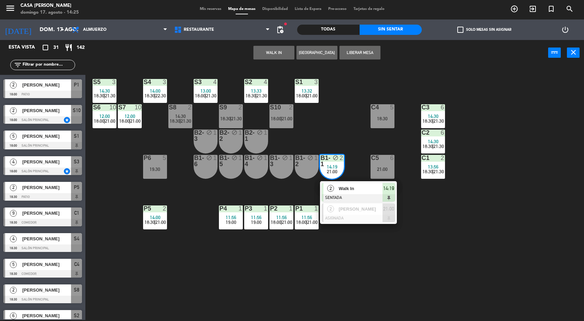
click at [369, 220] on div at bounding box center [358, 219] width 73 height 8
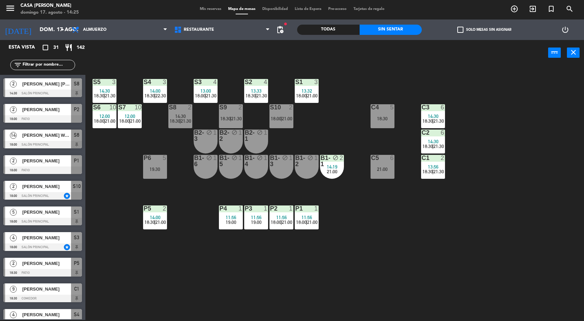
click at [398, 261] on div "S5 3 14:30 18:30 | 21:30 S4 3 14:00 18:30 | 22:30 S3 4 13:00 18:00 | 21:30 S2 4…" at bounding box center [337, 194] width 493 height 254
click at [342, 175] on div "B1-1 block 2 14:19 21:00" at bounding box center [332, 167] width 24 height 24
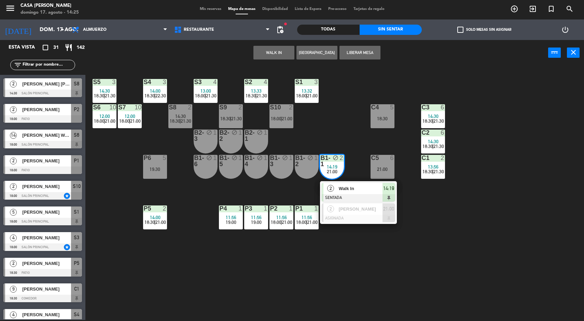
click at [363, 220] on div at bounding box center [358, 219] width 73 height 8
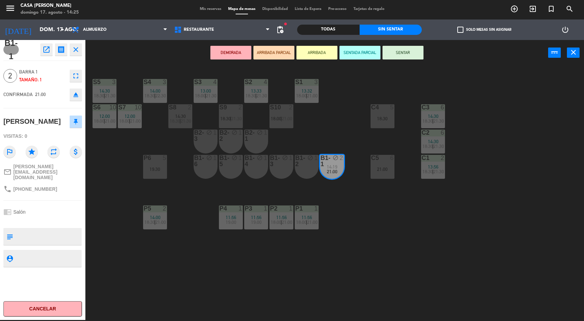
click at [56, 232] on textarea at bounding box center [48, 236] width 65 height 14
type textarea "extra"
click at [32, 271] on div "B1-1 open_in_new receipt 9:00 PM dom., 17 ago. 2 personas [PERSON_NAME] Mesa B1…" at bounding box center [42, 180] width 85 height 280
click at [466, 231] on div "menu Casa [PERSON_NAME] 17. [PERSON_NAME] - 14:26 Mis reservas Mapa de mesas Di…" at bounding box center [292, 160] width 584 height 321
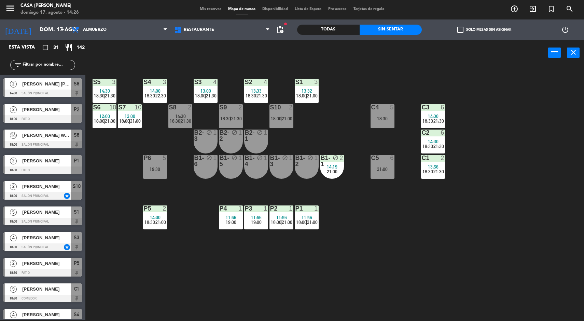
click at [519, 275] on div "S5 3 14:30 18:30 | 21:30 S4 3 14:00 18:30 | 22:30 S3 4 13:00 18:00 | 21:30 S2 4…" at bounding box center [337, 194] width 493 height 254
click at [378, 121] on div "C4 5 18:30" at bounding box center [383, 116] width 24 height 24
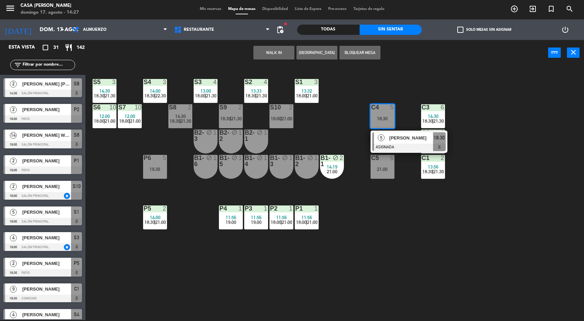
click at [267, 53] on button "WALK IN" at bounding box center [274, 53] width 41 height 14
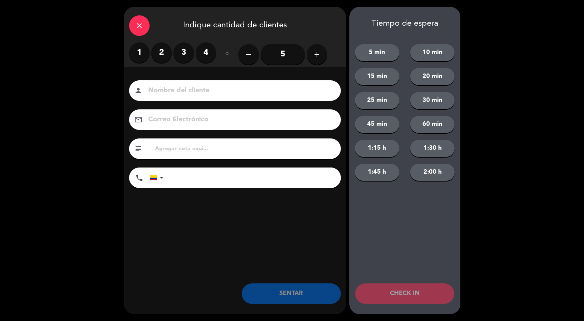
click at [323, 58] on button "add" at bounding box center [317, 54] width 21 height 21
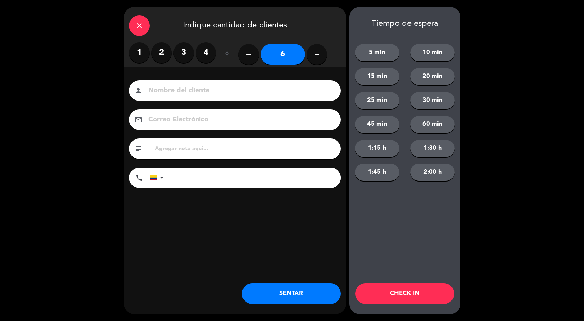
click at [324, 58] on button "add" at bounding box center [317, 54] width 21 height 21
click at [318, 59] on button "add" at bounding box center [317, 54] width 21 height 21
click at [241, 47] on div "remove 8 add" at bounding box center [282, 54] width 89 height 24
click at [253, 58] on button "remove" at bounding box center [248, 54] width 21 height 21
type input "7"
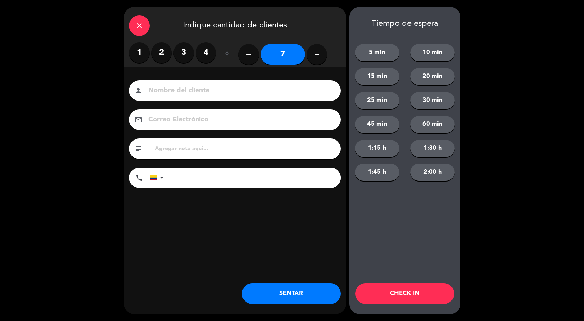
click at [296, 294] on button "SENTAR" at bounding box center [291, 293] width 99 height 21
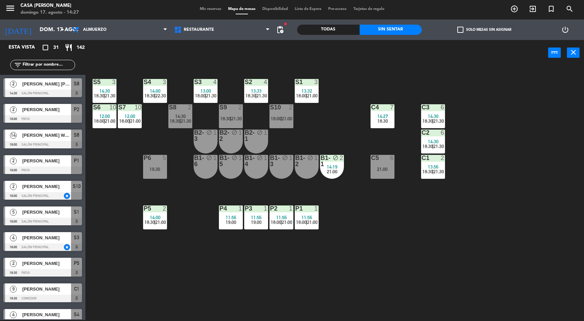
click at [524, 245] on div "S5 3 14:30 18:30 | 21:30 S4 3 14:00 18:30 | 22:30 S3 4 13:00 18:00 | 21:30 S2 4…" at bounding box center [337, 194] width 493 height 254
click at [538, 222] on div "S5 3 14:30 18:30 | 21:30 S4 3 14:00 18:30 | 22:30 S3 4 13:00 18:00 | 21:30 S2 4…" at bounding box center [337, 194] width 493 height 254
